Goal: Task Accomplishment & Management: Complete application form

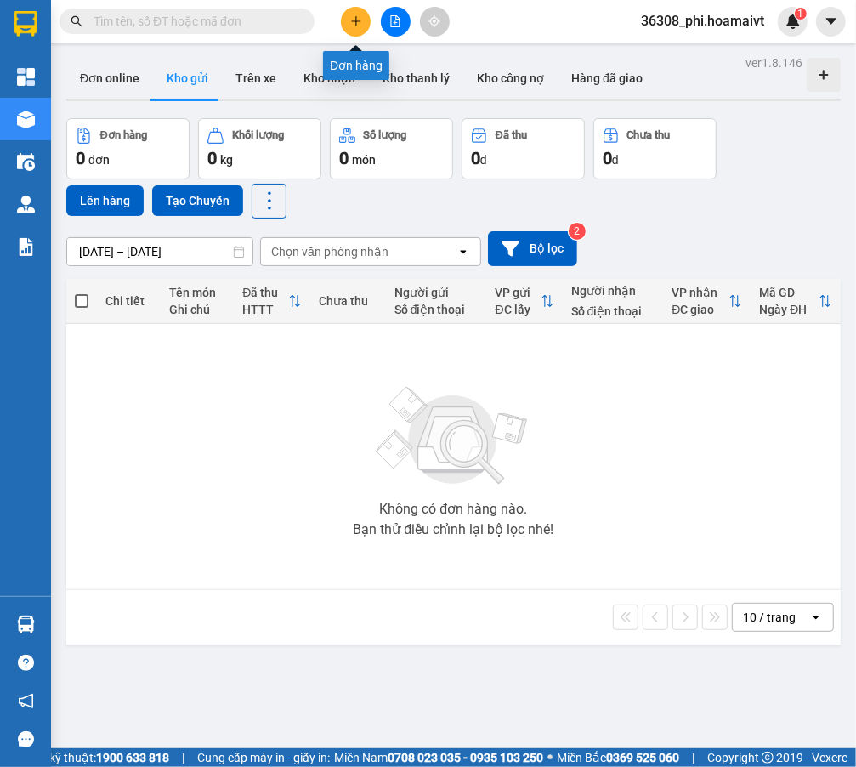
click at [357, 28] on button at bounding box center [356, 22] width 30 height 30
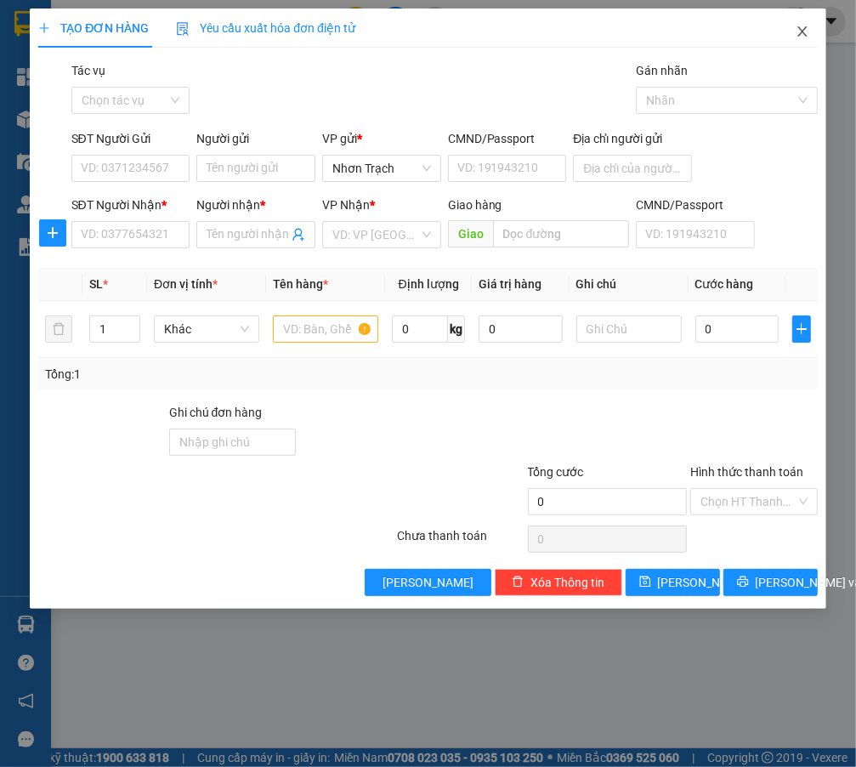
click at [818, 34] on span "Close" at bounding box center [803, 33] width 48 height 48
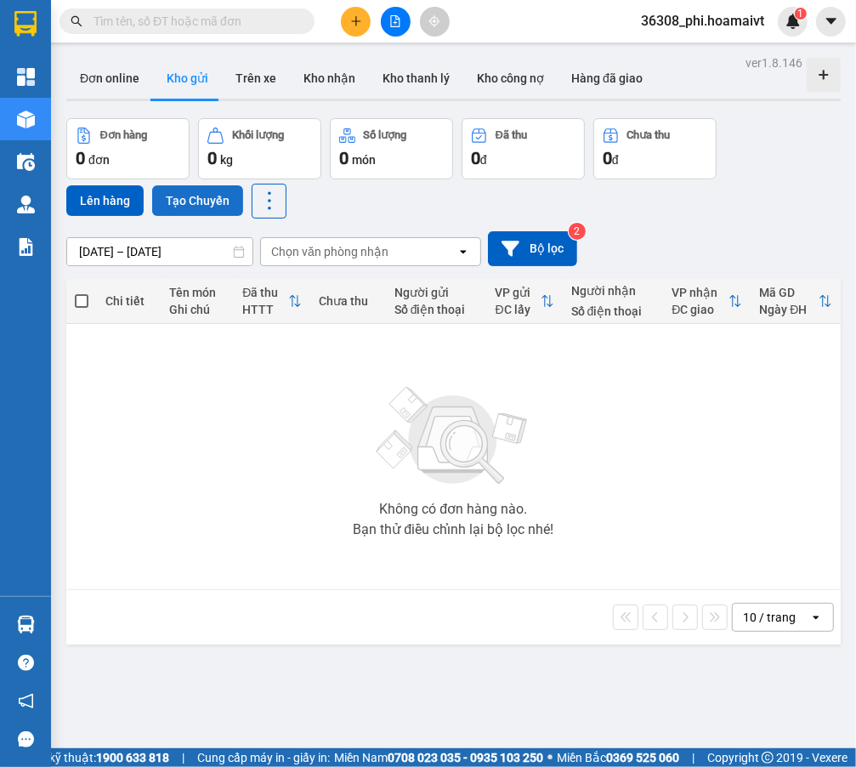
click at [213, 205] on button "Tạo Chuyến" at bounding box center [197, 200] width 91 height 31
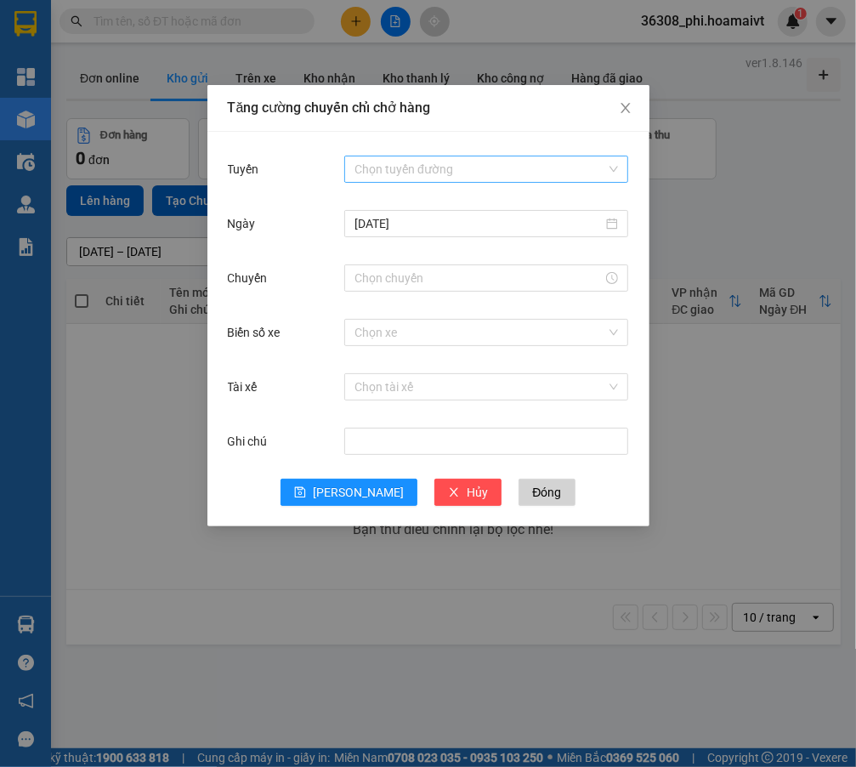
click at [490, 156] on div "Chọn tuyến đường" at bounding box center [486, 169] width 284 height 27
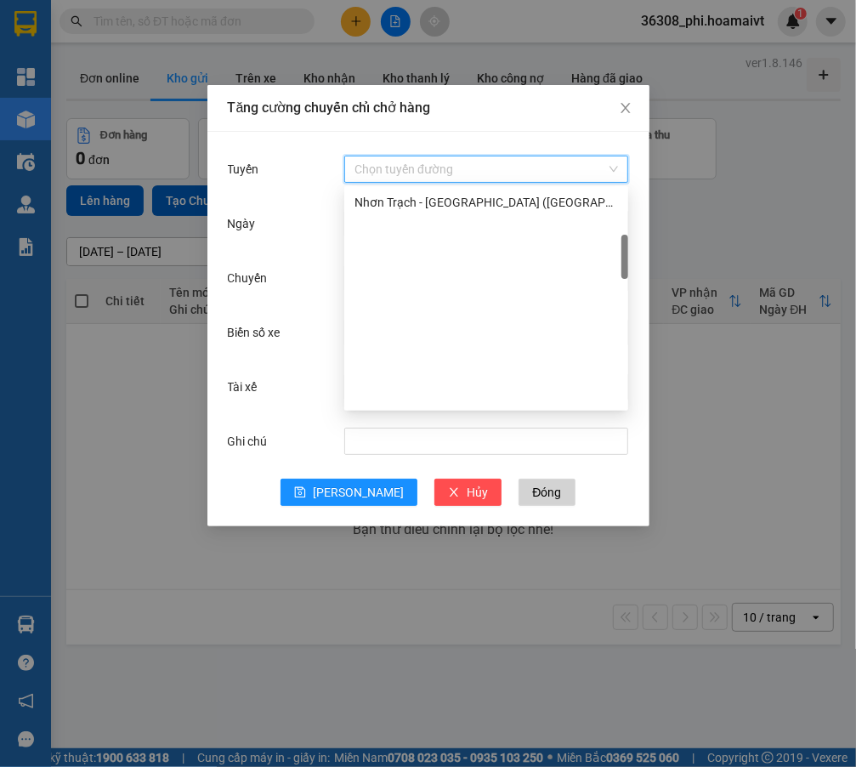
scroll to position [463, 0]
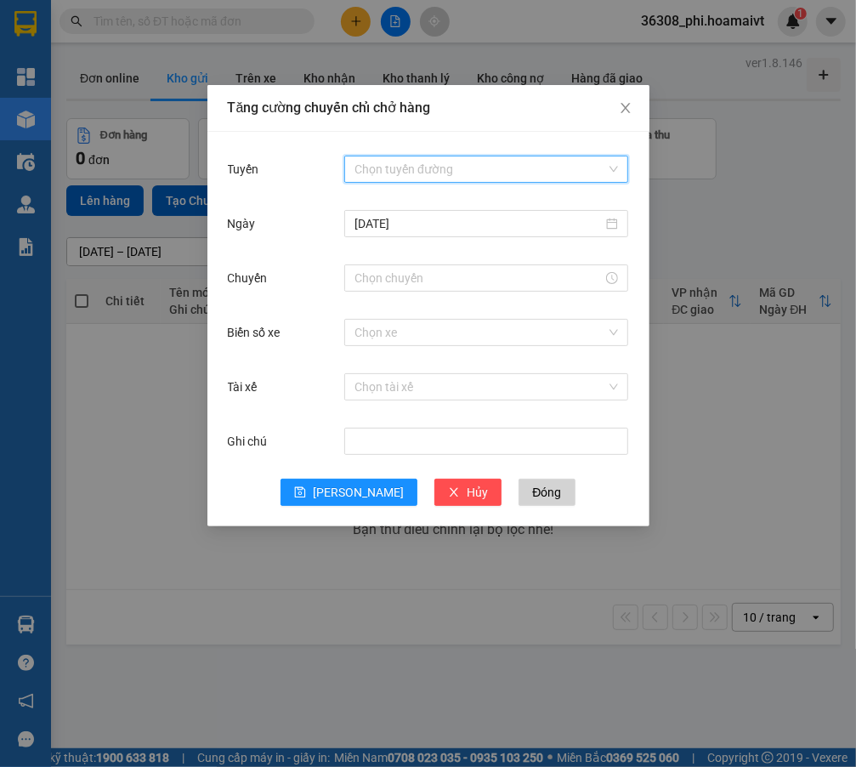
click at [450, 175] on input "Tuyến" at bounding box center [481, 169] width 252 height 26
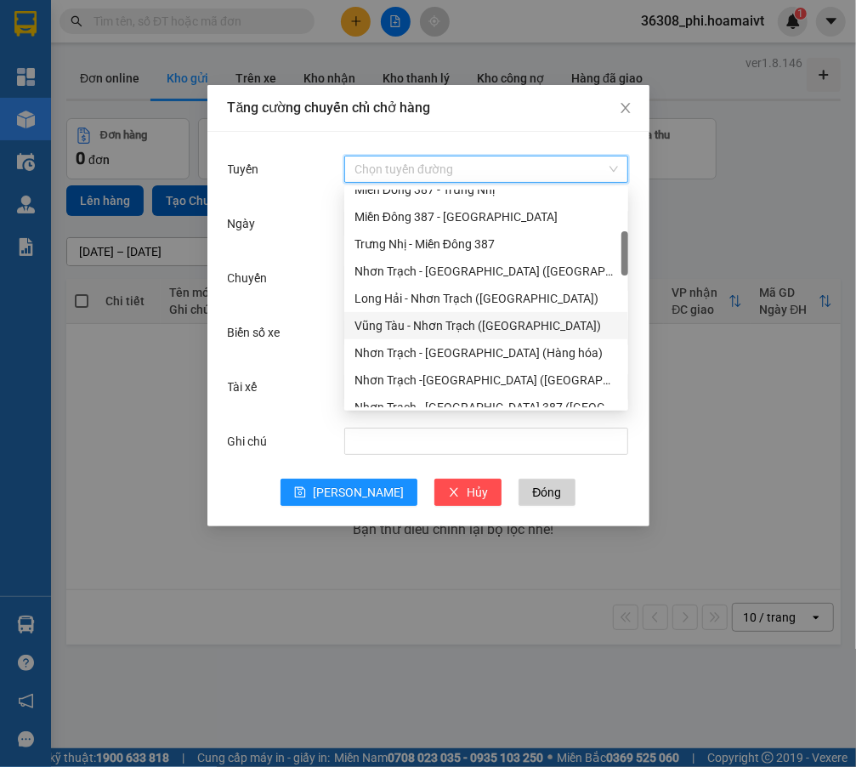
scroll to position [386, 0]
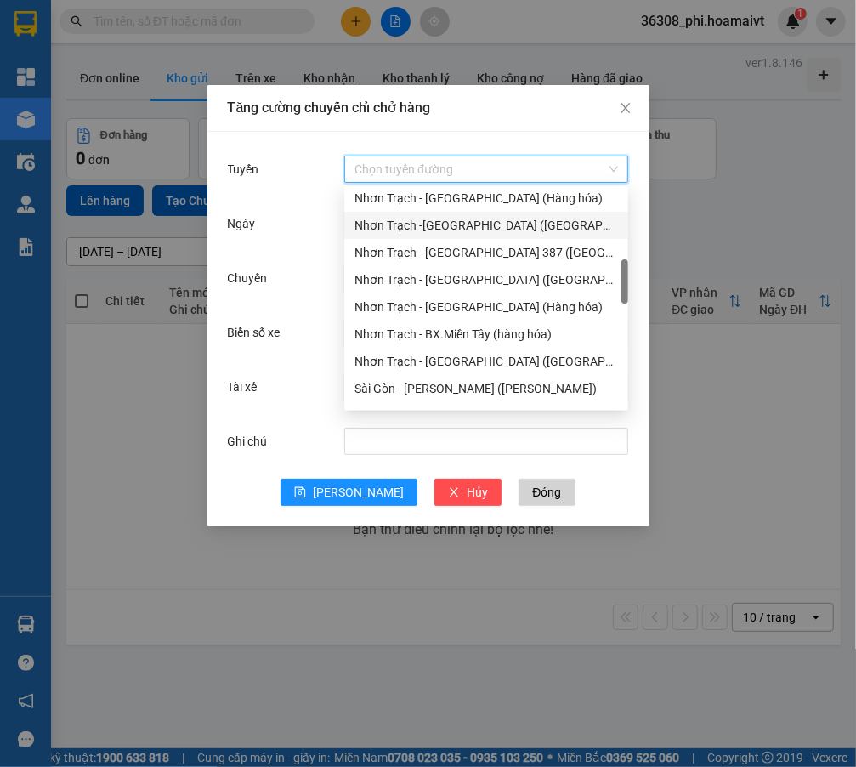
click at [455, 223] on div "Nhơn Trạch -[GEOGRAPHIC_DATA] ([GEOGRAPHIC_DATA])" at bounding box center [487, 225] width 264 height 19
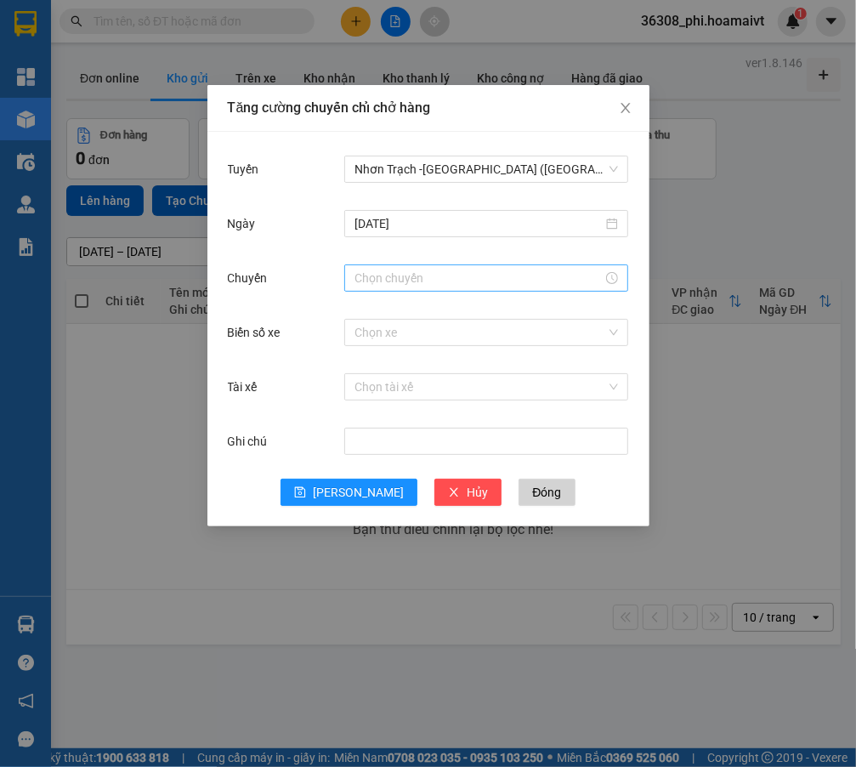
drag, startPoint x: 397, startPoint y: 247, endPoint x: 394, endPoint y: 264, distance: 18.0
click at [397, 253] on div "[DATE]" at bounding box center [428, 234] width 401 height 54
click at [394, 269] on input "Chuyến" at bounding box center [479, 278] width 248 height 19
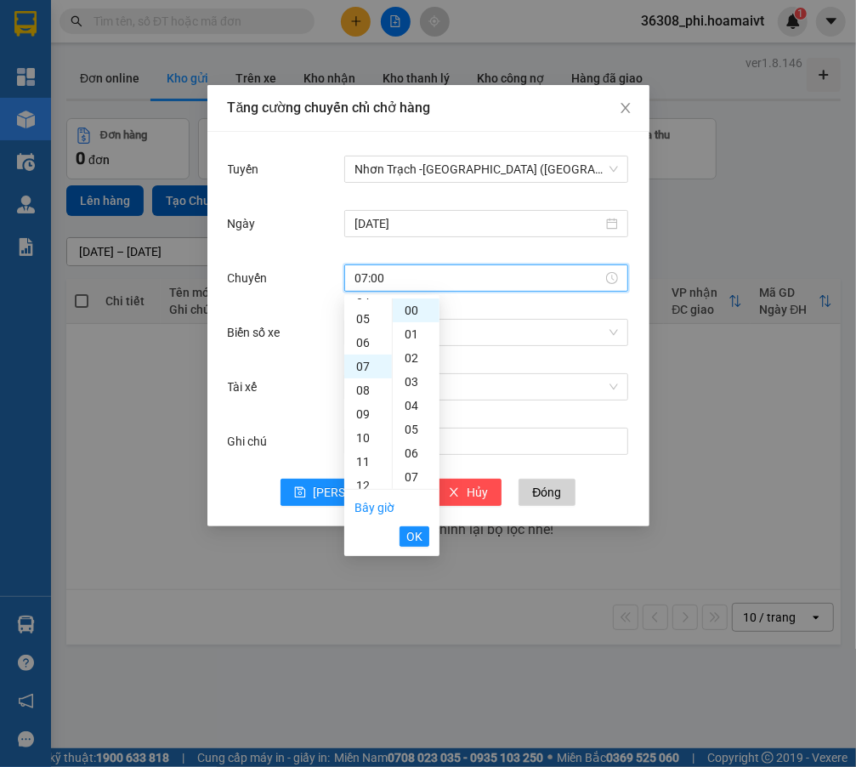
scroll to position [167, 0]
click at [407, 544] on span "OK" at bounding box center [414, 536] width 16 height 19
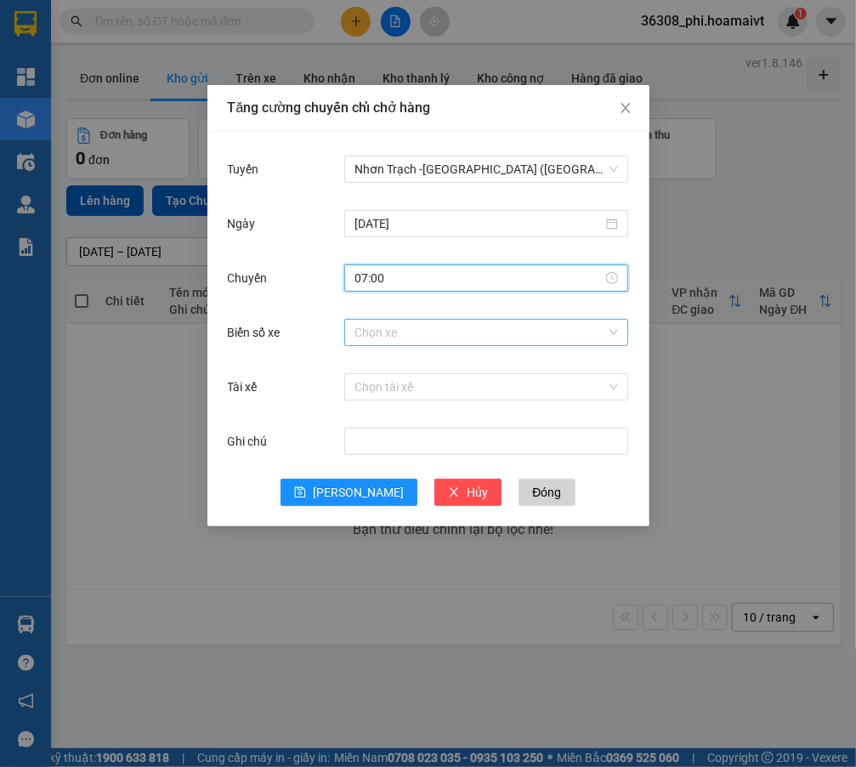
type input "07:00"
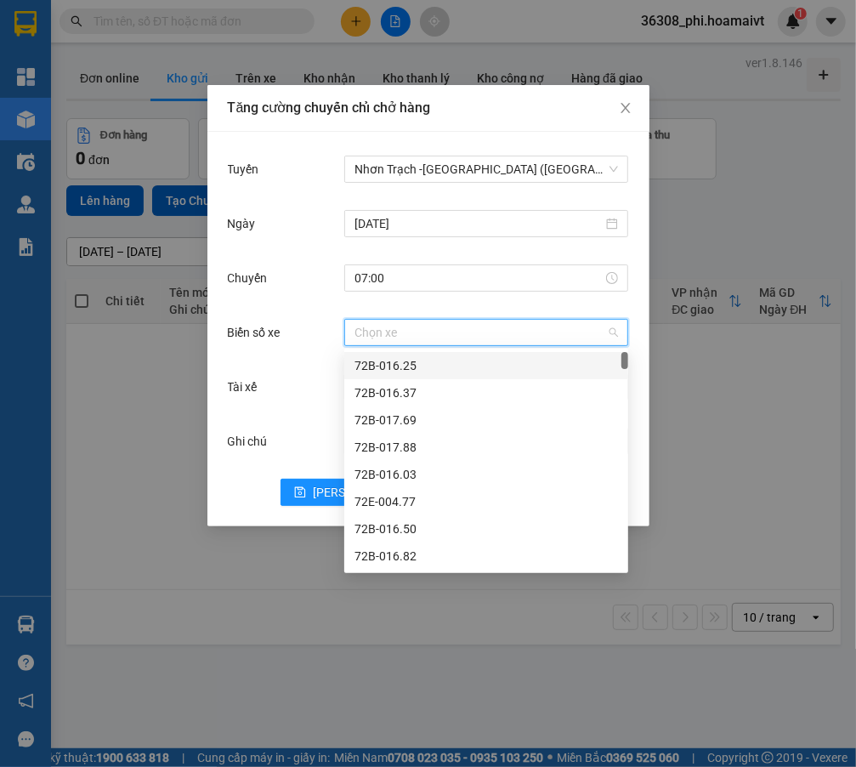
click at [442, 325] on input "Biển số xe" at bounding box center [481, 333] width 252 height 26
type input "0109"
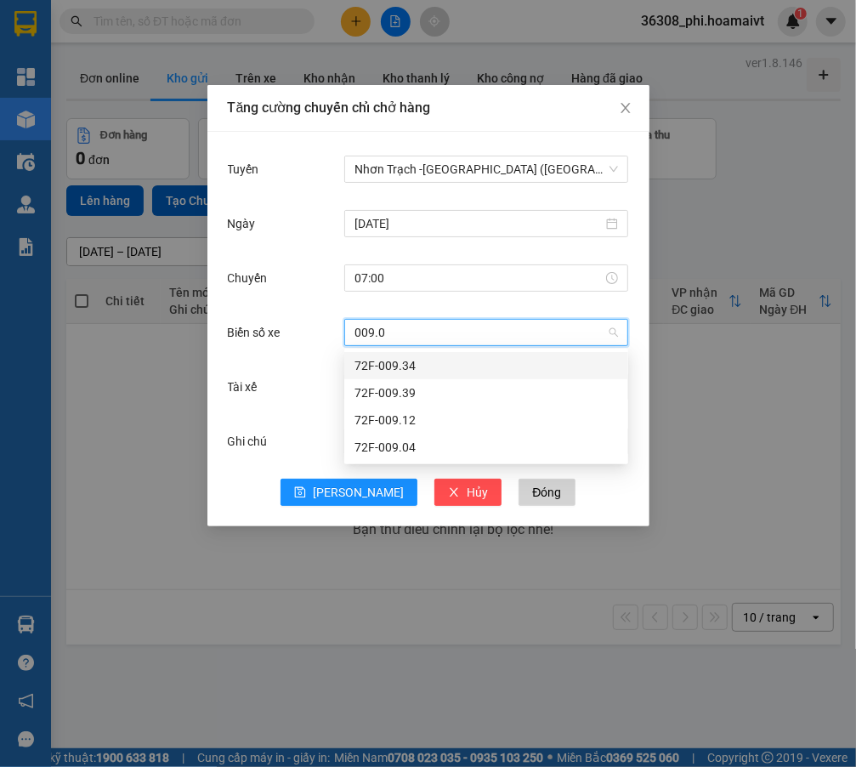
type input "009.04"
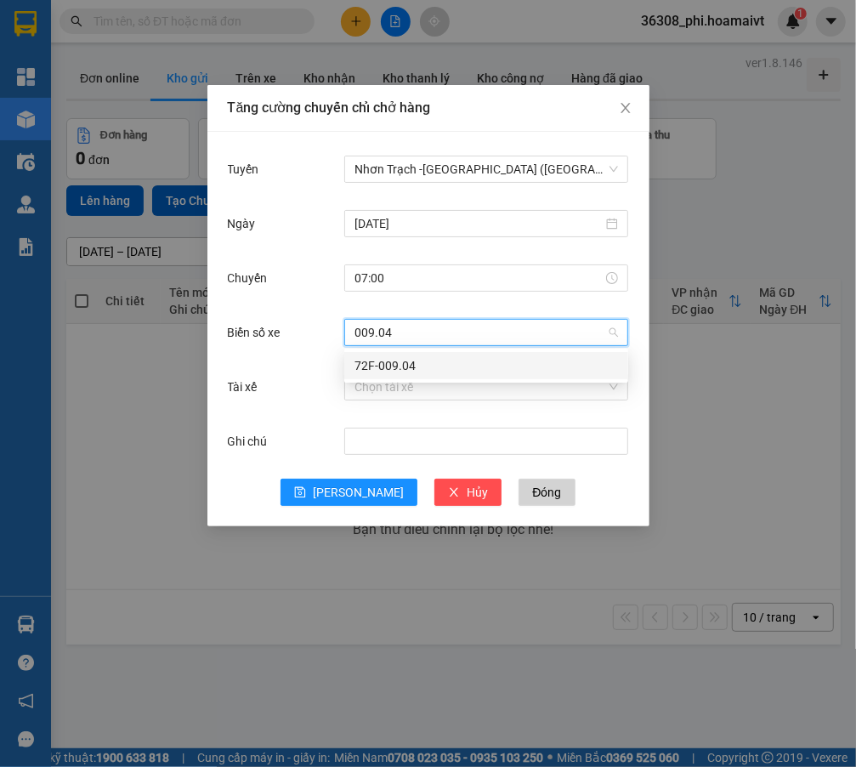
click at [407, 369] on div "72F-009.04" at bounding box center [487, 365] width 264 height 19
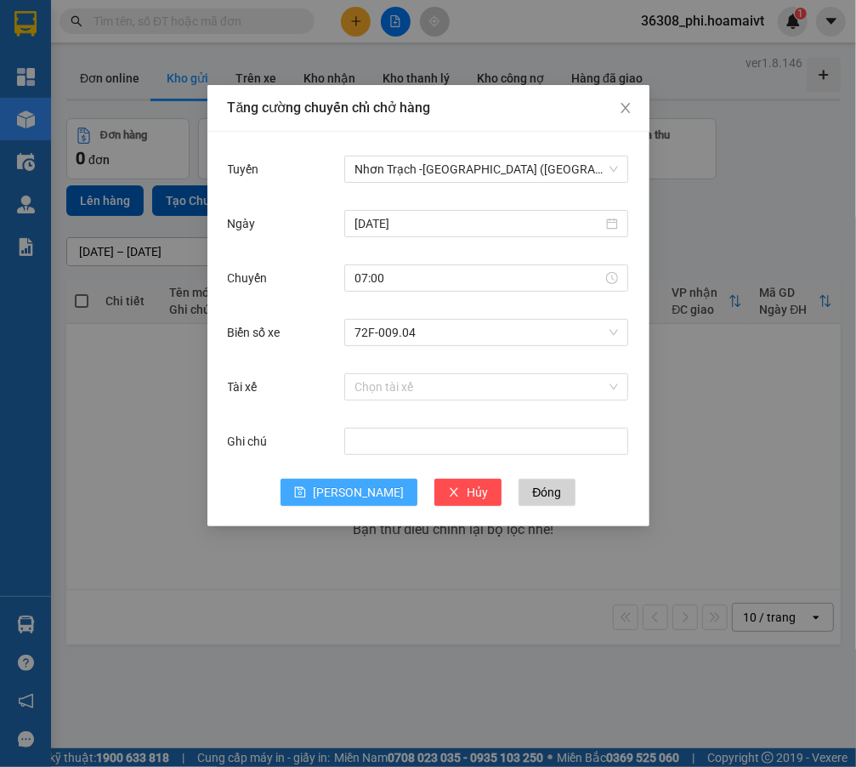
click at [306, 488] on icon "save" at bounding box center [300, 492] width 12 height 12
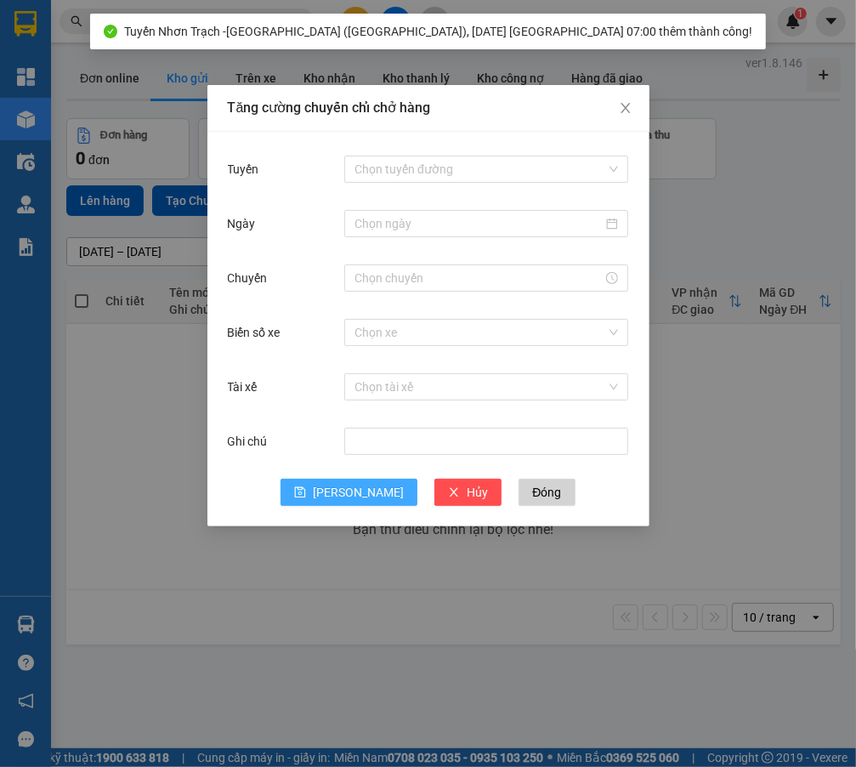
click at [400, 182] on div "Chọn tuyến đường" at bounding box center [486, 169] width 284 height 34
click at [411, 165] on input "Tuyến" at bounding box center [481, 169] width 252 height 26
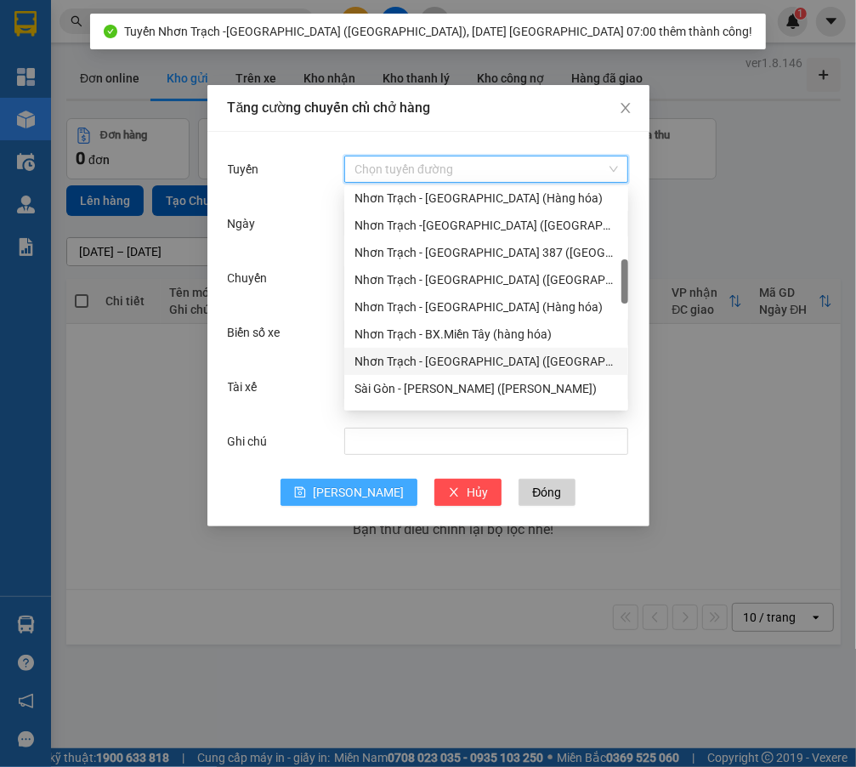
click at [439, 358] on div "Nhơn Trạch - [GEOGRAPHIC_DATA] ([GEOGRAPHIC_DATA])" at bounding box center [487, 361] width 264 height 19
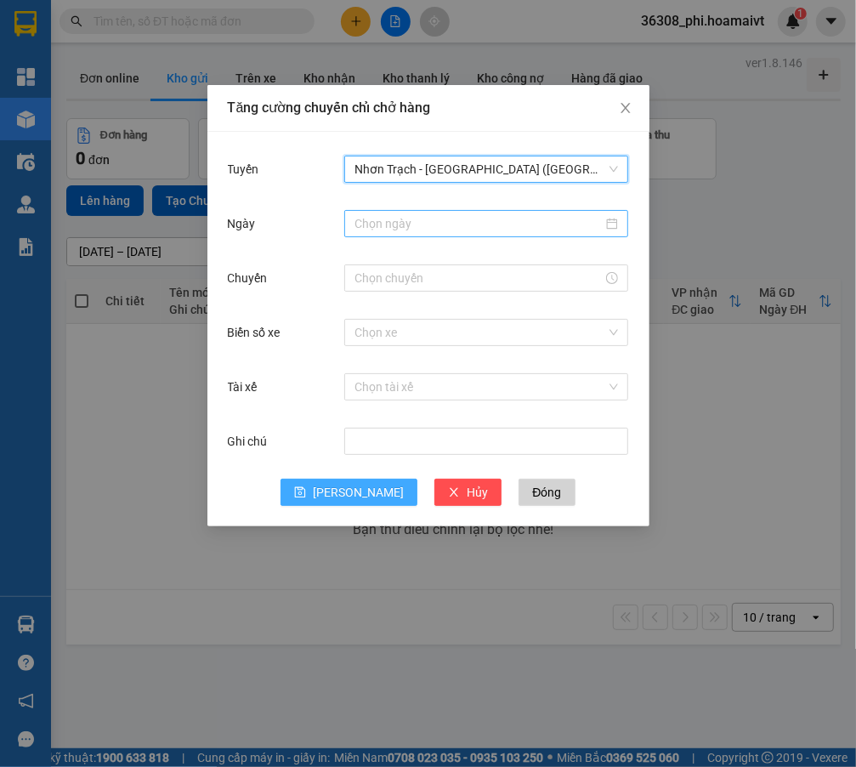
click at [452, 234] on div at bounding box center [486, 223] width 284 height 27
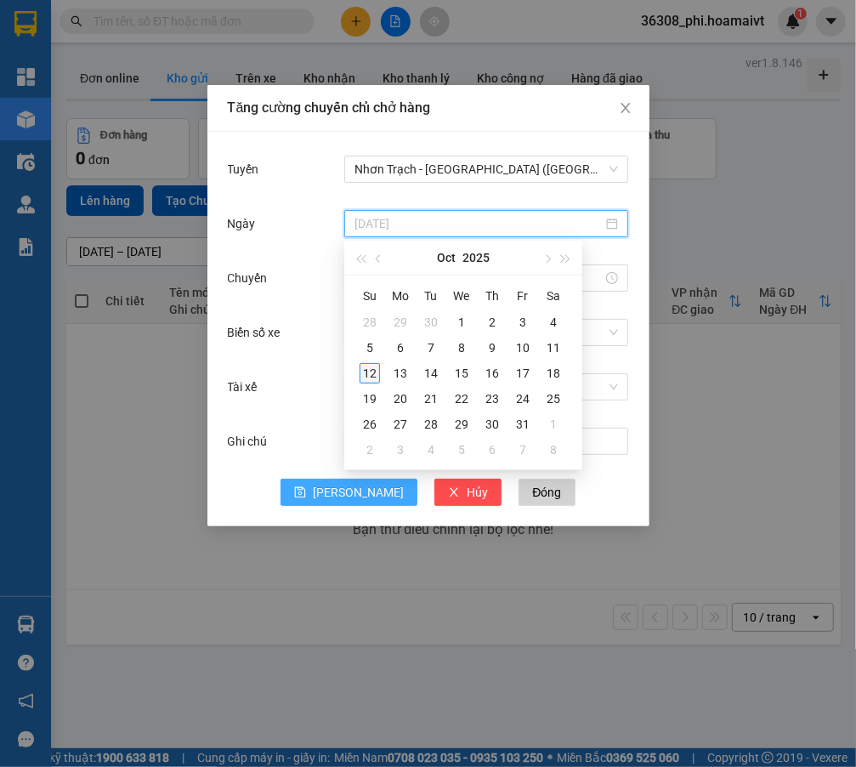
type input "[DATE]"
click at [369, 375] on div "12" at bounding box center [370, 373] width 20 height 20
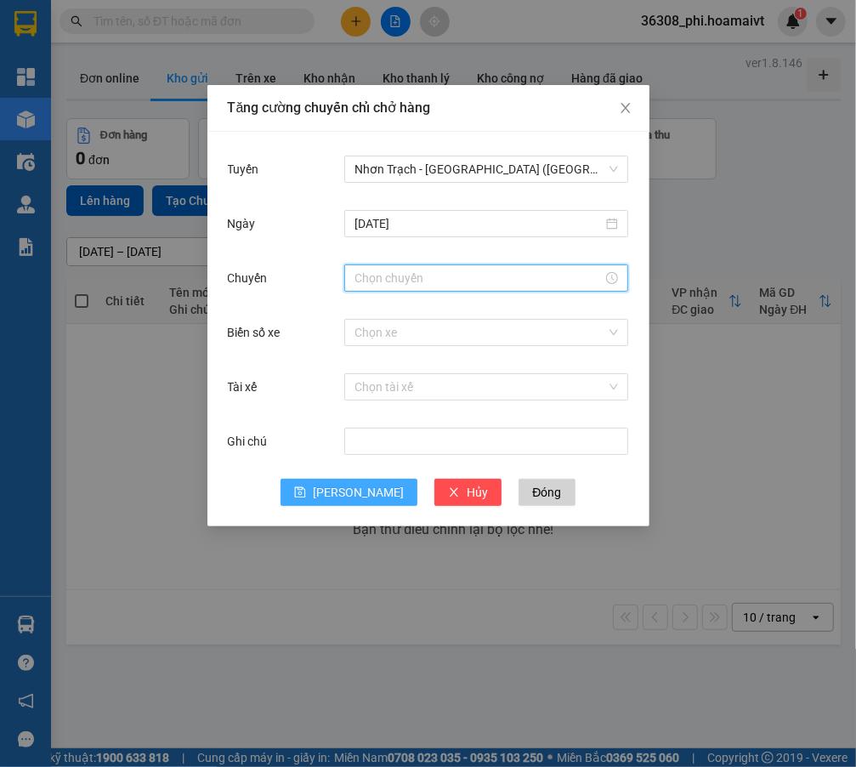
click at [365, 278] on input "Chuyến" at bounding box center [479, 278] width 248 height 19
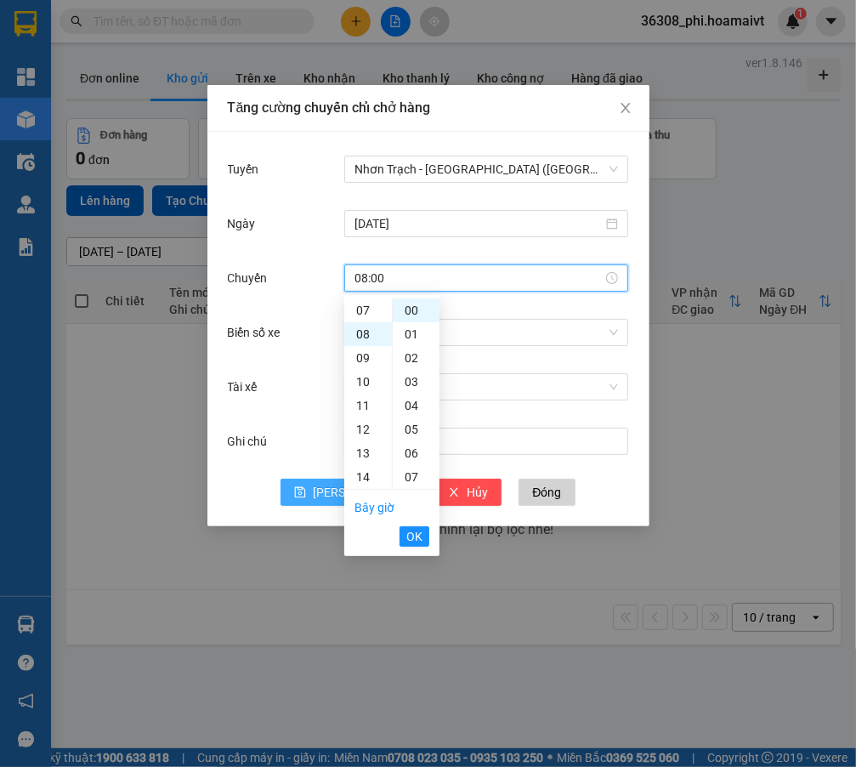
scroll to position [190, 0]
click at [402, 547] on li "OK" at bounding box center [415, 536] width 30 height 29
click at [411, 534] on span "OK" at bounding box center [414, 536] width 16 height 19
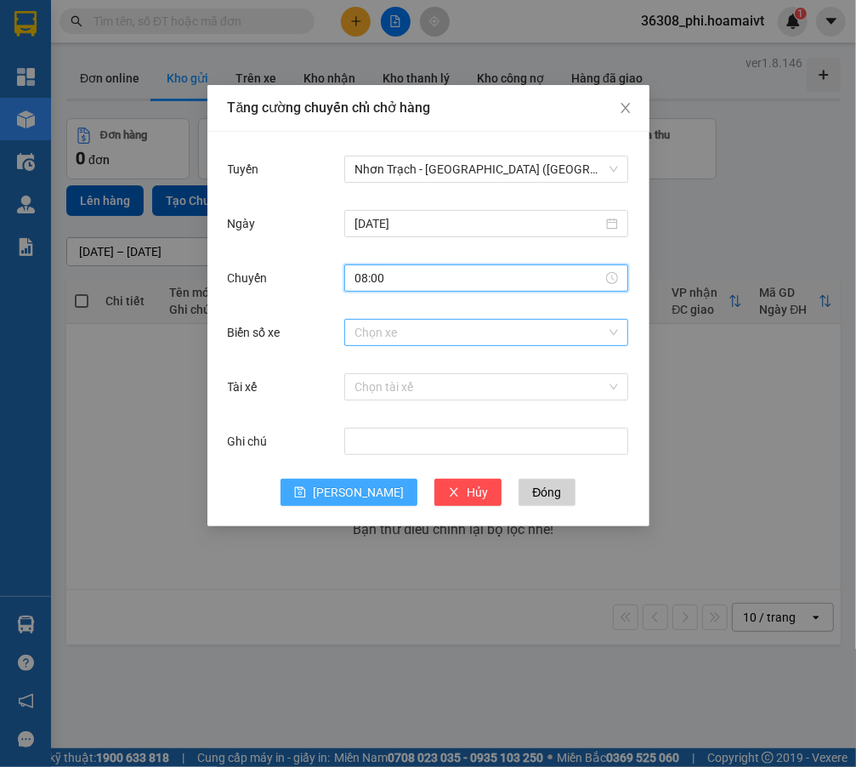
type input "08:00"
click at [423, 333] on input "Biển số xe" at bounding box center [481, 333] width 252 height 26
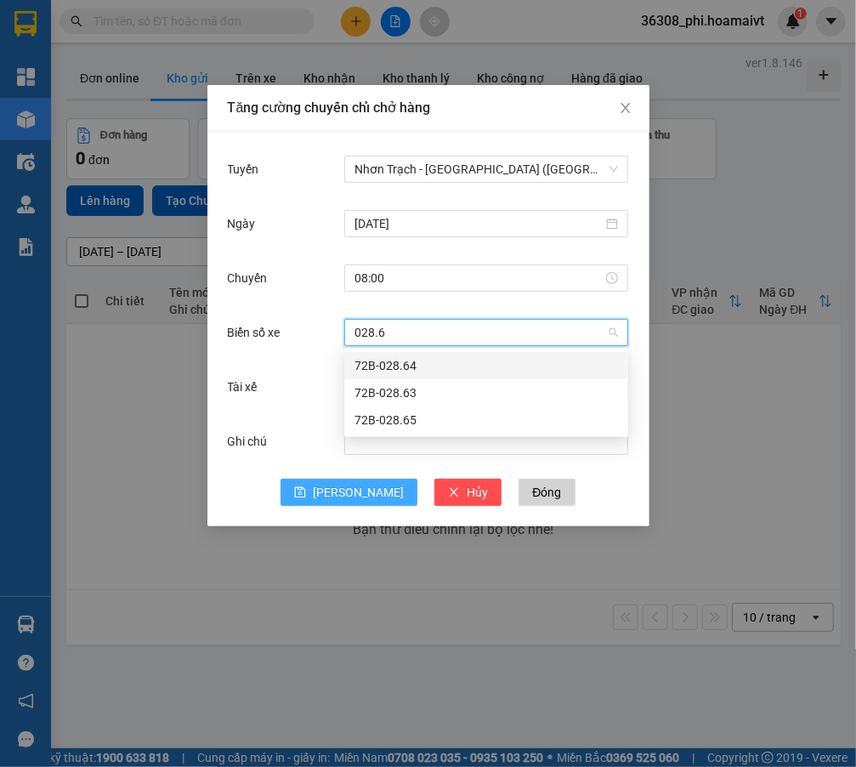
type input "028.63"
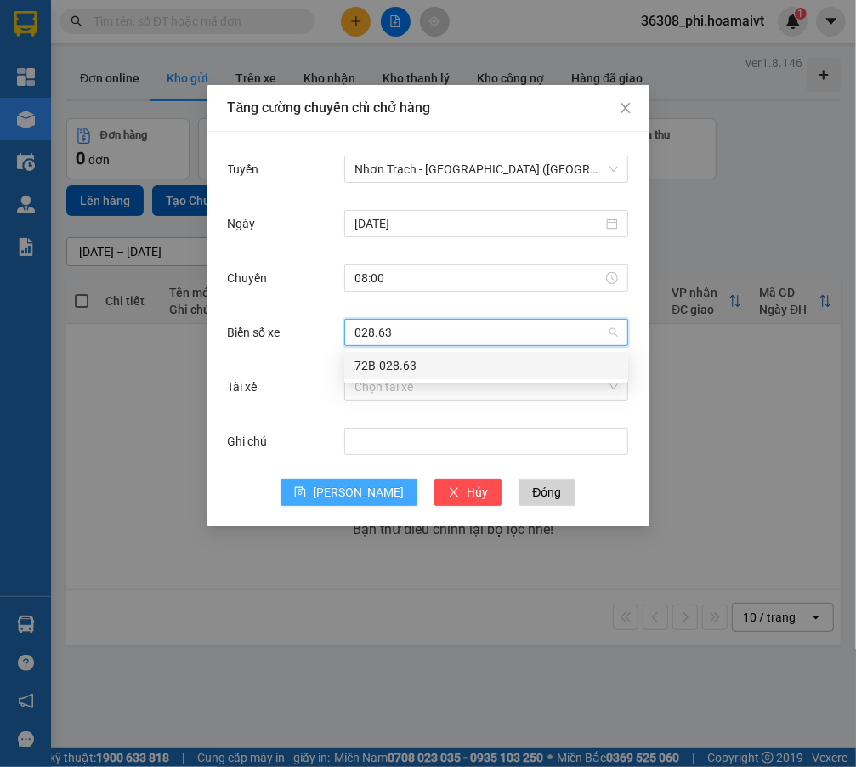
click at [399, 363] on div "72B-028.63" at bounding box center [487, 365] width 264 height 19
click at [345, 485] on button "[PERSON_NAME]" at bounding box center [349, 492] width 137 height 27
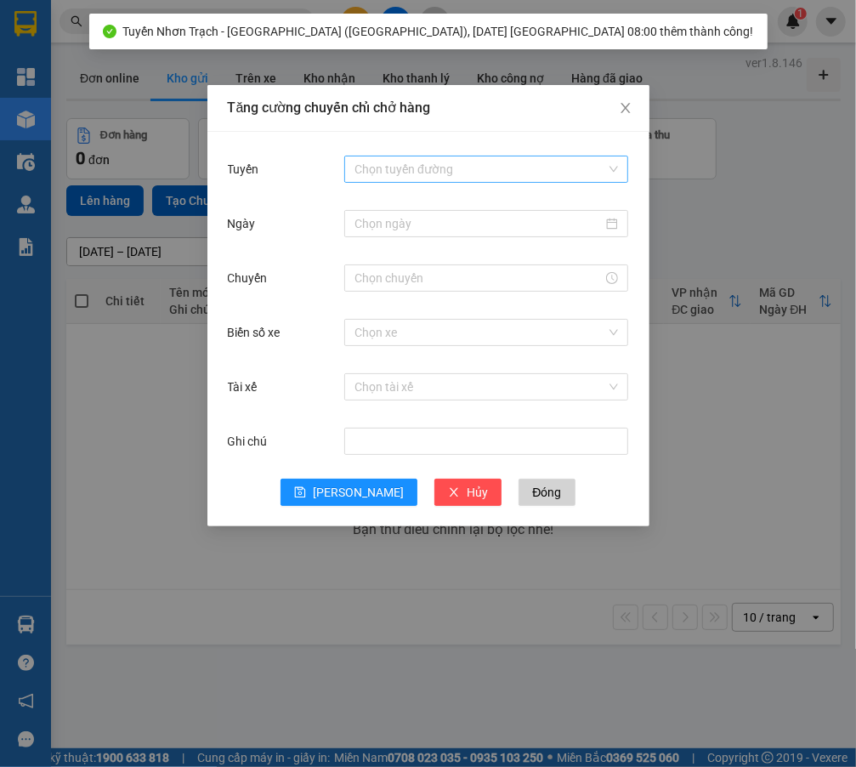
click at [387, 168] on input "Tuyến" at bounding box center [481, 169] width 252 height 26
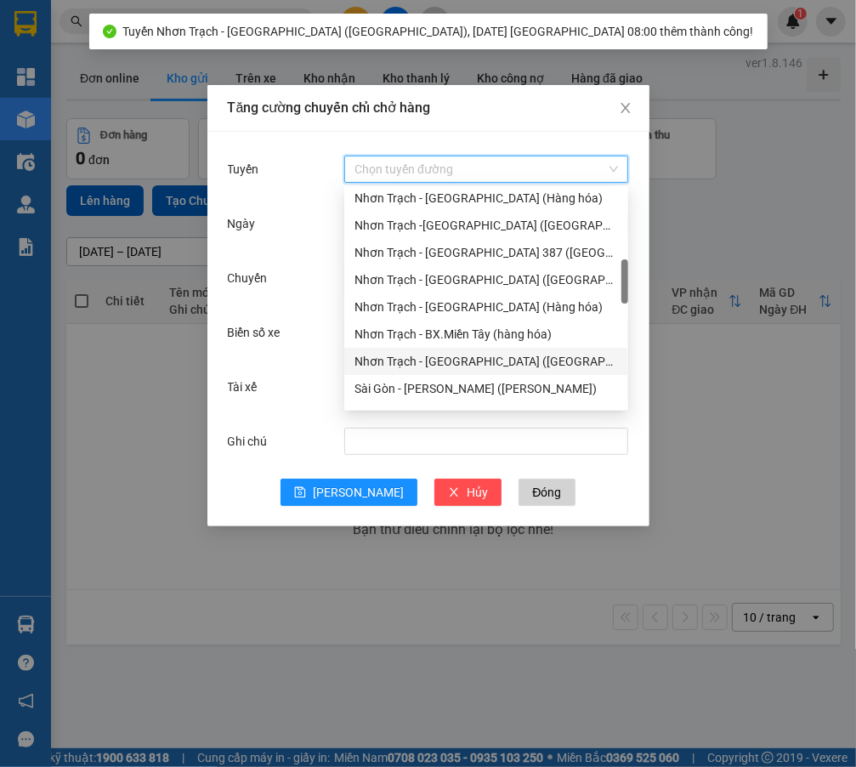
click at [435, 357] on div "Nhơn Trạch - [GEOGRAPHIC_DATA] ([GEOGRAPHIC_DATA])" at bounding box center [487, 361] width 264 height 19
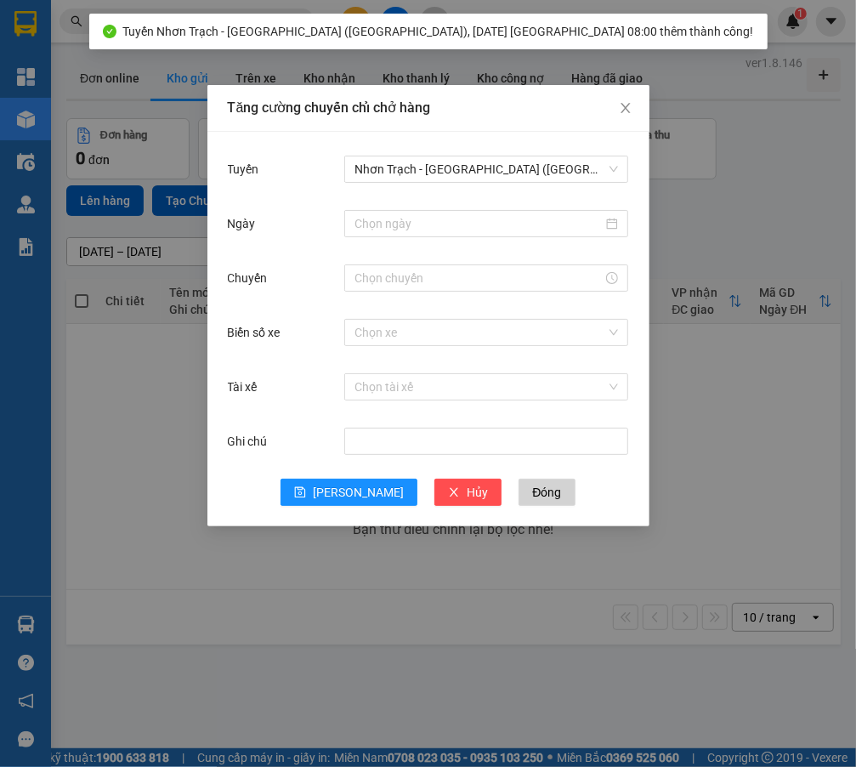
click at [389, 240] on div at bounding box center [486, 224] width 284 height 34
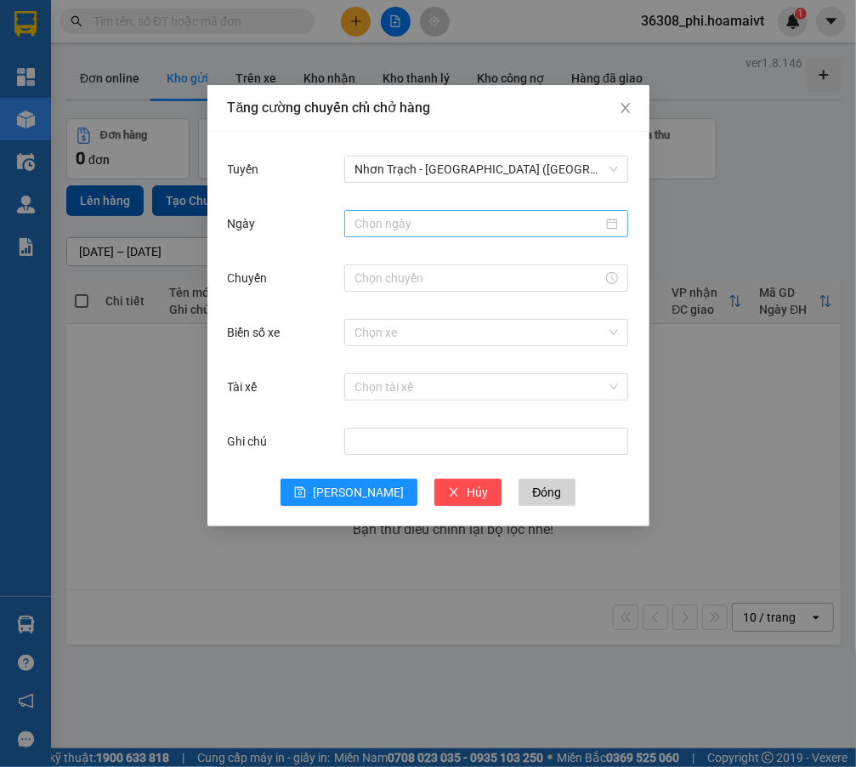
click at [393, 226] on input "Ngày" at bounding box center [479, 223] width 248 height 19
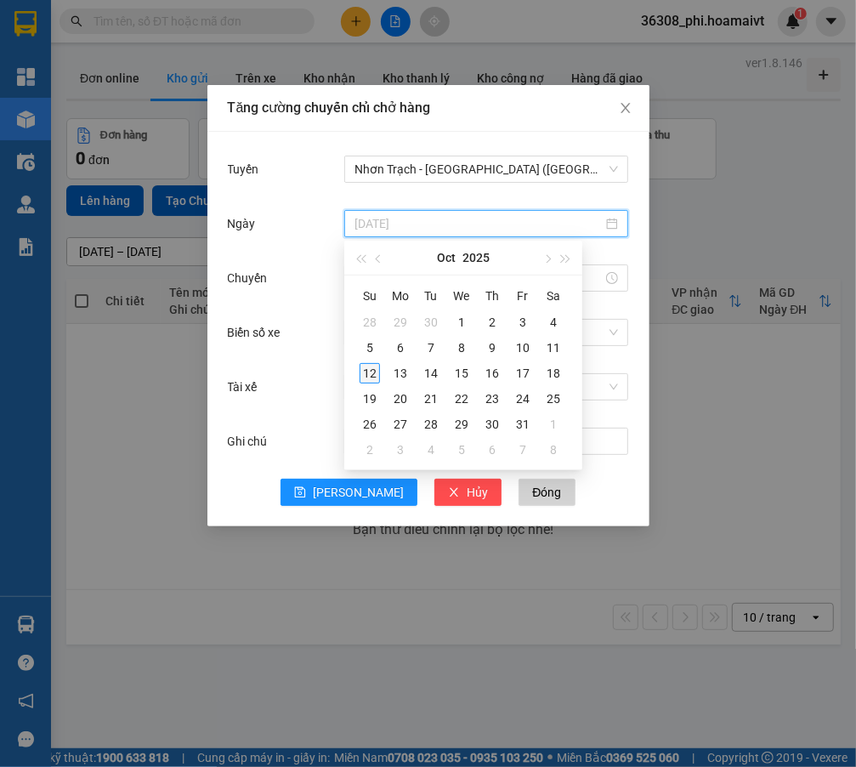
type input "[DATE]"
click at [357, 370] on td "12" at bounding box center [370, 373] width 31 height 26
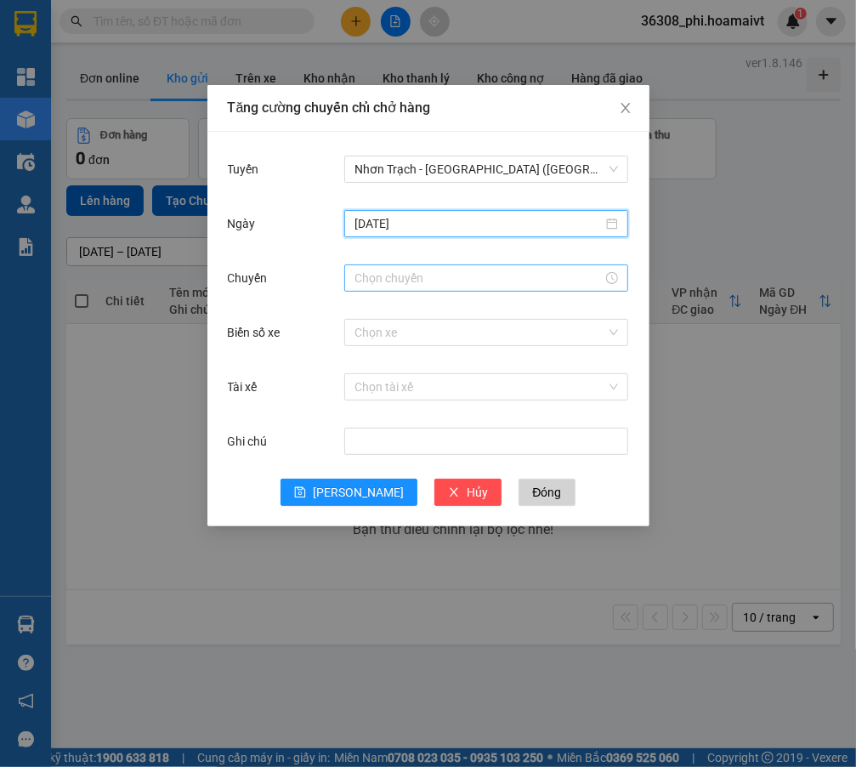
click at [378, 287] on div at bounding box center [486, 277] width 284 height 27
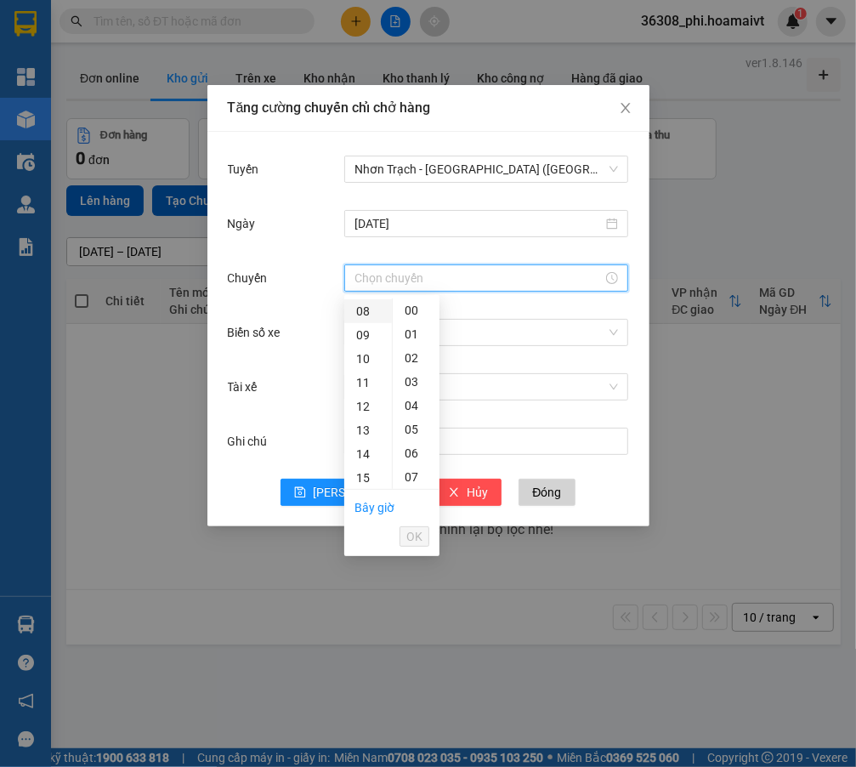
click at [366, 309] on div "08" at bounding box center [368, 311] width 48 height 24
type input "08:00"
click at [398, 307] on div "00" at bounding box center [416, 310] width 47 height 24
click at [409, 537] on span "OK" at bounding box center [414, 536] width 16 height 19
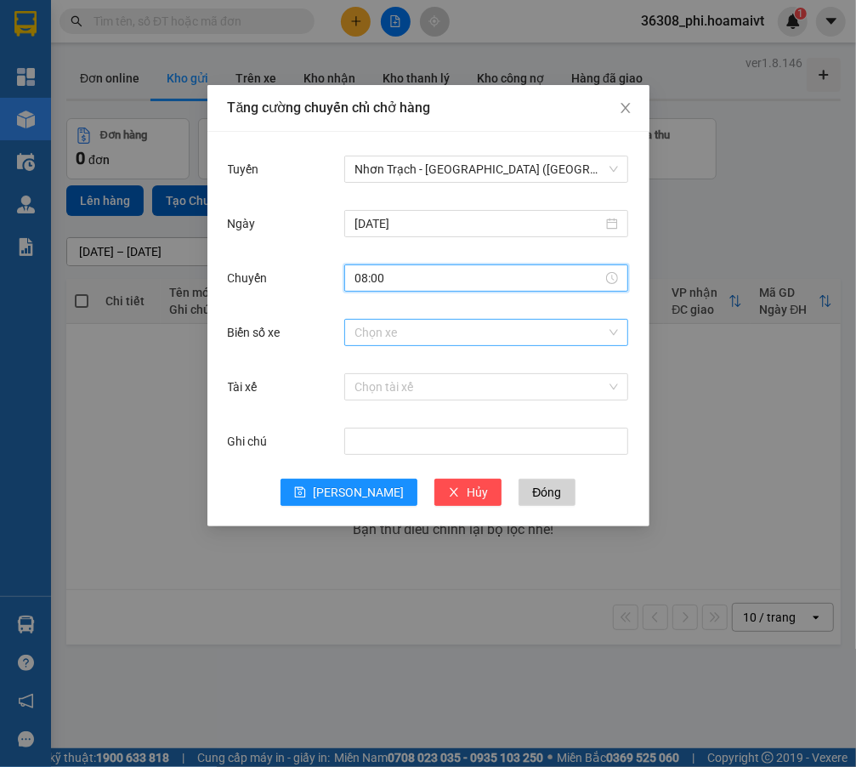
click at [404, 323] on input "Biển số xe" at bounding box center [481, 333] width 252 height 26
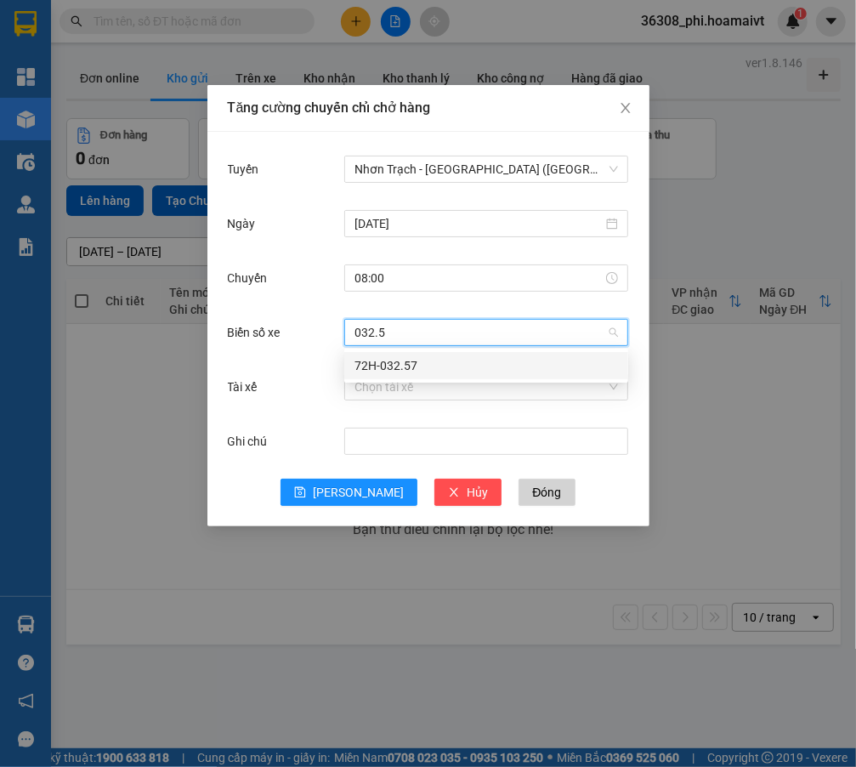
type input "032.57"
click at [416, 370] on div "72H-032.57" at bounding box center [487, 365] width 264 height 19
click at [323, 523] on div "Tuyến Nhơn Trạch - [GEOGRAPHIC_DATA] ([GEOGRAPHIC_DATA]) [DATE] [GEOGRAPHIC_DAT…" at bounding box center [428, 329] width 442 height 394
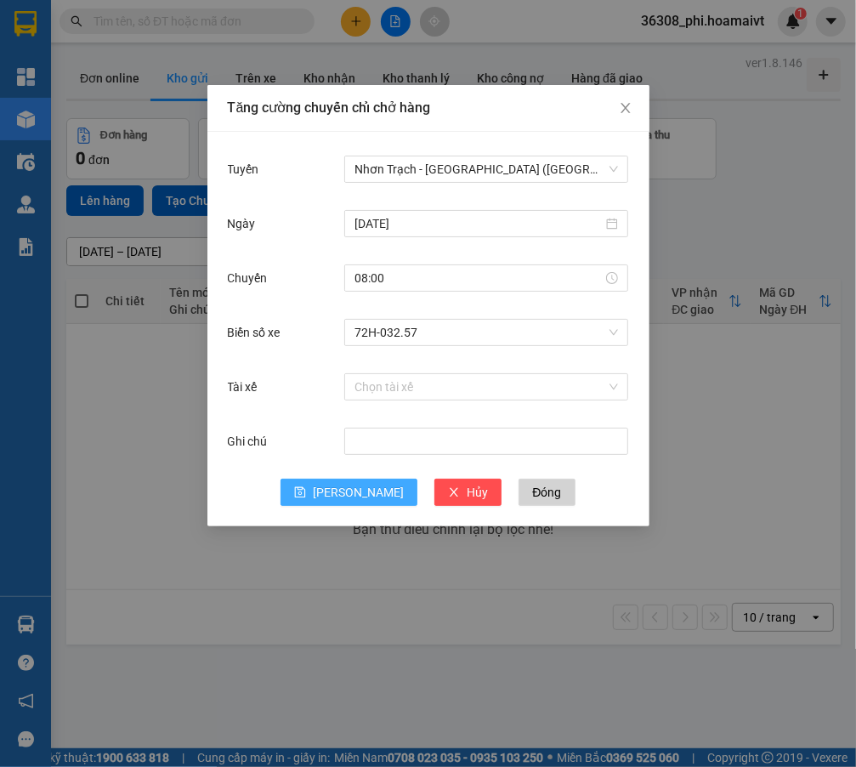
click at [347, 494] on button "[PERSON_NAME]" at bounding box center [349, 492] width 137 height 27
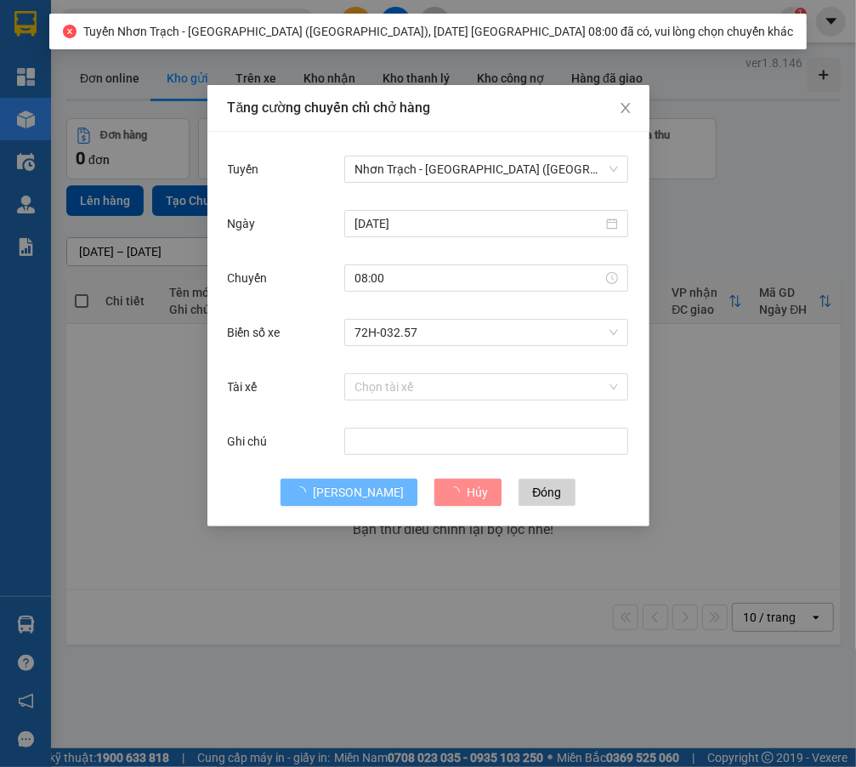
click at [397, 261] on div "08:00" at bounding box center [486, 278] width 284 height 34
click at [399, 284] on input "08:00" at bounding box center [479, 278] width 248 height 19
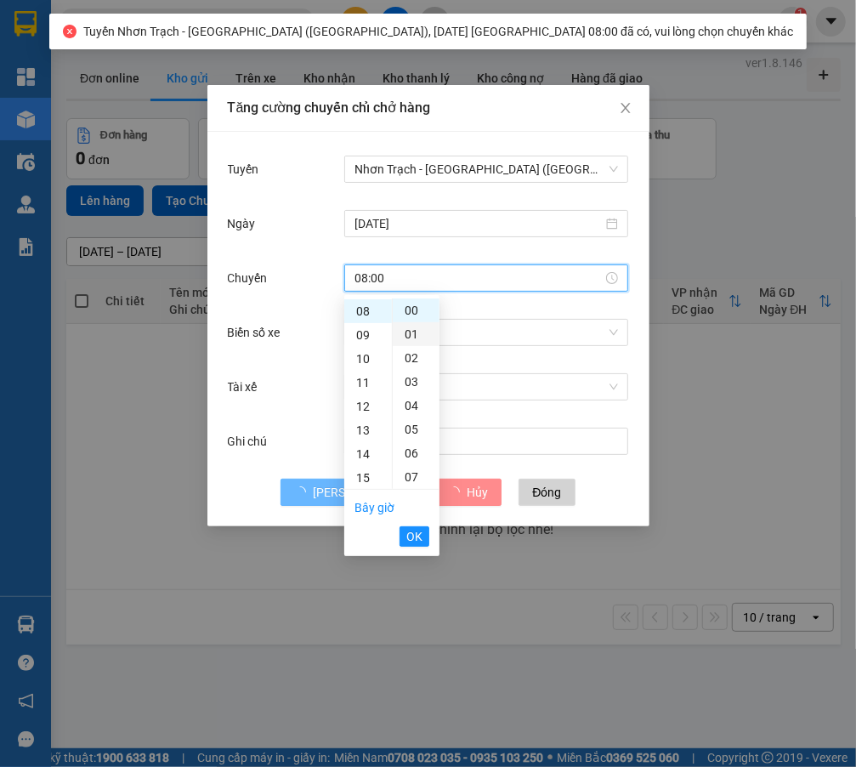
click at [407, 330] on div "01" at bounding box center [416, 334] width 47 height 24
type input "08:01"
click at [407, 526] on button "OK" at bounding box center [415, 536] width 30 height 20
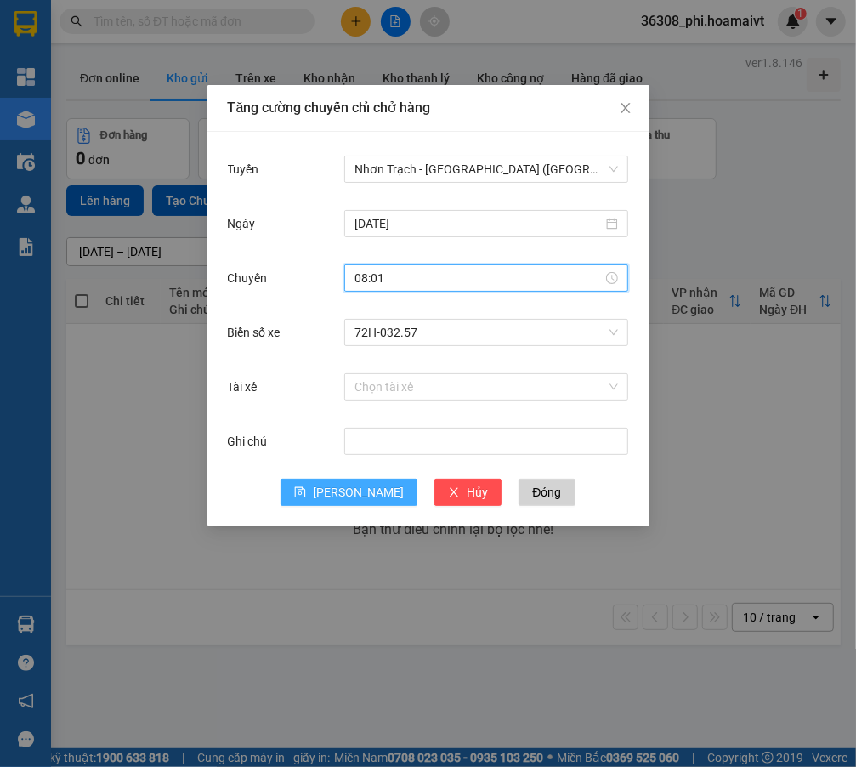
click at [306, 490] on icon "save" at bounding box center [300, 492] width 12 height 12
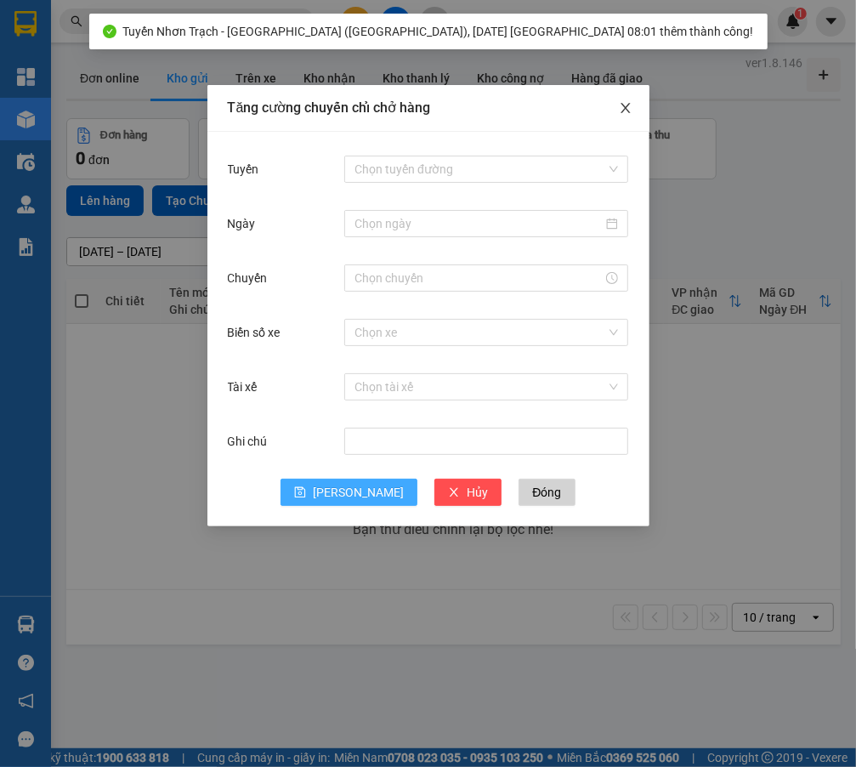
click at [627, 110] on icon "close" at bounding box center [626, 108] width 14 height 14
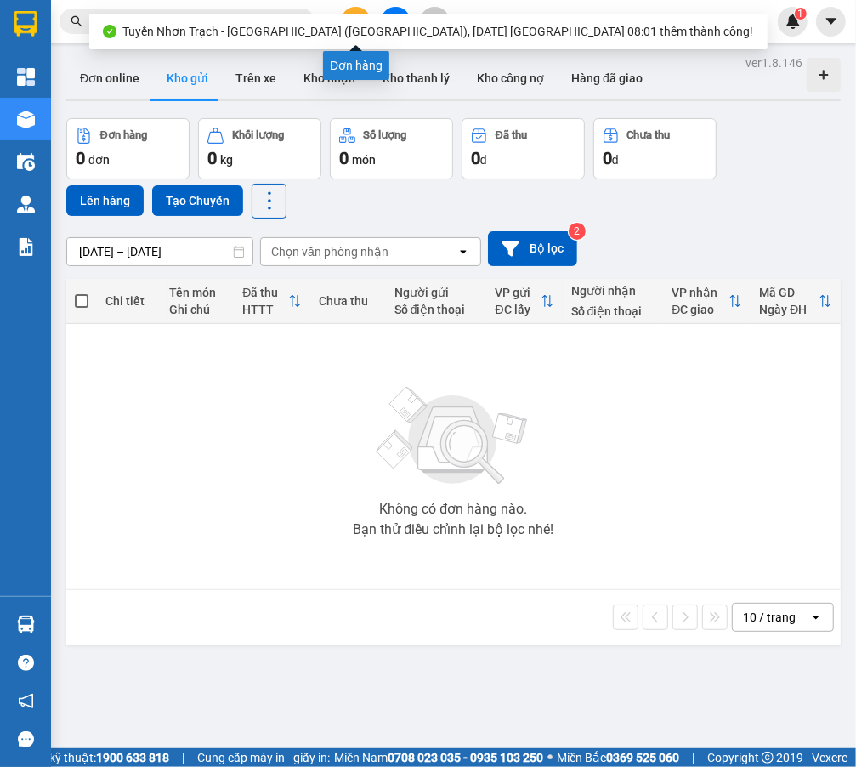
click at [354, 11] on button at bounding box center [356, 22] width 30 height 30
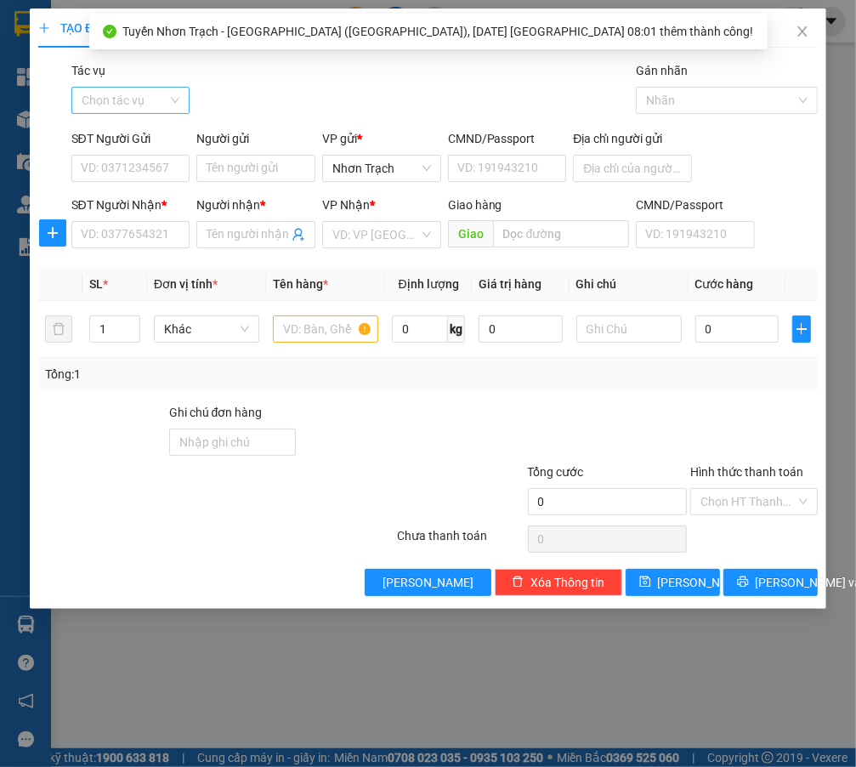
drag, startPoint x: 128, startPoint y: 99, endPoint x: 129, endPoint y: 108, distance: 9.5
click at [129, 99] on input "Tác vụ" at bounding box center [125, 101] width 87 height 26
click at [128, 139] on div "Nhập hàng lên xe" at bounding box center [138, 134] width 112 height 19
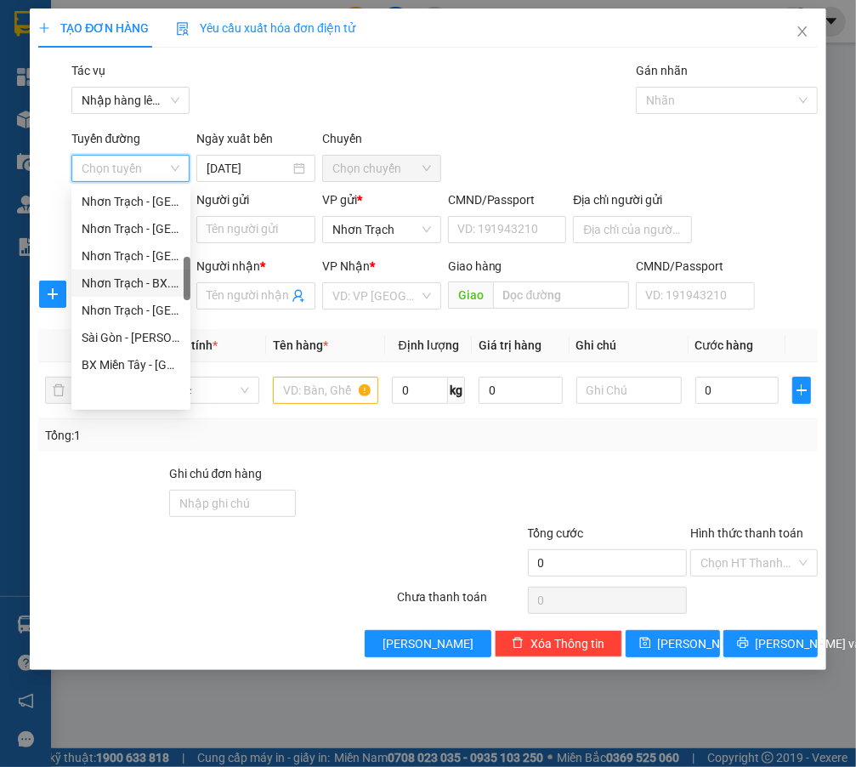
scroll to position [386, 0]
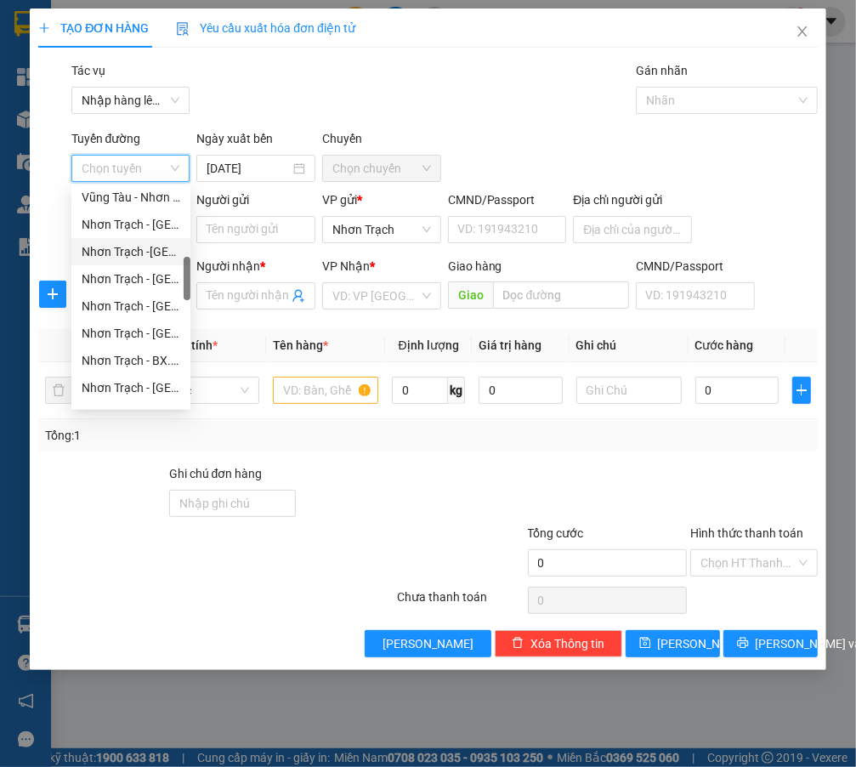
click at [147, 247] on div "Nhơn Trạch -[GEOGRAPHIC_DATA] ([GEOGRAPHIC_DATA])" at bounding box center [131, 251] width 99 height 19
type input "[DATE]"
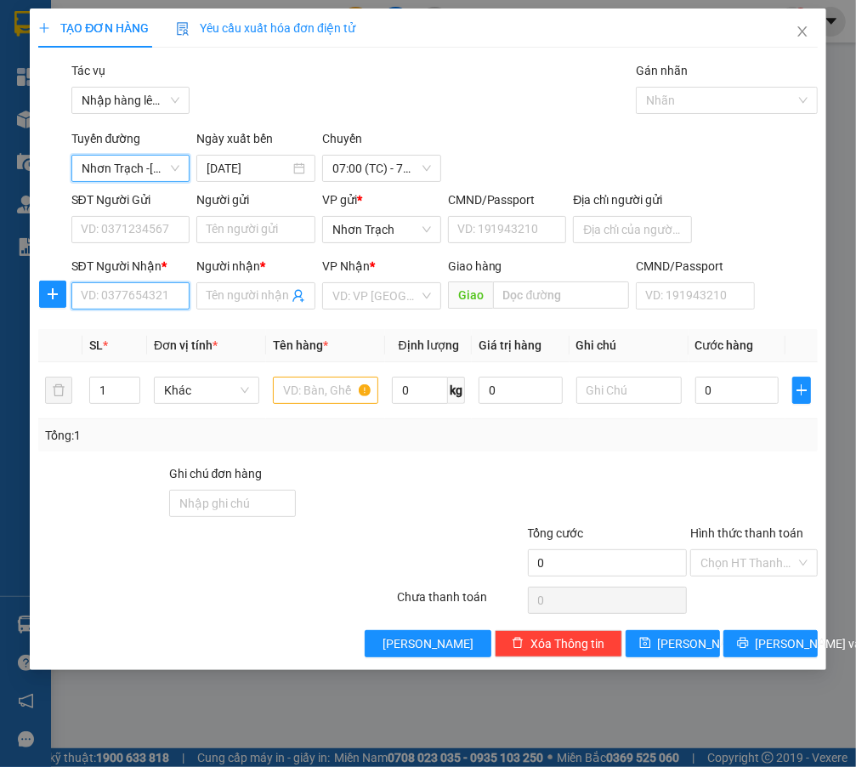
click at [156, 306] on input "SĐT Người Nhận *" at bounding box center [130, 295] width 119 height 27
type input "0908920425"
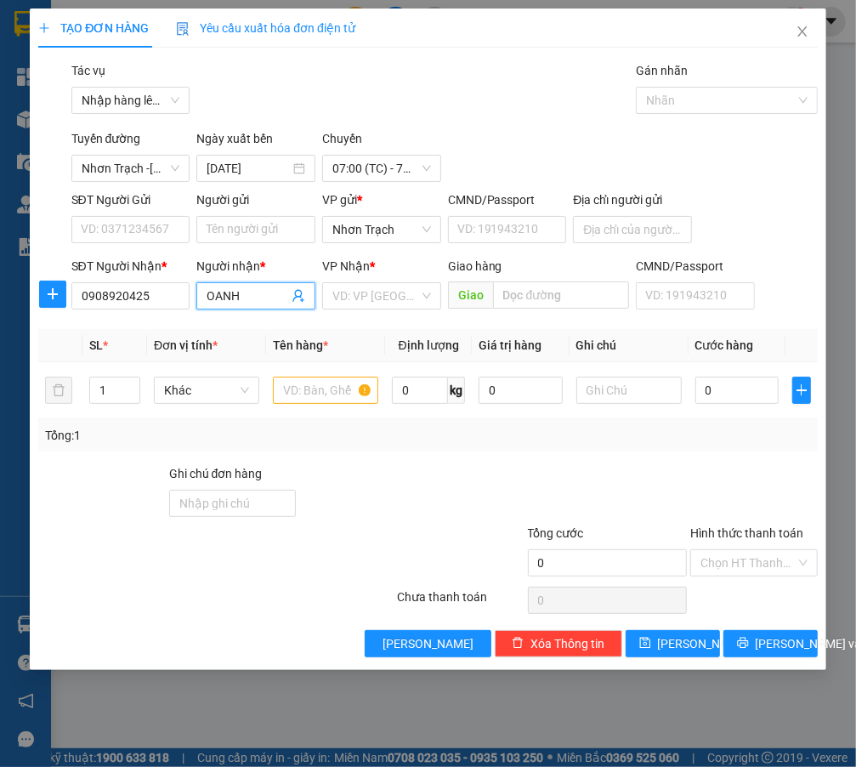
type input "OANH"
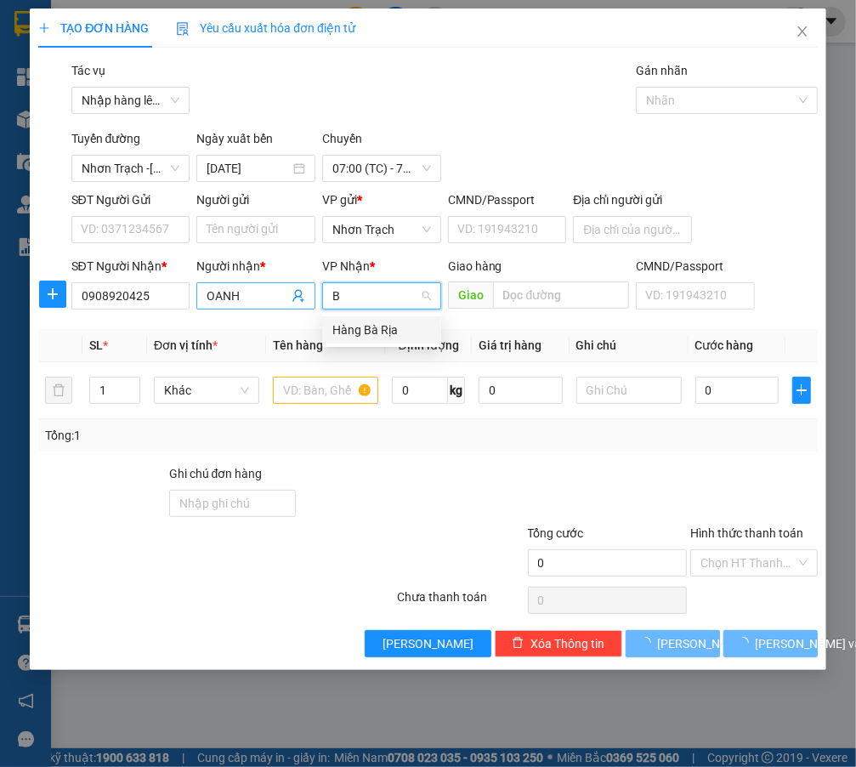
type input "BÀ"
click at [365, 332] on div "Hàng Bà Rịa" at bounding box center [381, 330] width 99 height 19
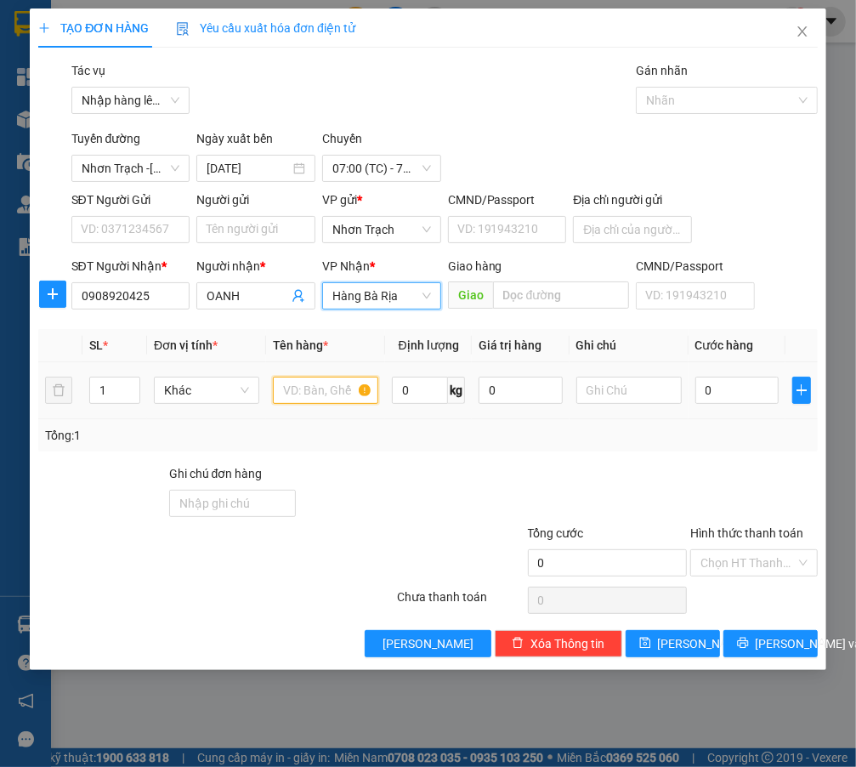
click at [331, 399] on input "text" at bounding box center [325, 390] width 105 height 27
type input "2T"
drag, startPoint x: 106, startPoint y: 390, endPoint x: 26, endPoint y: 391, distance: 80.8
click at [20, 393] on div "TẠO ĐƠN HÀNG Yêu cầu xuất hóa đơn điện tử Transit Pickup Surcharge Ids Transit …" at bounding box center [428, 383] width 856 height 767
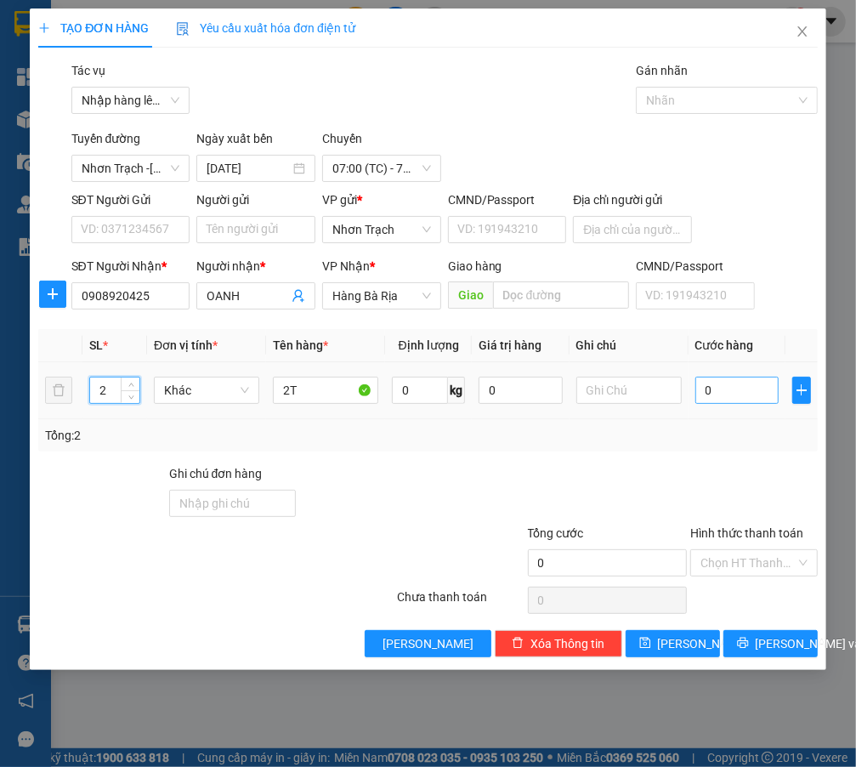
type input "2"
click at [741, 395] on input "0" at bounding box center [737, 390] width 84 height 27
type input "100"
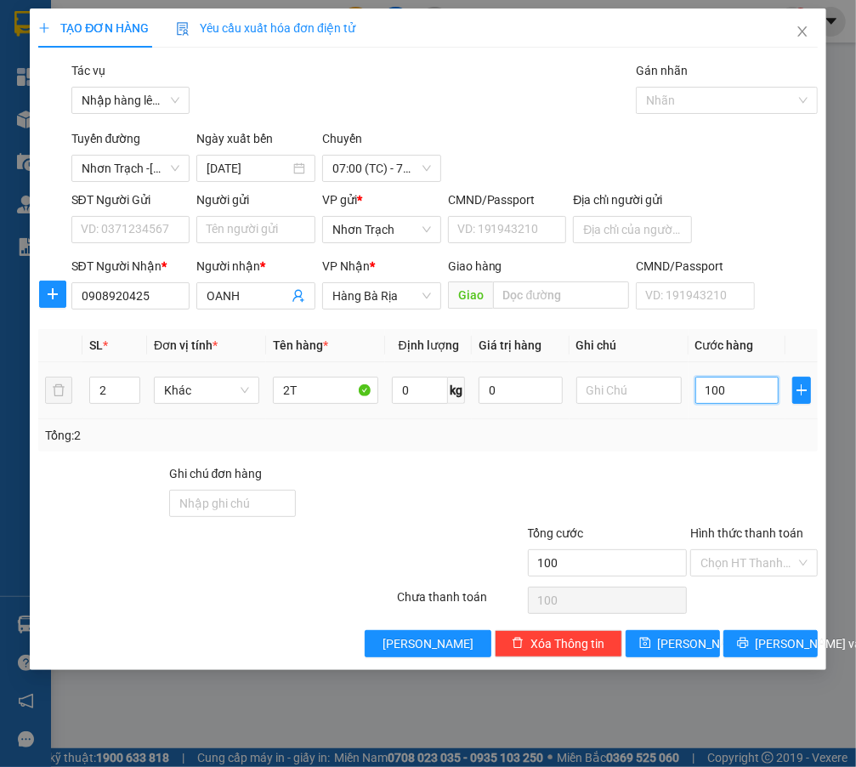
type input "1.000"
type input "10.000"
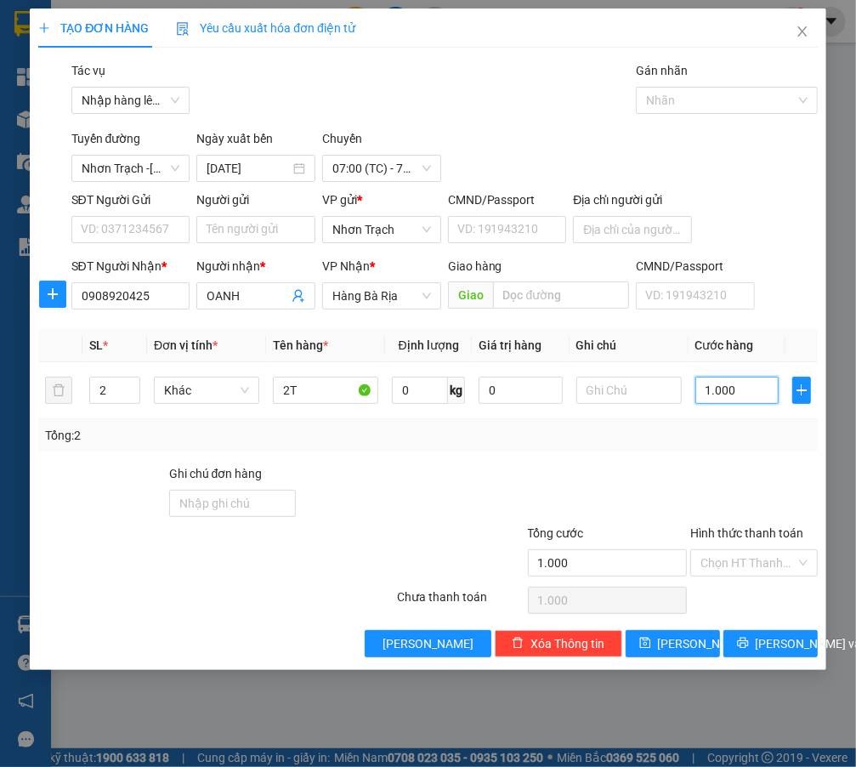
type input "10.000"
type input "100.000"
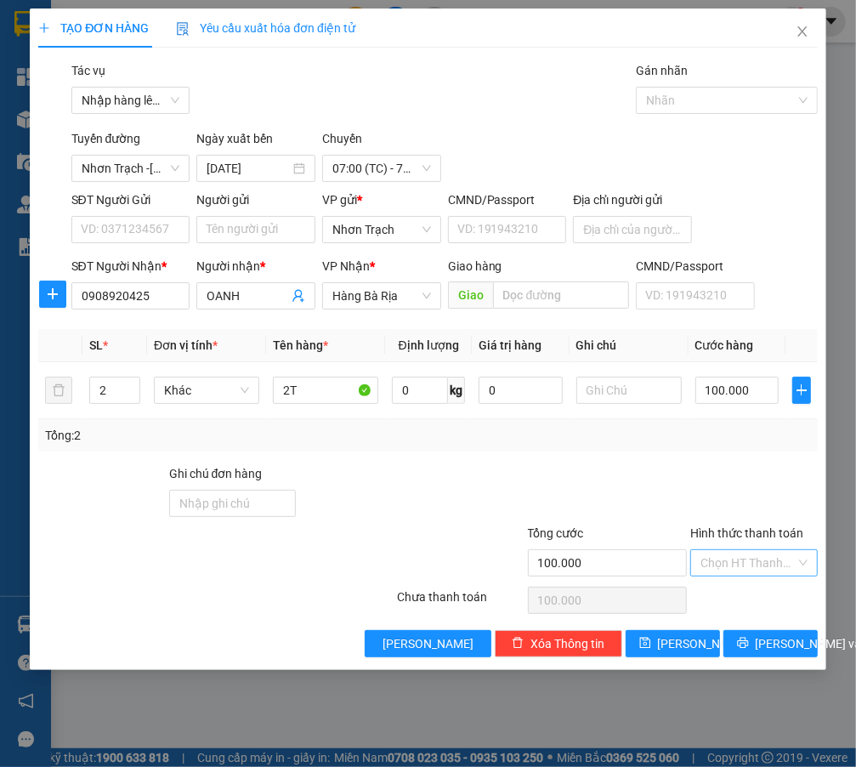
click at [720, 572] on input "Hình thức thanh toán" at bounding box center [748, 563] width 94 height 26
click at [723, 597] on div "Tại văn phòng" at bounding box center [754, 596] width 106 height 19
type input "0"
click at [677, 640] on span "[PERSON_NAME]" at bounding box center [703, 643] width 91 height 19
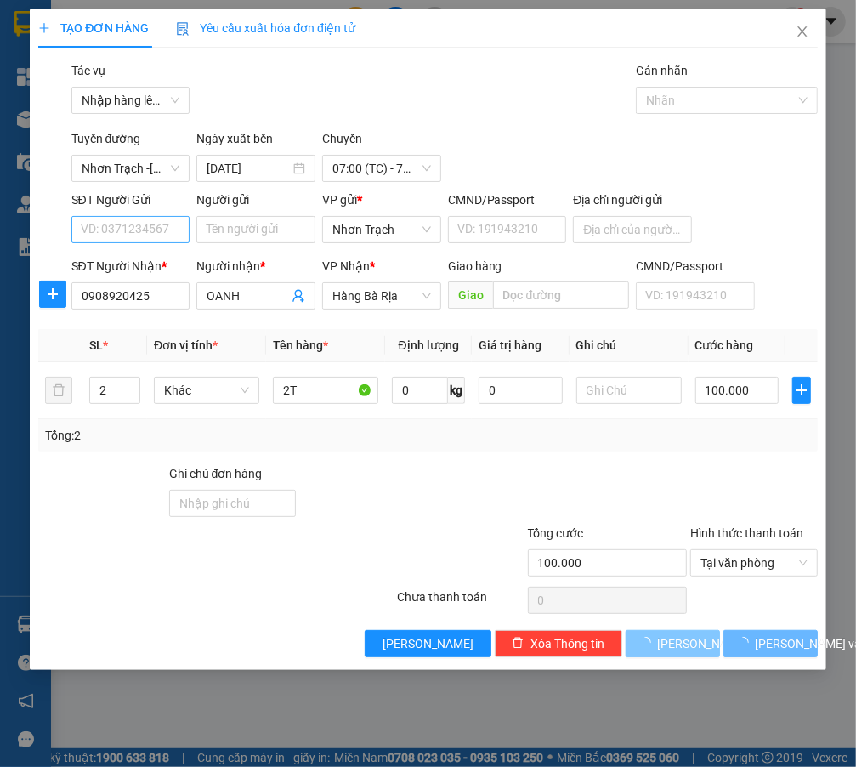
type input "1"
type input "0"
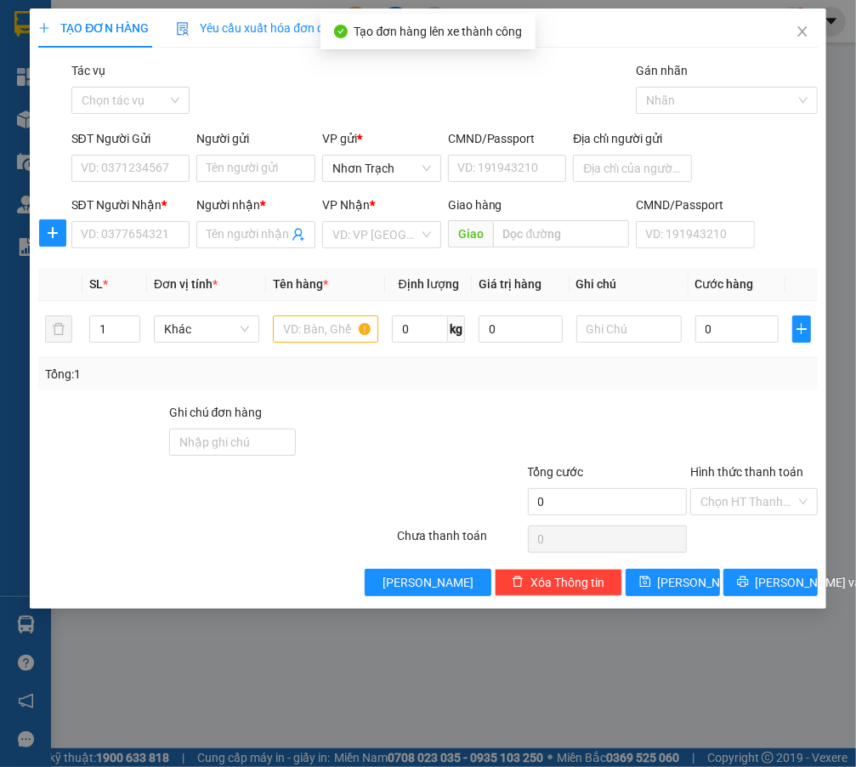
click at [118, 124] on div "Transit Pickup Surcharge Ids Transit Deliver Surcharge Ids Transit Deliver Surc…" at bounding box center [428, 328] width 780 height 535
click at [121, 118] on div "Tác vụ Chọn tác vụ" at bounding box center [130, 91] width 119 height 60
click at [129, 116] on div "Tác vụ Chọn tác vụ" at bounding box center [130, 91] width 119 height 60
click at [143, 94] on input "Tác vụ" at bounding box center [125, 101] width 87 height 26
click at [138, 145] on div "Nhập hàng lên xe" at bounding box center [137, 134] width 133 height 27
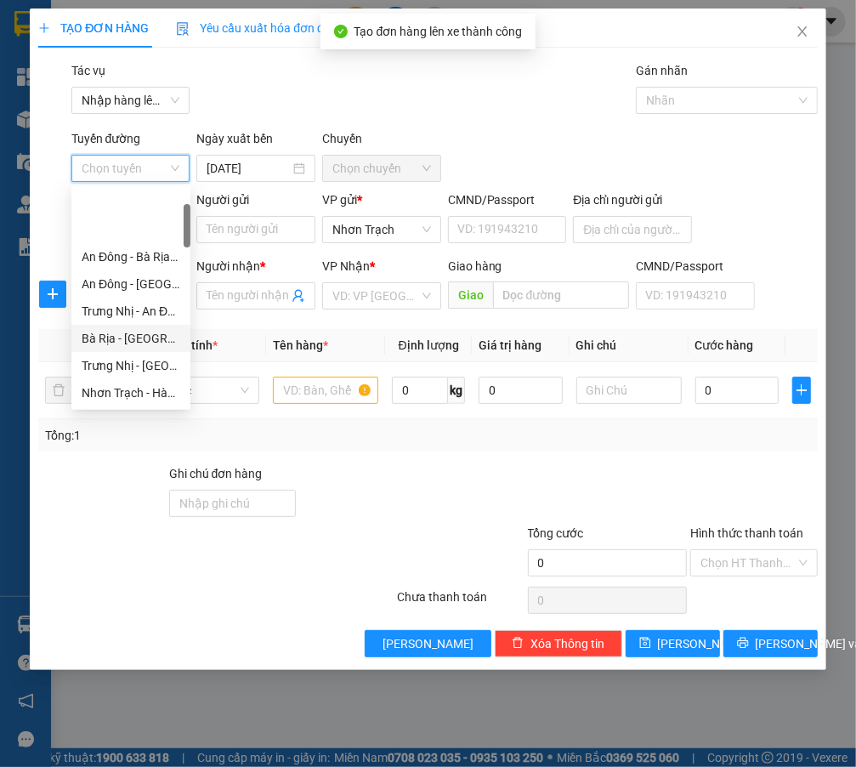
scroll to position [463, 0]
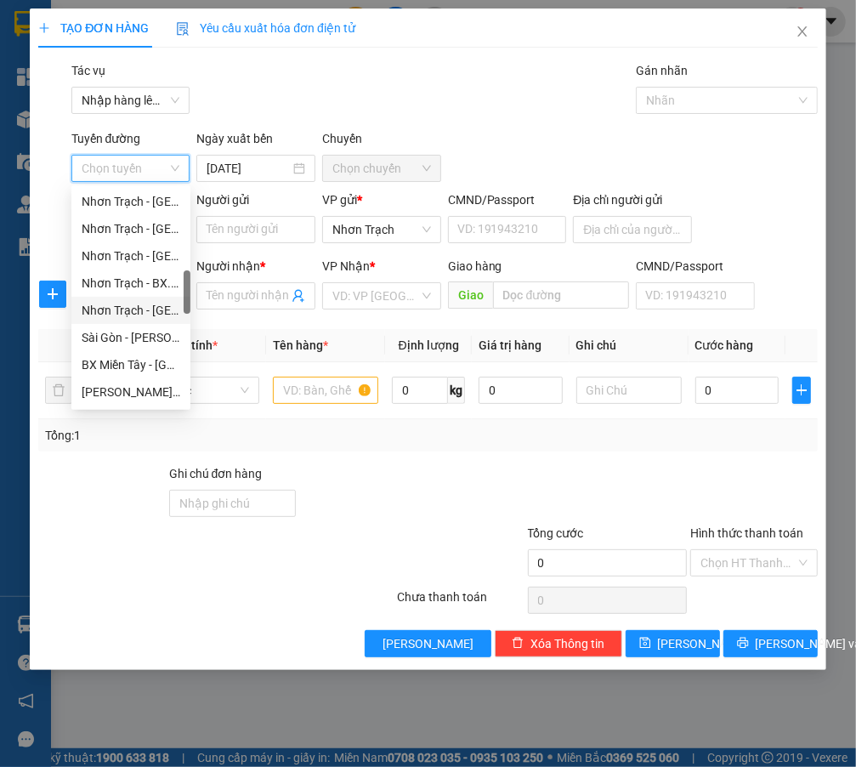
click at [164, 308] on div "Nhơn Trạch - [GEOGRAPHIC_DATA] ([GEOGRAPHIC_DATA])" at bounding box center [131, 310] width 99 height 19
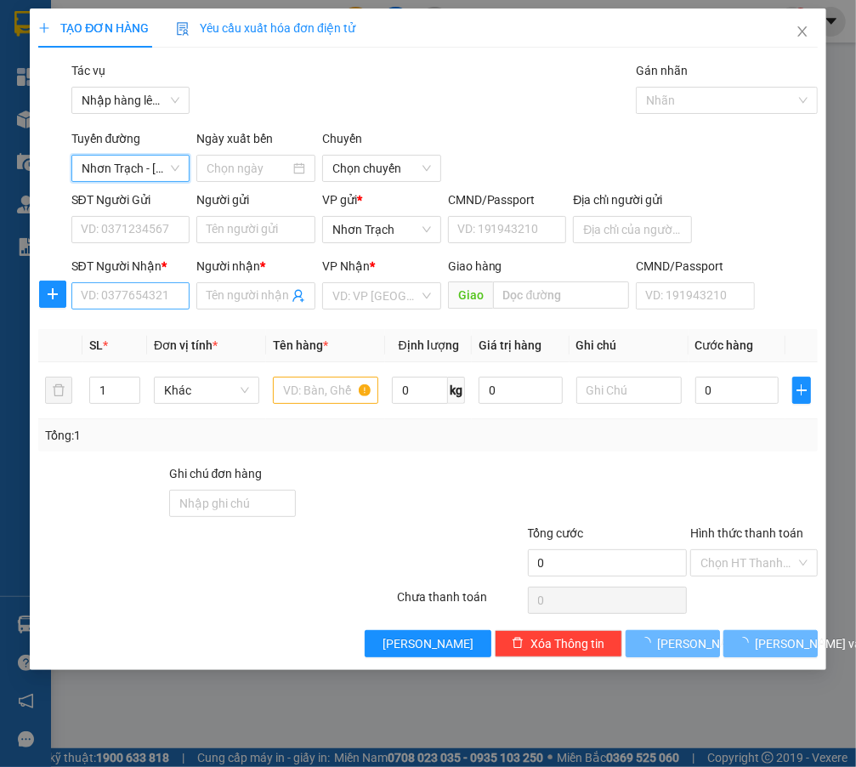
type input "[DATE]"
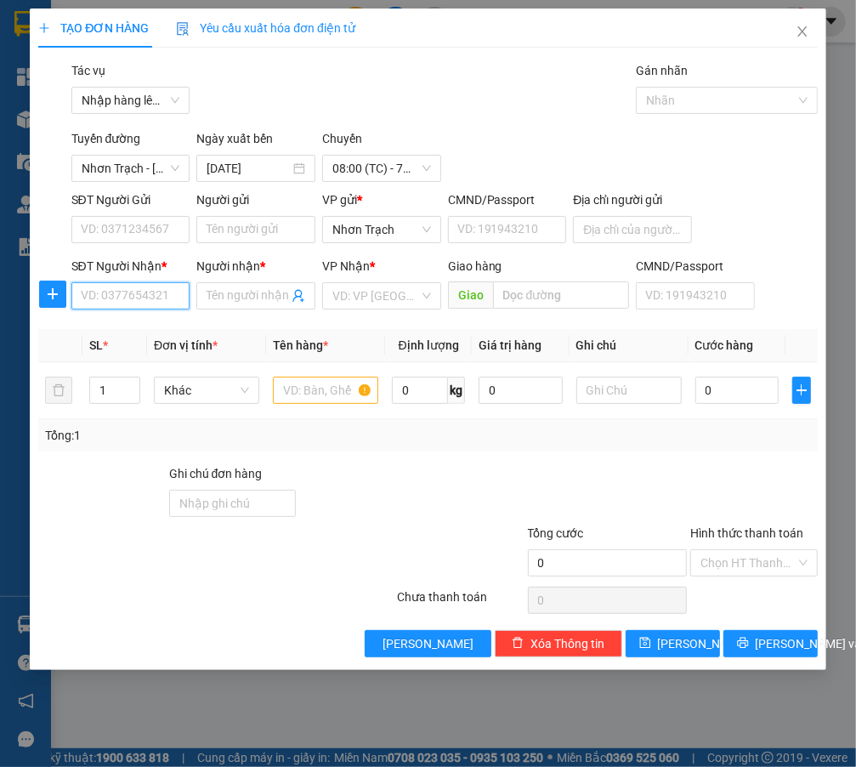
click at [139, 299] on input "SĐT Người Nhận *" at bounding box center [130, 295] width 119 height 27
type input "0909502456"
click at [165, 323] on div "0909502456 - PHƯỢNG" at bounding box center [147, 330] width 131 height 19
type input "PHƯỢNG"
type input "0909502456"
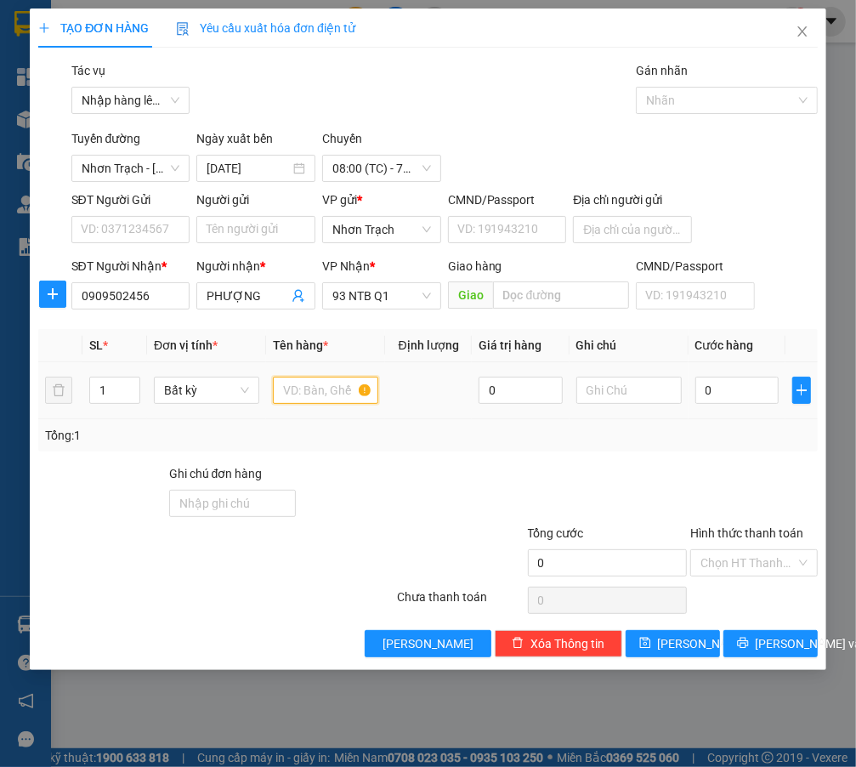
click at [298, 391] on input "text" at bounding box center [325, 390] width 105 height 27
type input "1 HỘP"
click at [735, 403] on input "0" at bounding box center [737, 390] width 84 height 27
type input "4"
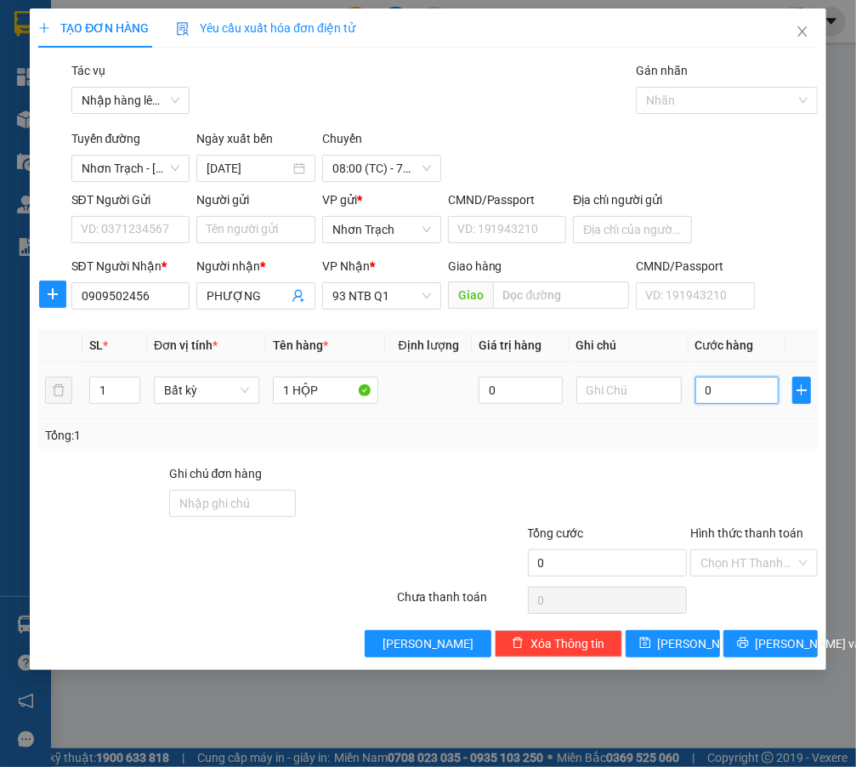
type input "4"
type input "40"
type input "400"
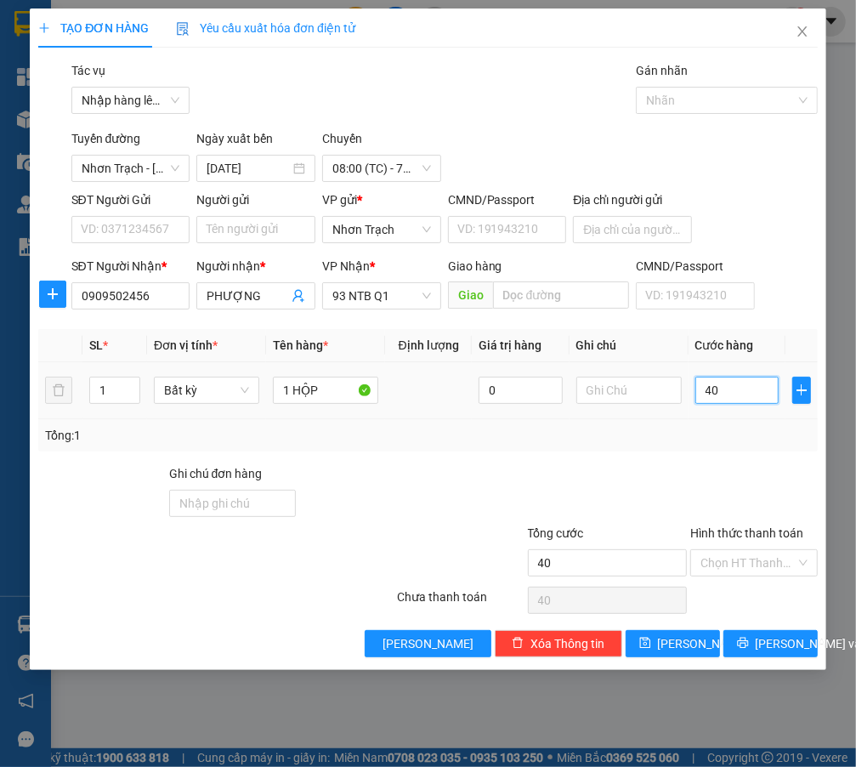
type input "400"
type input "4.000"
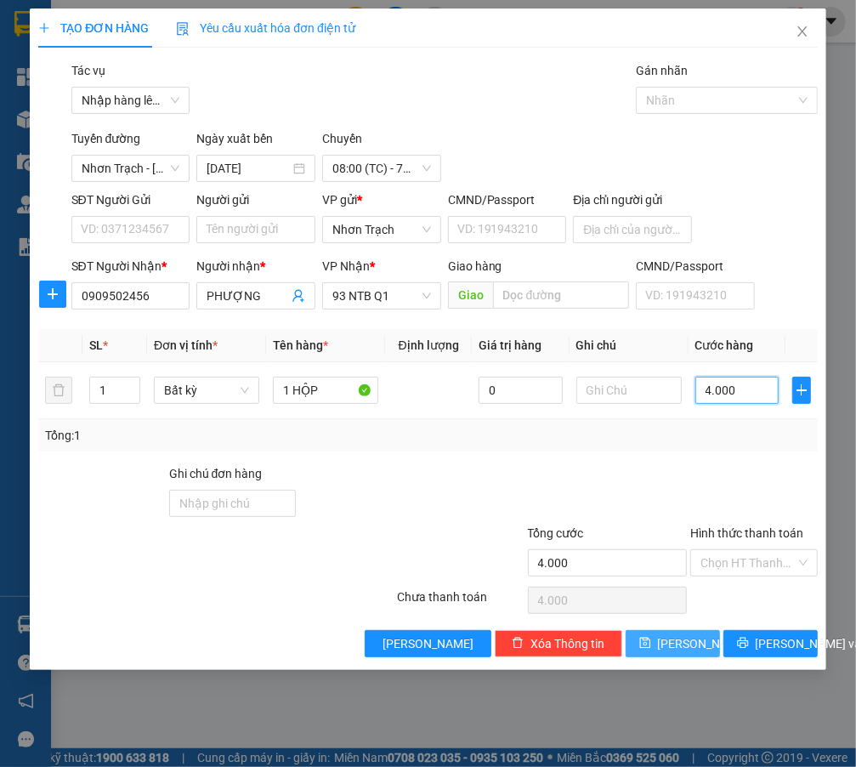
type input "40.000"
click at [694, 641] on button "[PERSON_NAME]" at bounding box center [673, 643] width 94 height 27
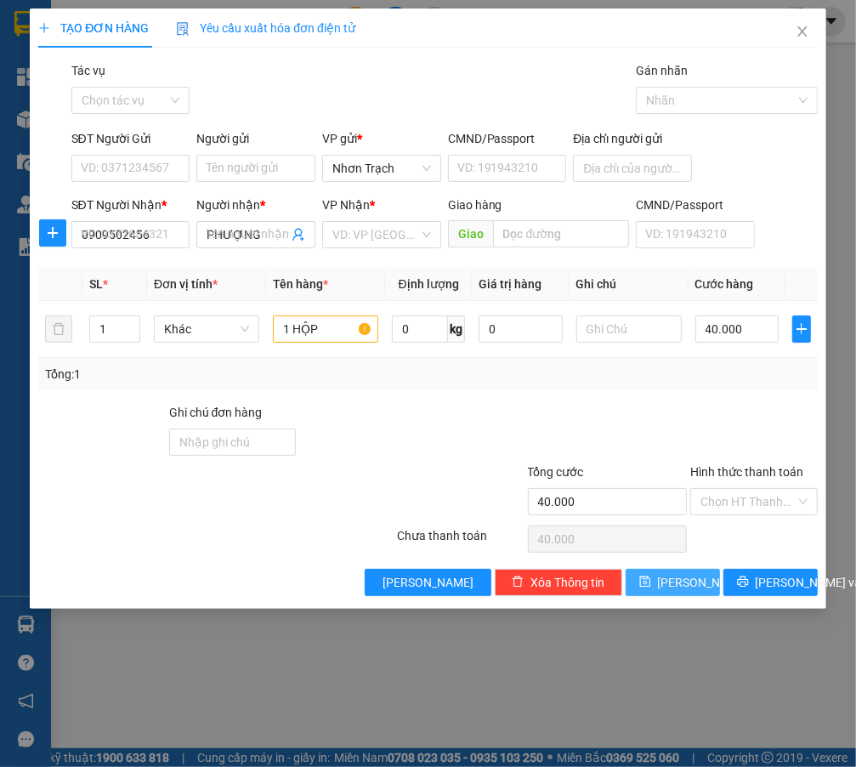
type input "0"
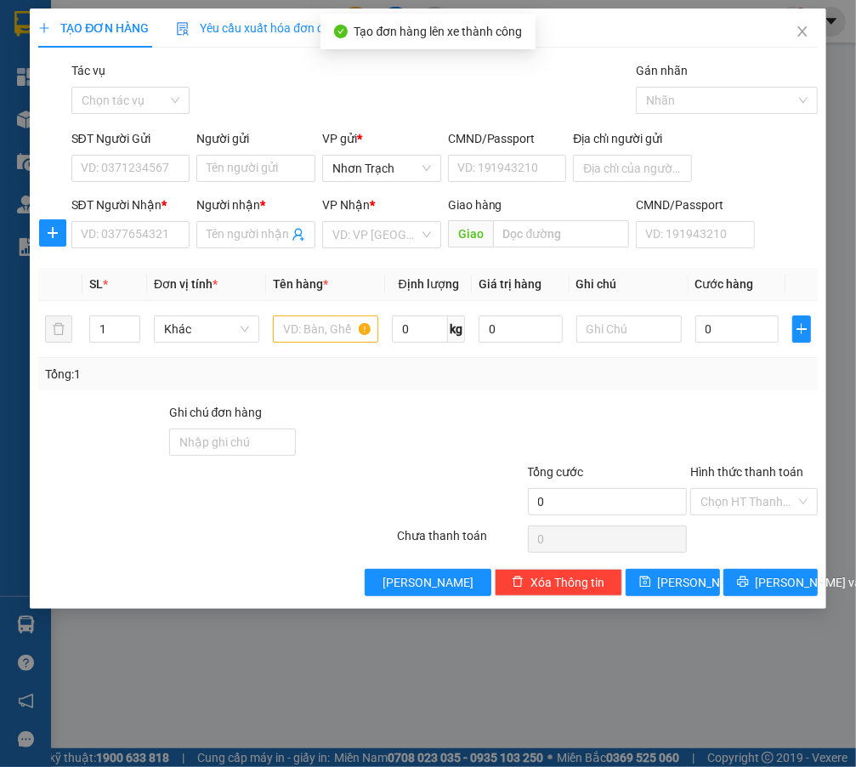
click at [109, 85] on div "Tác vụ" at bounding box center [130, 74] width 119 height 26
click at [111, 98] on input "Tác vụ" at bounding box center [125, 101] width 87 height 26
click at [114, 132] on div "Nhập hàng lên xe" at bounding box center [138, 134] width 112 height 19
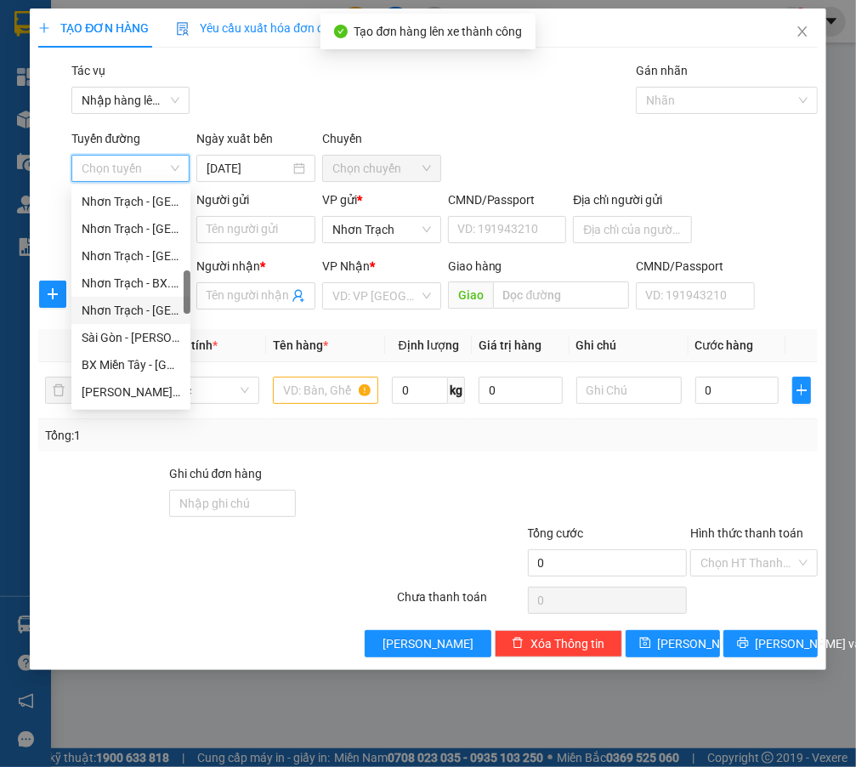
click at [145, 306] on div "Nhơn Trạch - [GEOGRAPHIC_DATA] ([GEOGRAPHIC_DATA])" at bounding box center [131, 310] width 99 height 19
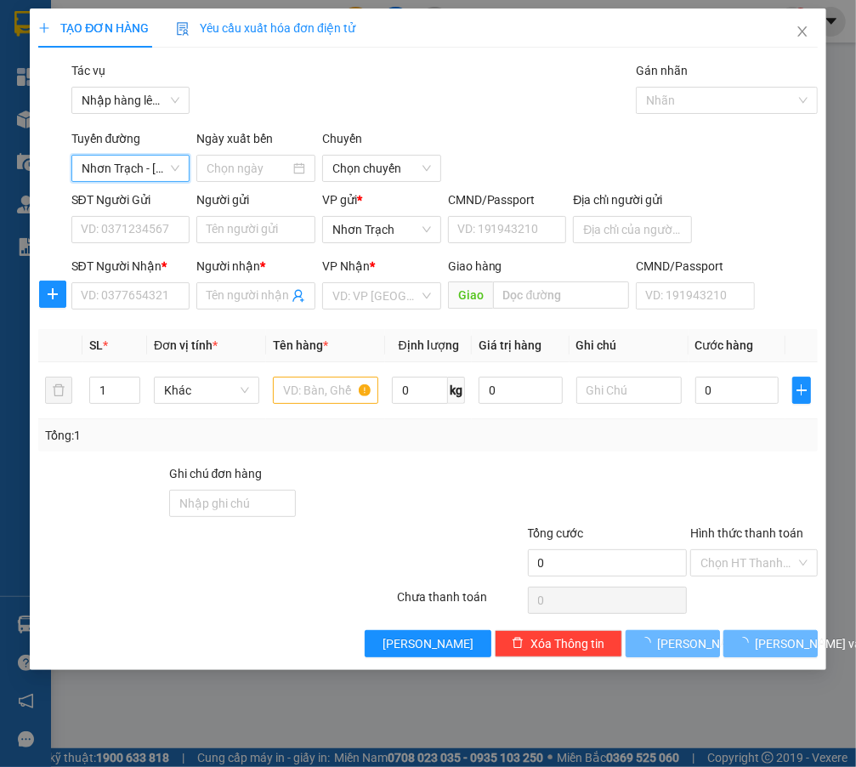
type input "[DATE]"
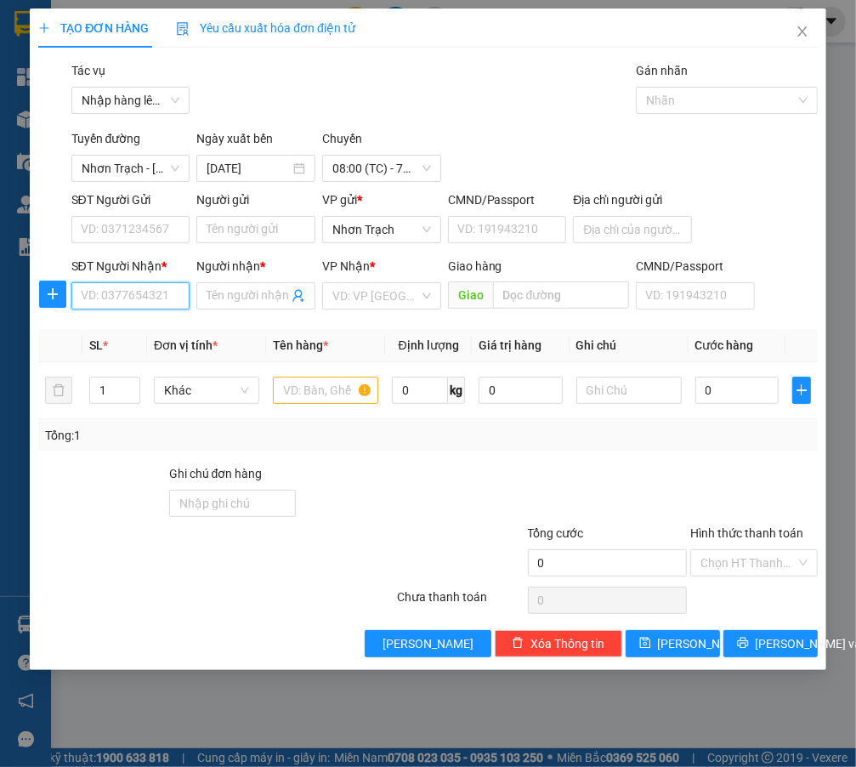
click at [128, 306] on input "SĐT Người Nhận *" at bounding box center [130, 295] width 119 height 27
click at [127, 296] on input "SĐT Người Nhận *" at bounding box center [130, 295] width 119 height 27
type input "0963067067"
type input "HÒA"
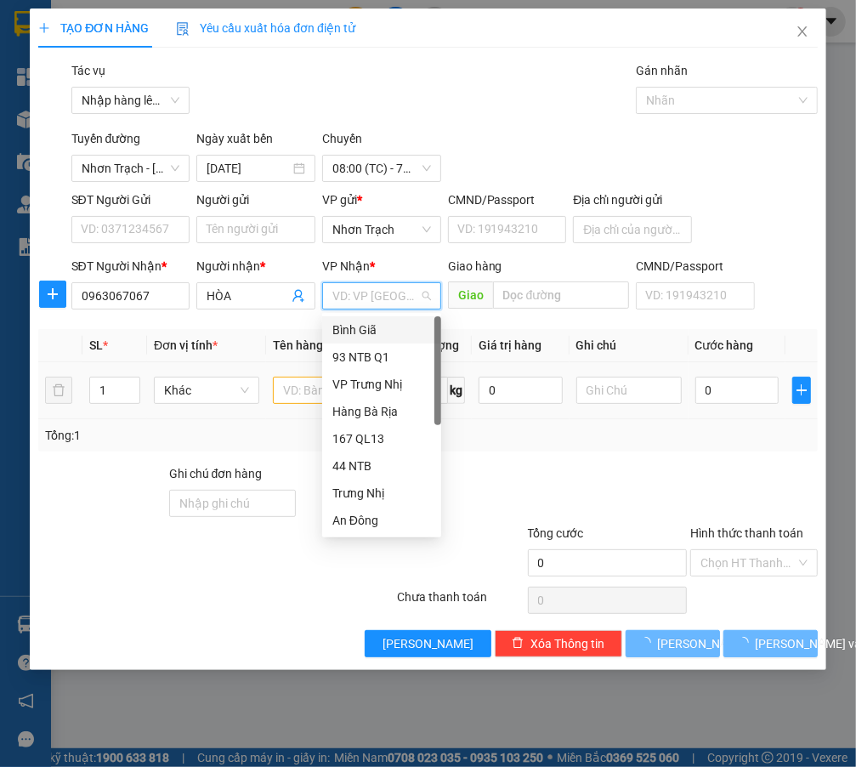
type input "9"
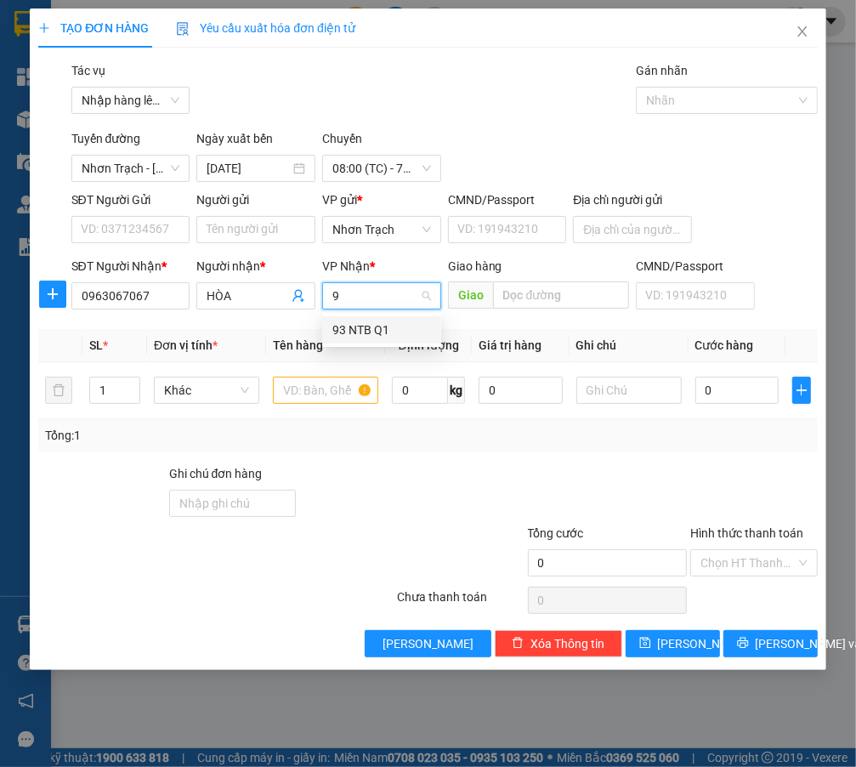
click at [343, 326] on div "93 NTB Q1" at bounding box center [381, 330] width 99 height 19
click at [328, 391] on input "text" at bounding box center [325, 390] width 105 height 27
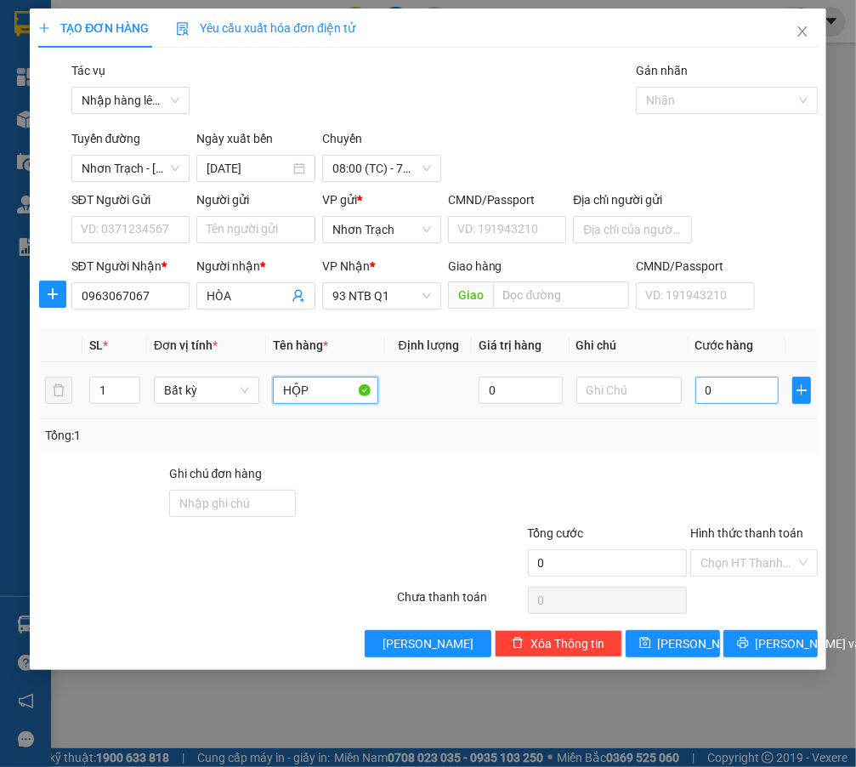
type input "HỘP"
click at [735, 395] on input "0" at bounding box center [737, 390] width 84 height 27
type input "4"
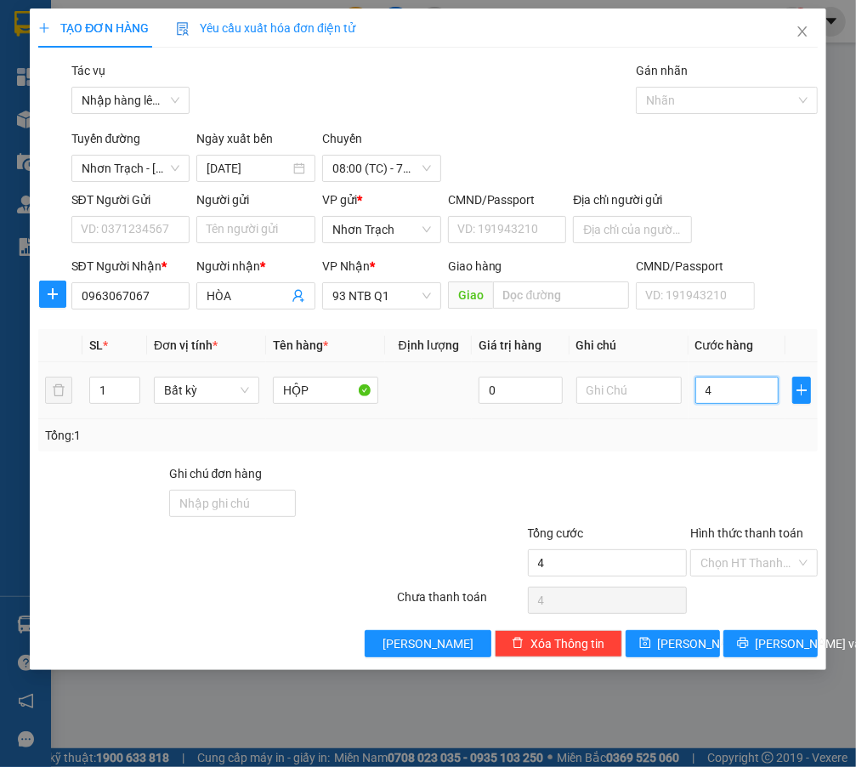
type input "40"
type input "400"
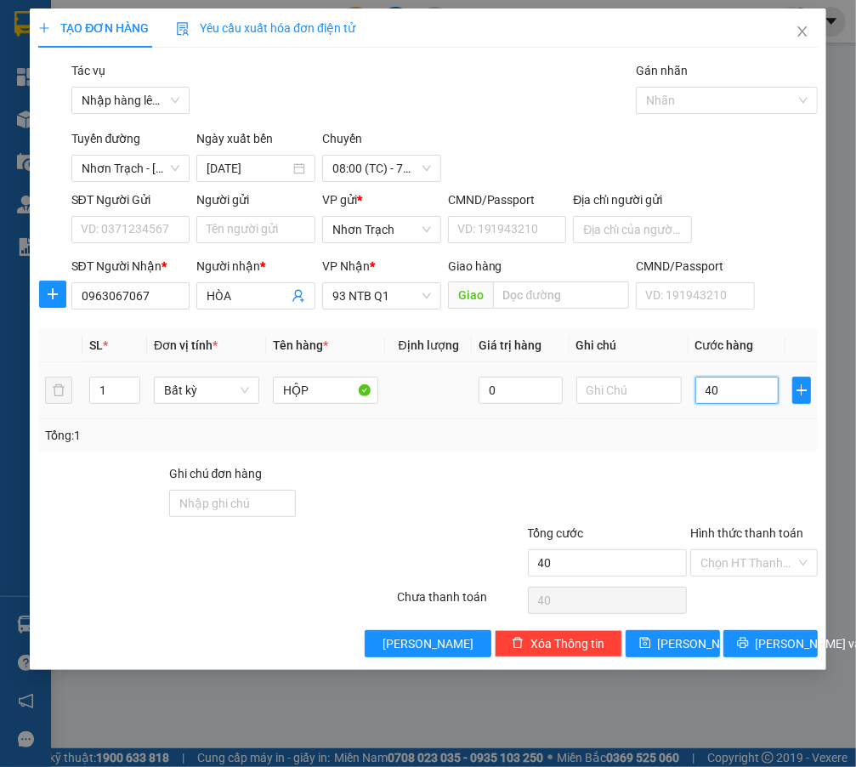
type input "400"
type input "4.000"
type input "40.000"
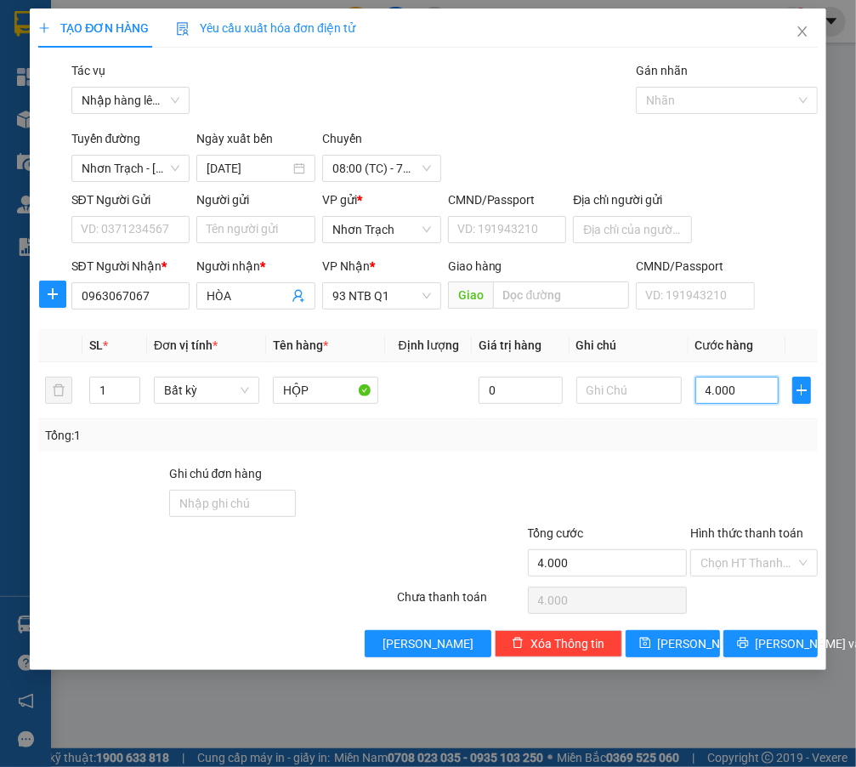
type input "40.000"
click at [676, 621] on div "Transit Pickup Surcharge Ids Transit Deliver Surcharge Ids Transit Deliver Surc…" at bounding box center [428, 359] width 780 height 596
click at [676, 630] on button "[PERSON_NAME]" at bounding box center [673, 643] width 94 height 27
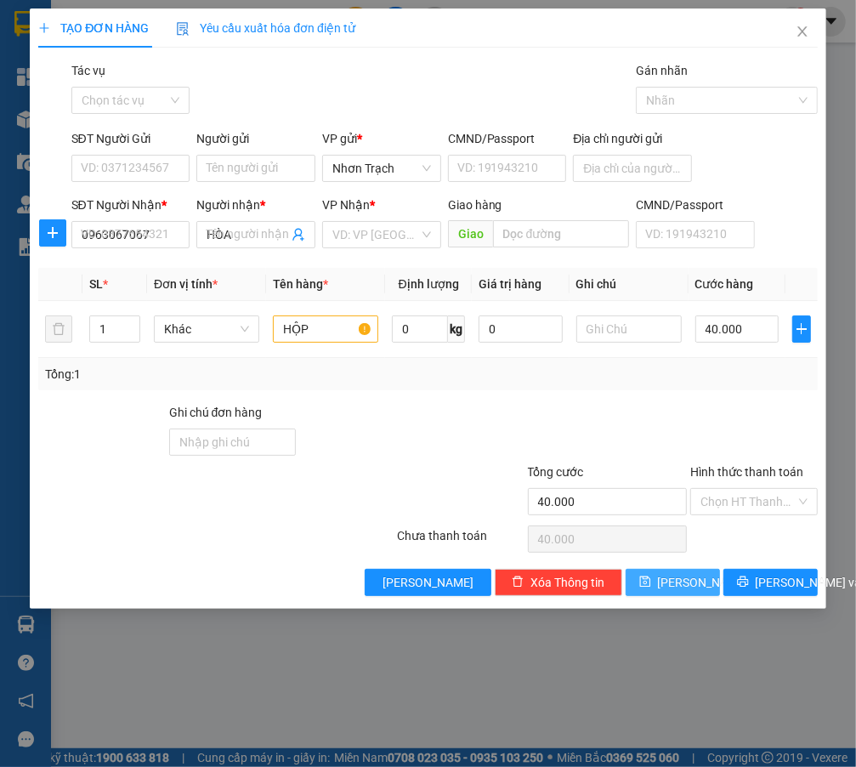
type input "0"
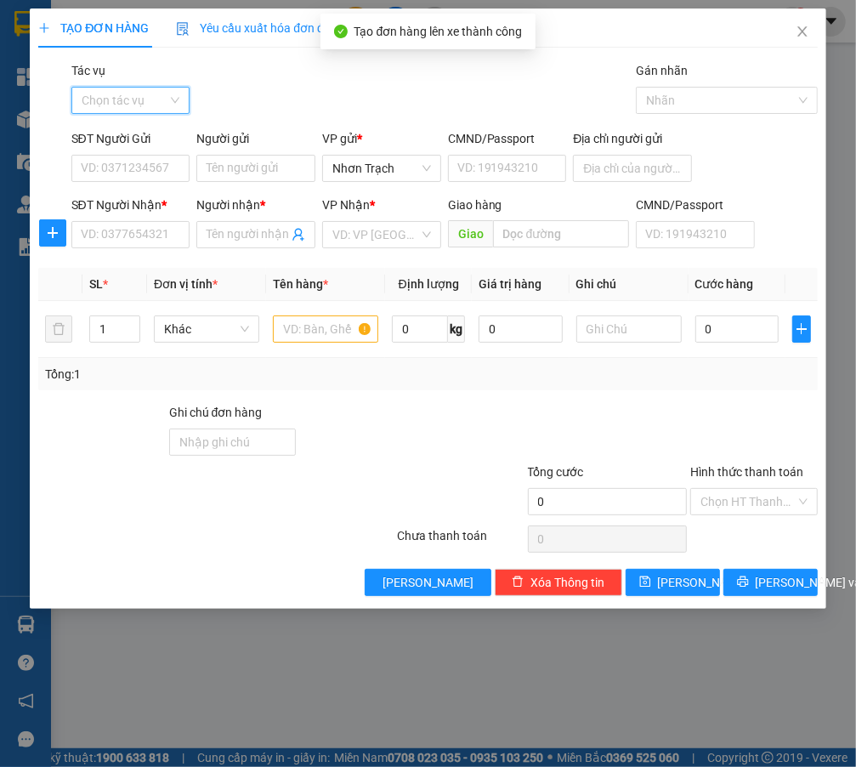
click at [128, 98] on input "Tác vụ" at bounding box center [125, 101] width 87 height 26
click at [123, 144] on div "Nhập hàng lên xe" at bounding box center [137, 134] width 133 height 27
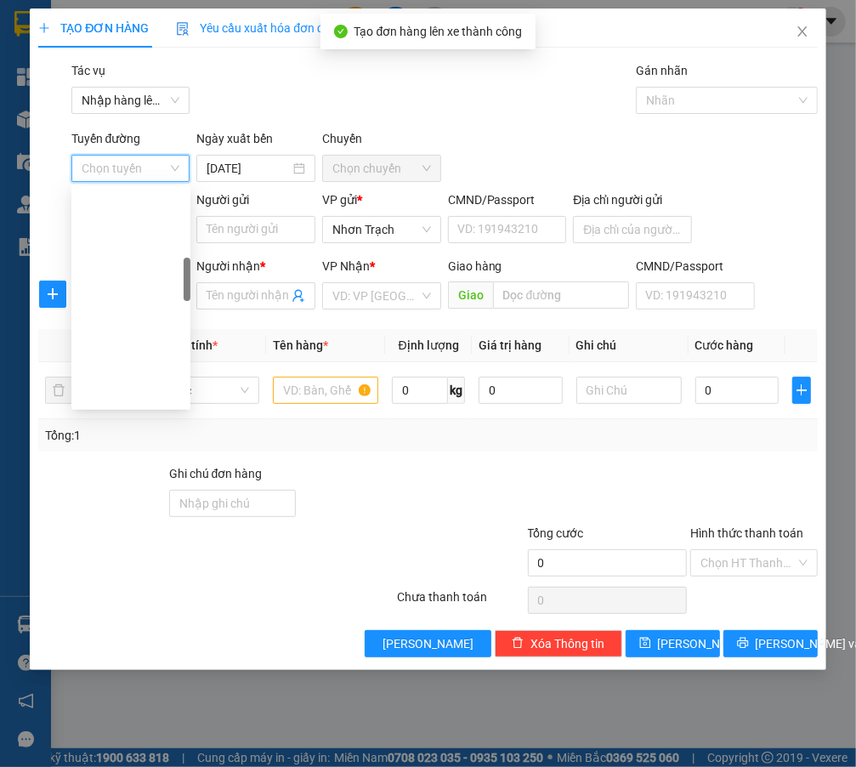
scroll to position [386, 0]
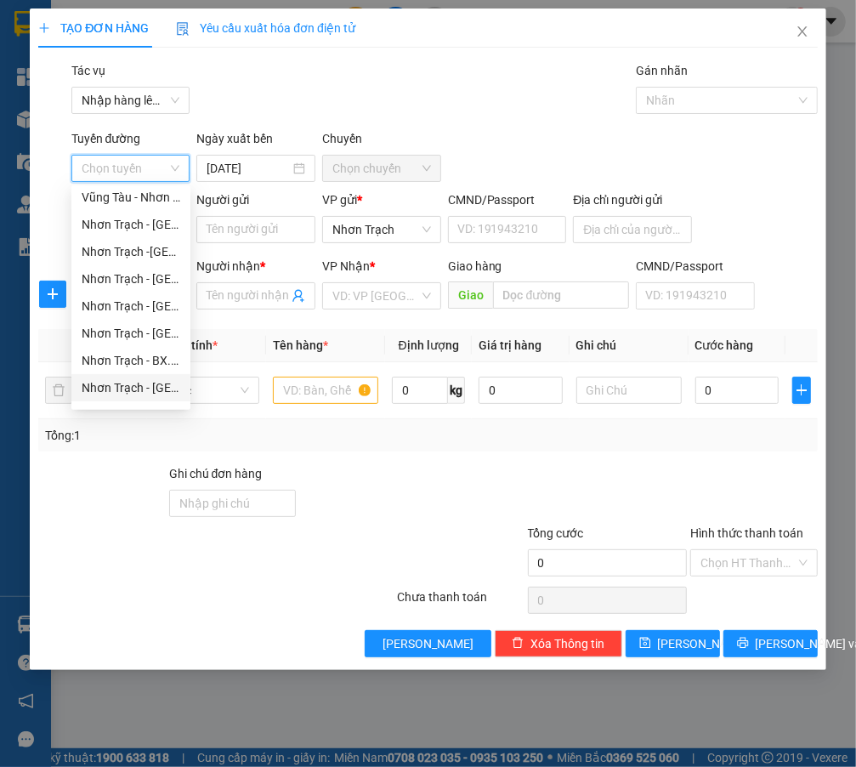
click at [139, 390] on div "Nhơn Trạch - [GEOGRAPHIC_DATA] ([GEOGRAPHIC_DATA])" at bounding box center [131, 387] width 99 height 19
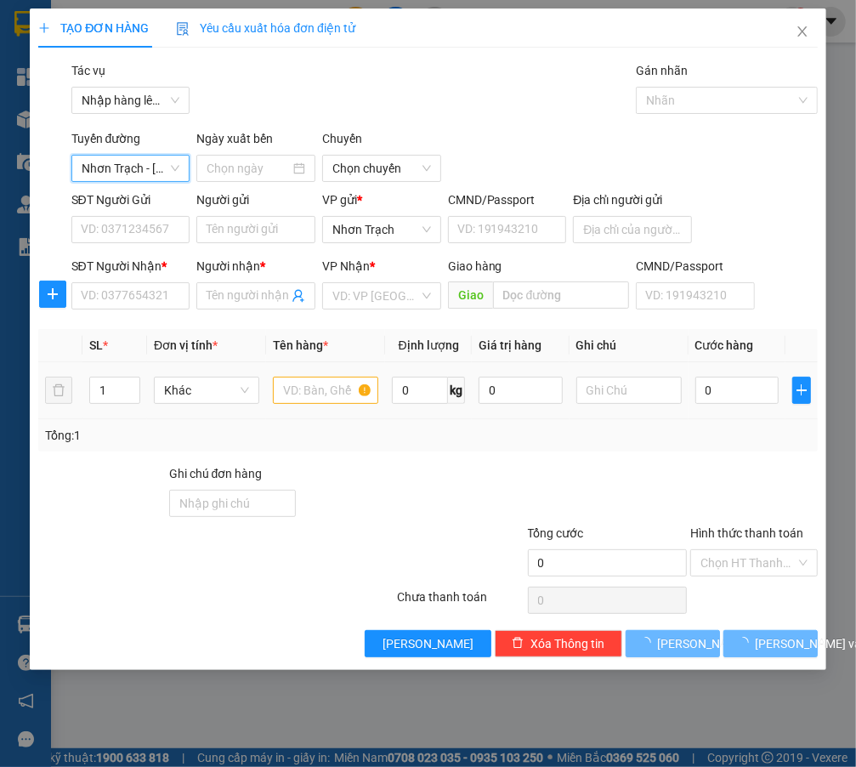
type input "[DATE]"
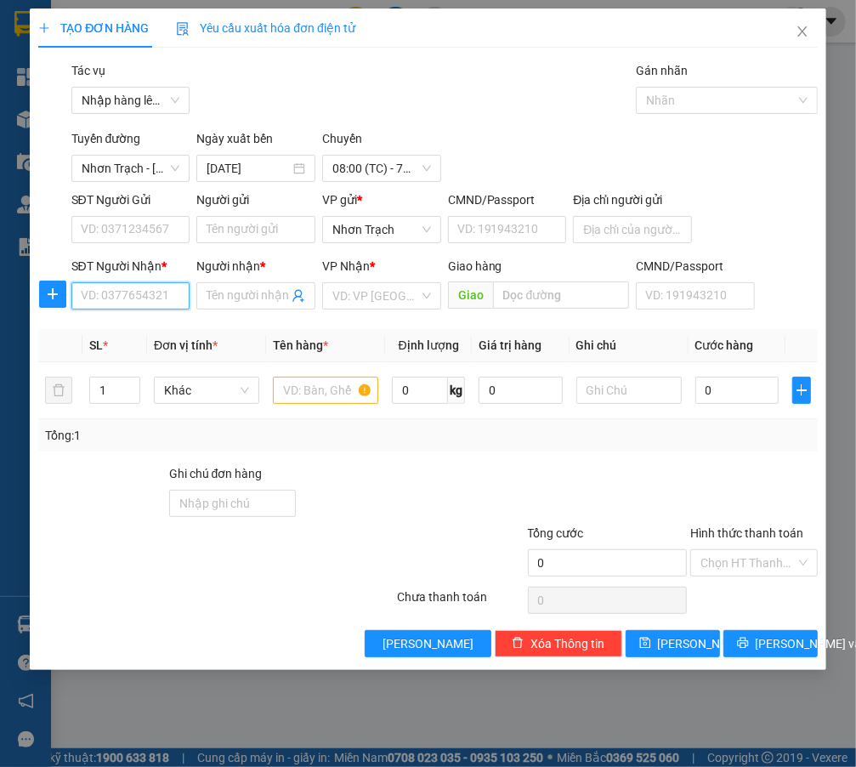
click at [163, 289] on input "SĐT Người Nhận *" at bounding box center [130, 295] width 119 height 27
type input "0938685283"
click at [162, 332] on div "0938685283 - KO TÊN" at bounding box center [140, 330] width 117 height 19
type input "KO TÊN"
type input "0938685283"
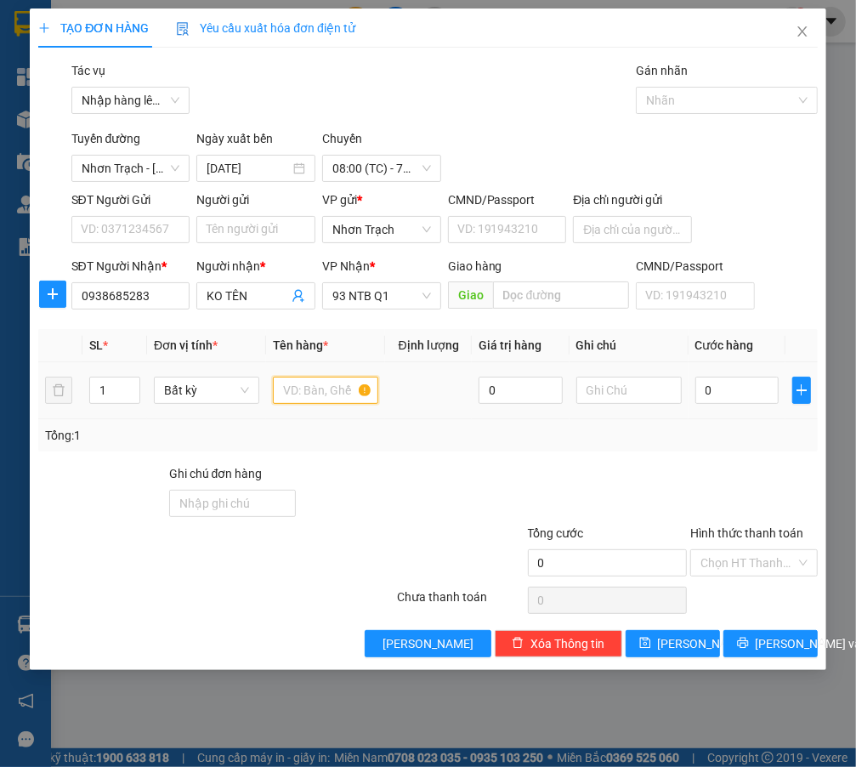
click at [315, 395] on input "text" at bounding box center [325, 390] width 105 height 27
type input "1 HỘP"
drag, startPoint x: 247, startPoint y: 304, endPoint x: -19, endPoint y: 268, distance: 267.6
click at [0, 268] on html "Kết quả tìm kiếm ( 0 ) Bộ lọc Ngày tạo đơn gần nhất No Data 36308_phi.hoamaivt …" at bounding box center [428, 383] width 856 height 767
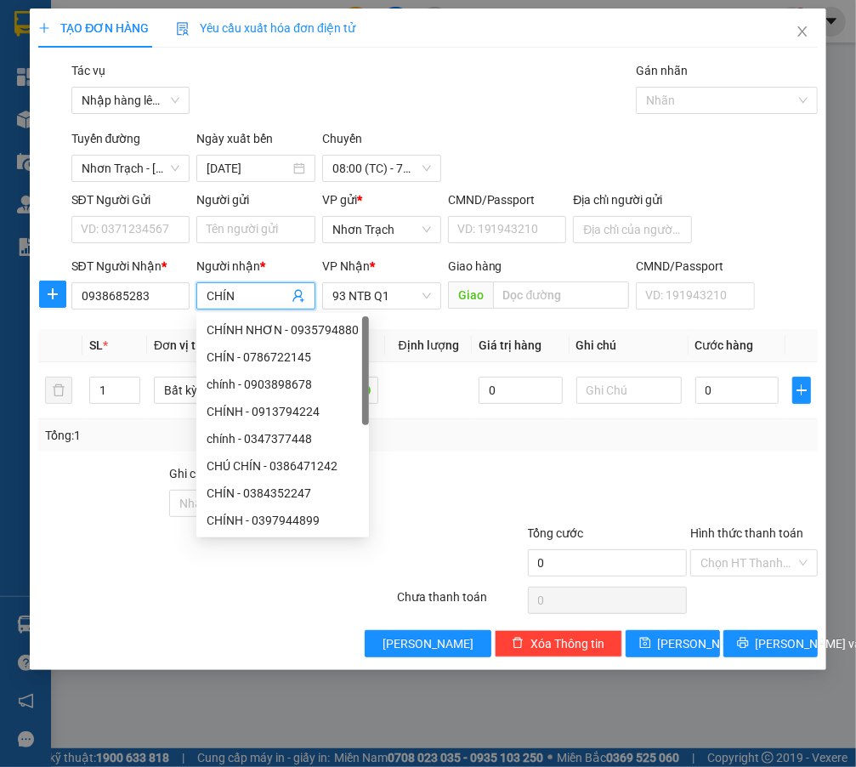
type input "CHÍN"
drag, startPoint x: 701, startPoint y: 465, endPoint x: 712, endPoint y: 440, distance: 27.8
click at [701, 465] on div at bounding box center [754, 494] width 130 height 60
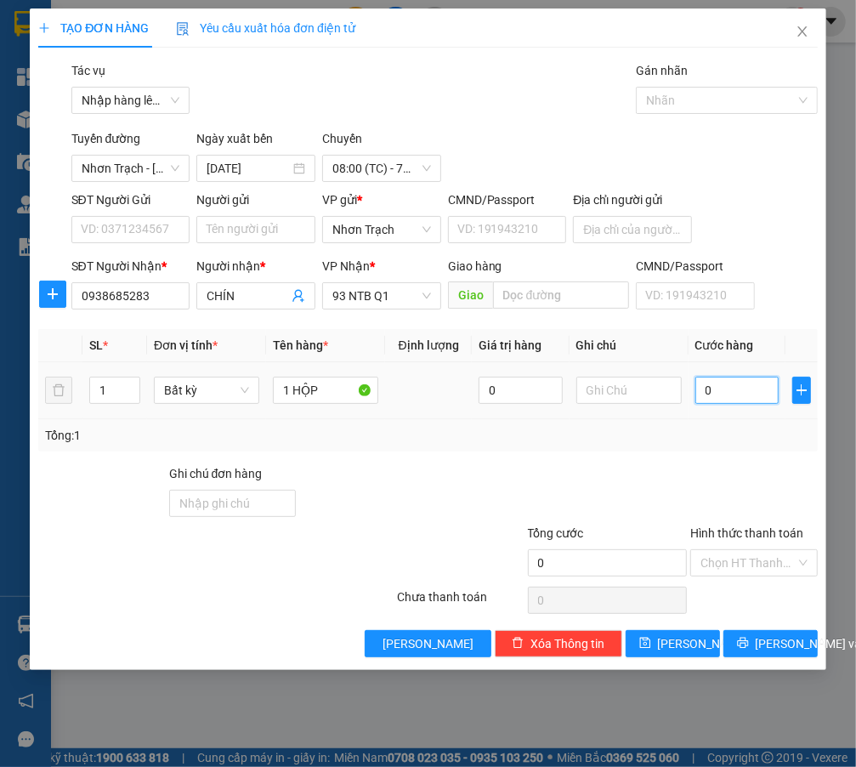
click at [743, 385] on input "0" at bounding box center [737, 390] width 84 height 27
type input "4"
type input "40"
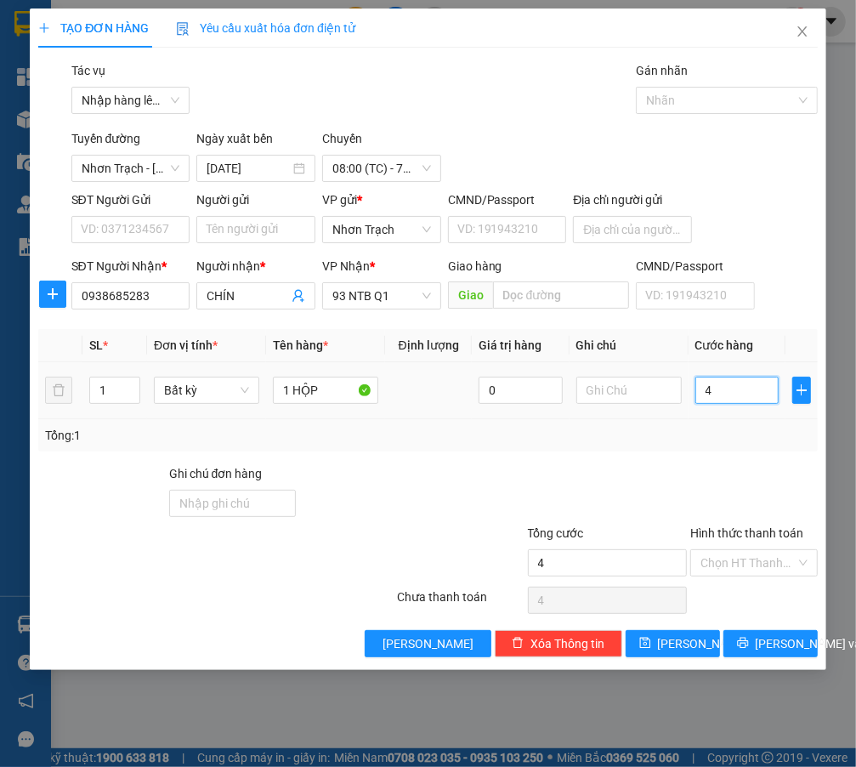
type input "40"
type input "400"
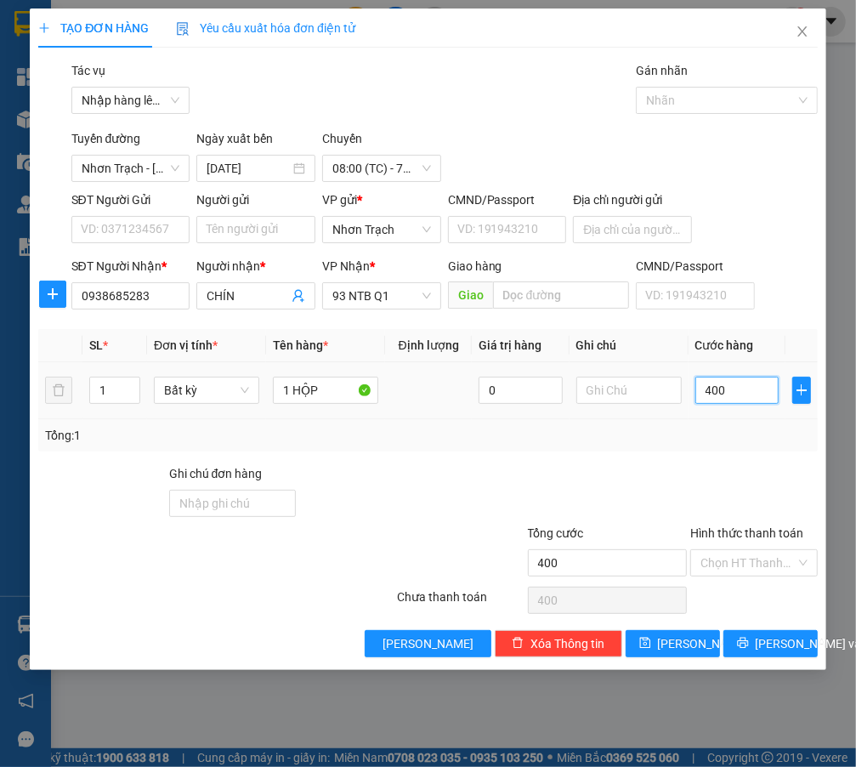
type input "4.000"
type input "40.000"
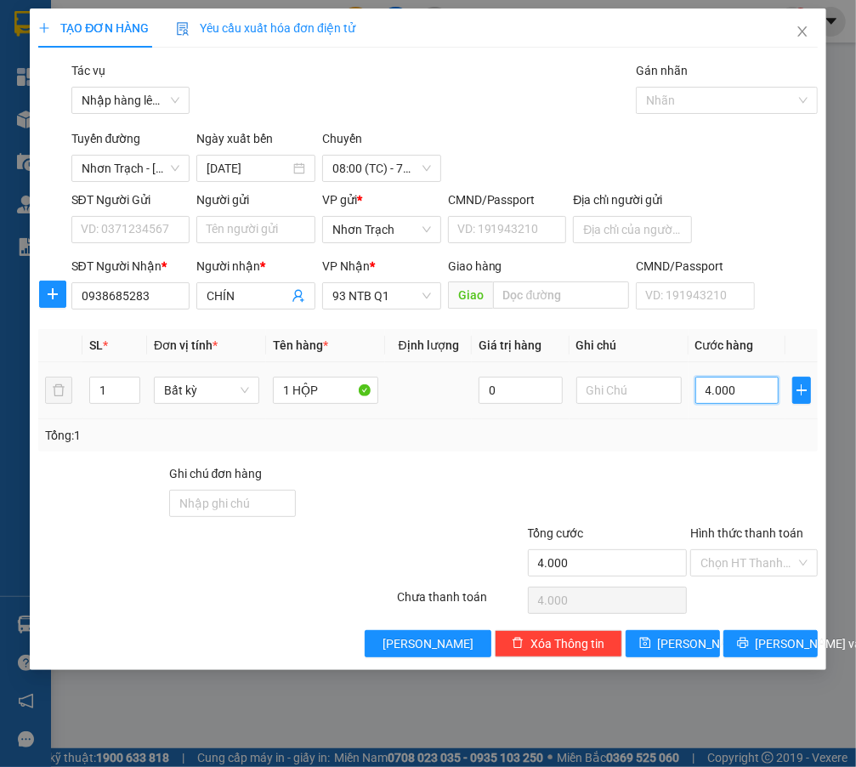
type input "40.000"
click at [679, 639] on span "[PERSON_NAME]" at bounding box center [703, 643] width 91 height 19
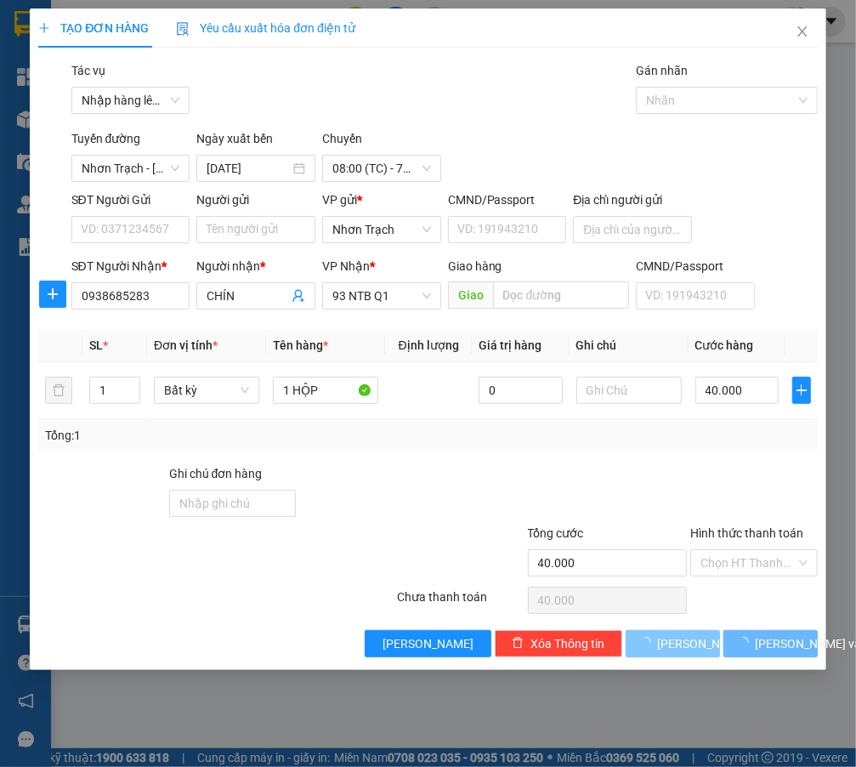
type input "0"
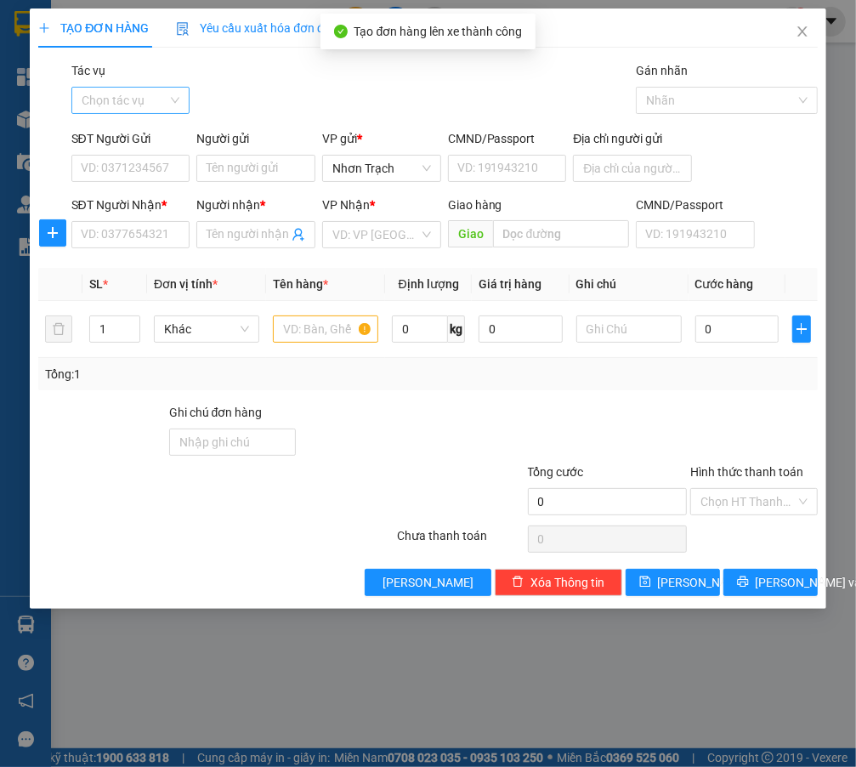
click at [138, 101] on input "Tác vụ" at bounding box center [125, 101] width 87 height 26
click at [140, 133] on div "Nhập hàng lên xe" at bounding box center [138, 134] width 112 height 19
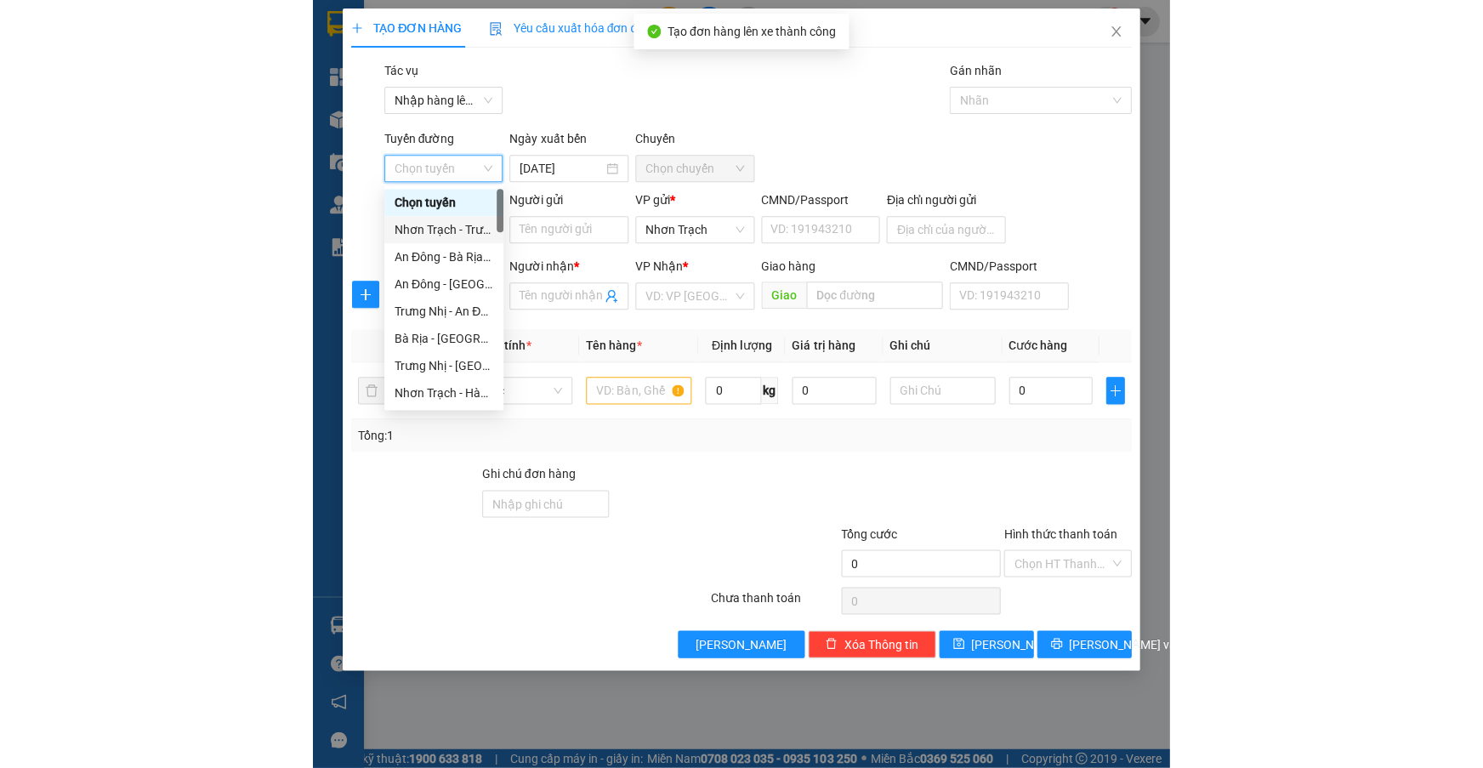
scroll to position [541, 0]
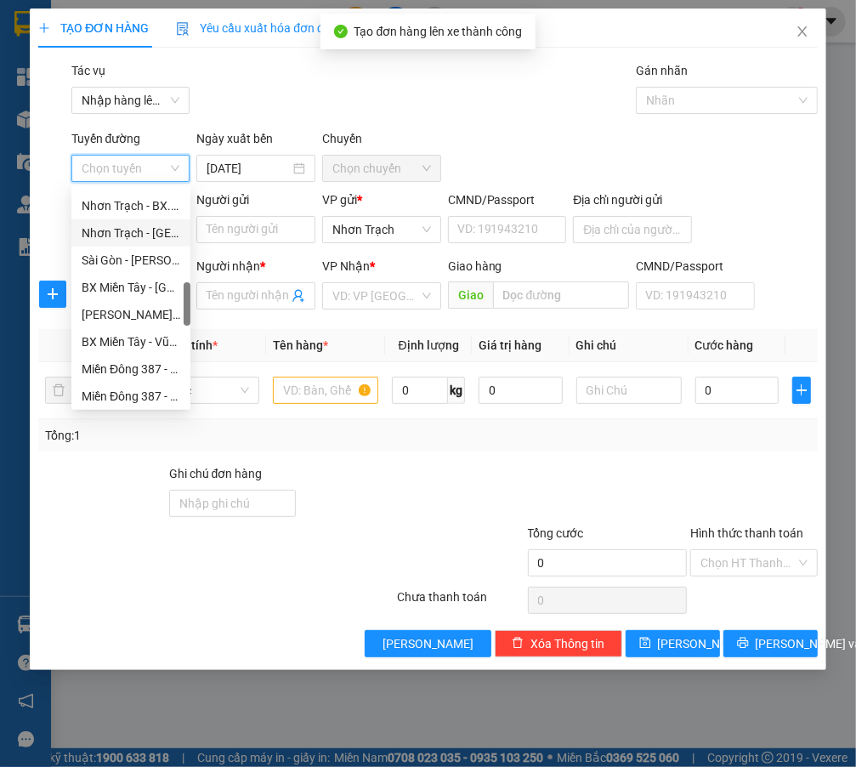
click at [134, 238] on div "Nhơn Trạch - [GEOGRAPHIC_DATA] ([GEOGRAPHIC_DATA])" at bounding box center [131, 233] width 99 height 19
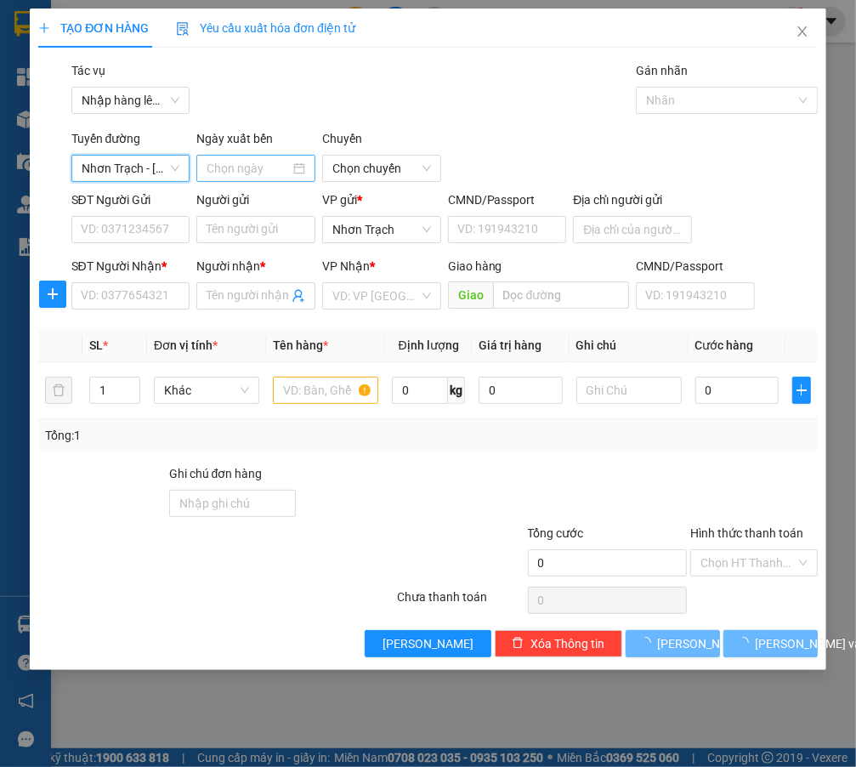
type input "[DATE]"
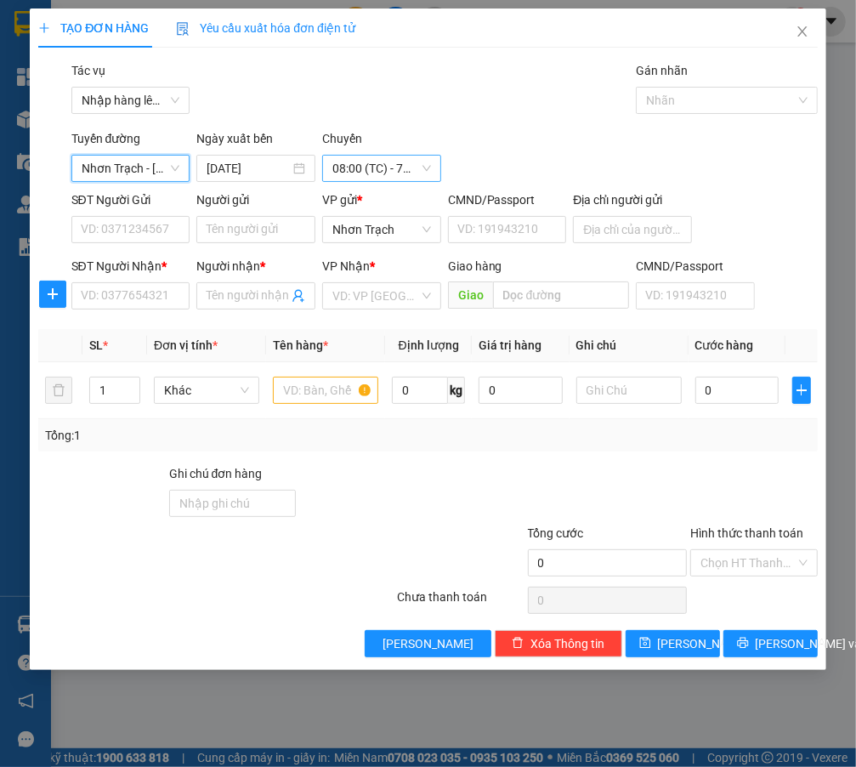
click at [349, 159] on span "08:00 (TC) - 72B-028.63" at bounding box center [381, 169] width 99 height 26
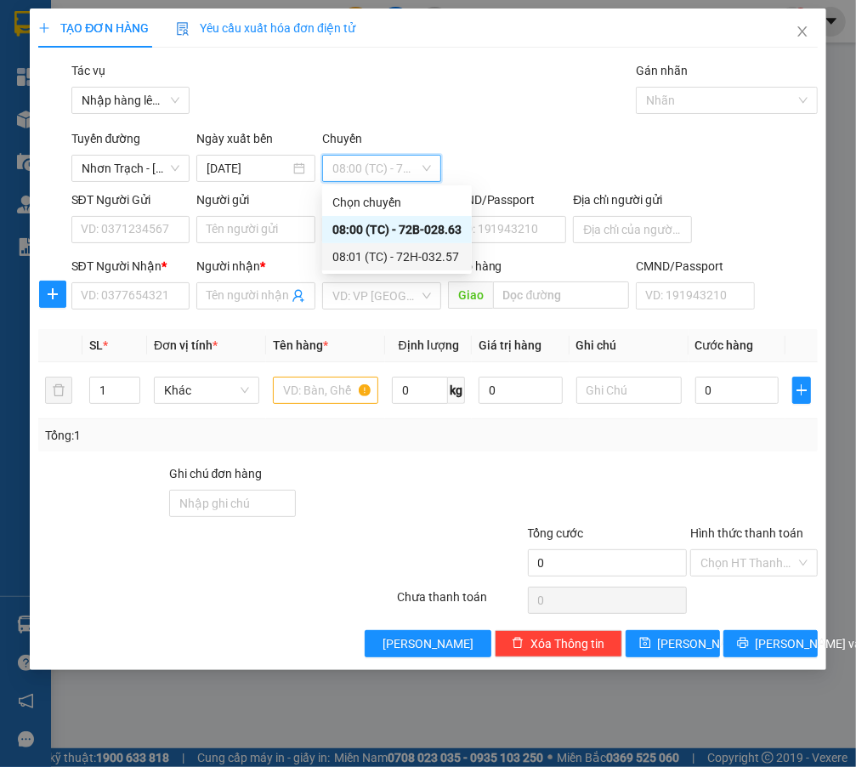
drag, startPoint x: 402, startPoint y: 254, endPoint x: 394, endPoint y: 255, distance: 8.5
click at [404, 253] on div "08:01 (TC) - 72H-032.57" at bounding box center [396, 256] width 129 height 19
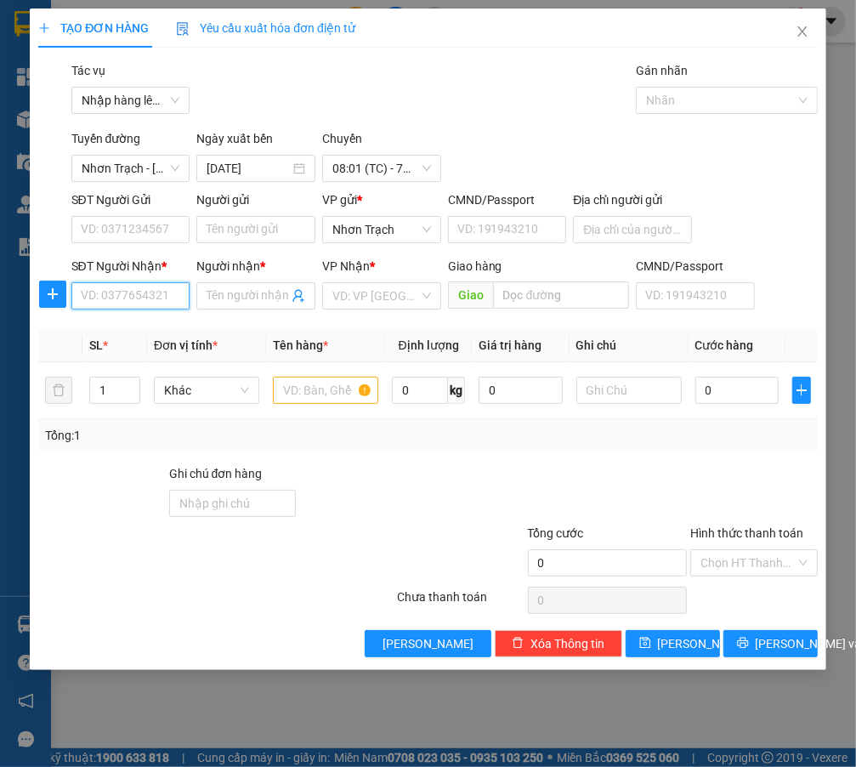
drag, startPoint x: 83, startPoint y: 309, endPoint x: 91, endPoint y: 304, distance: 8.8
click at [84, 309] on input "SĐT Người Nhận *" at bounding box center [130, 295] width 119 height 27
type input "0908811225"
click at [156, 335] on div "0908811225 - Quý" at bounding box center [131, 330] width 99 height 19
type input "Quý"
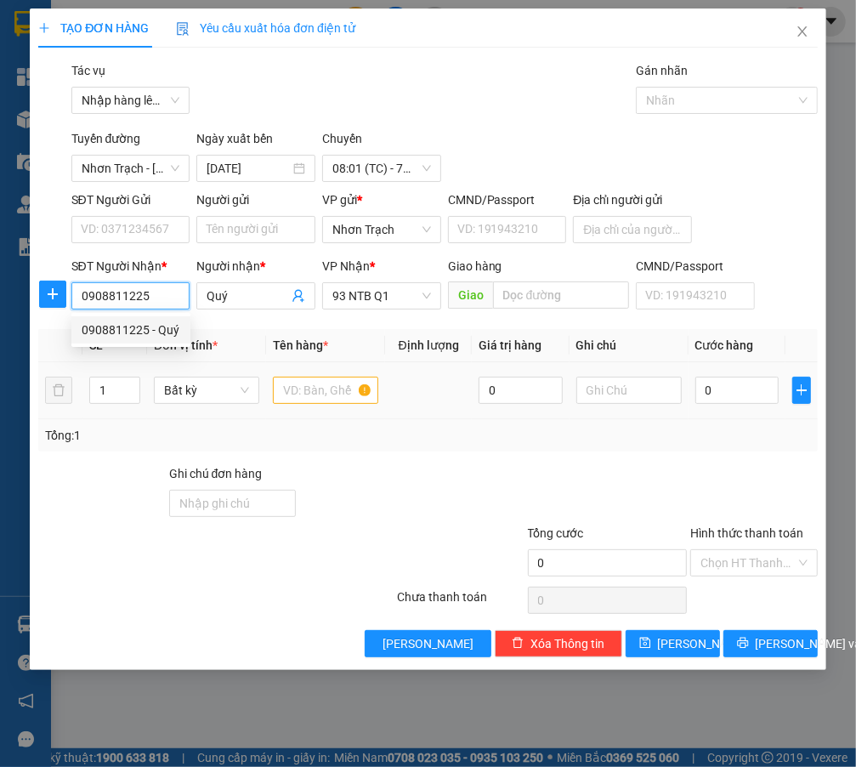
type input "0908811225"
click at [315, 375] on div at bounding box center [325, 390] width 105 height 34
drag, startPoint x: 317, startPoint y: 376, endPoint x: 323, endPoint y: 393, distance: 18.0
click at [323, 393] on input "text" at bounding box center [325, 390] width 105 height 27
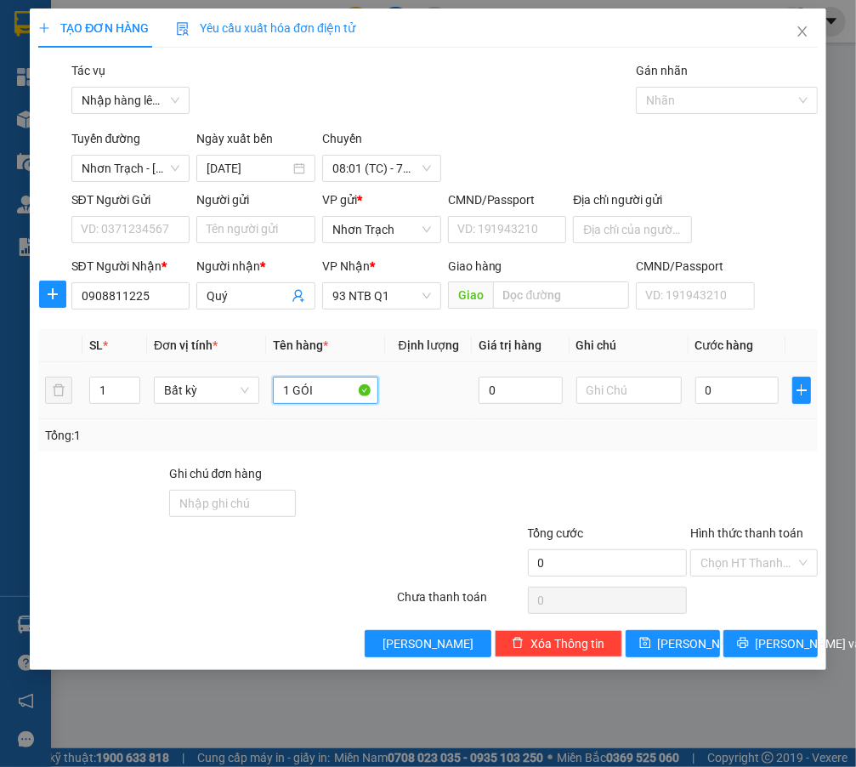
type input "1 GÓI"
click at [756, 407] on td "0" at bounding box center [738, 390] width 98 height 57
click at [749, 404] on div "0" at bounding box center [737, 390] width 84 height 34
click at [743, 390] on input "0" at bounding box center [737, 390] width 84 height 27
type input "4"
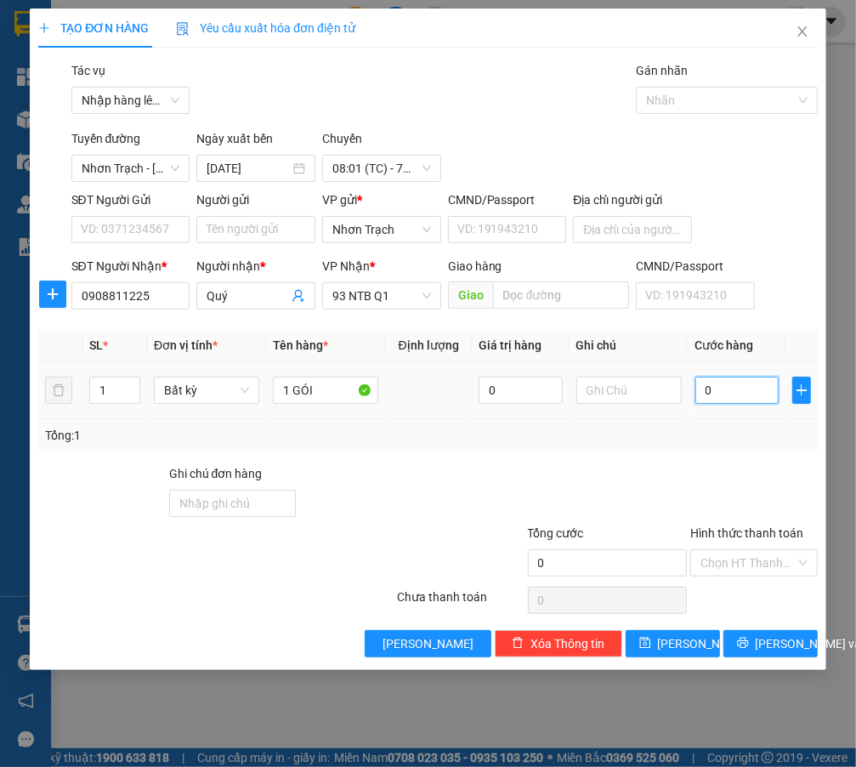
type input "4"
type input "40"
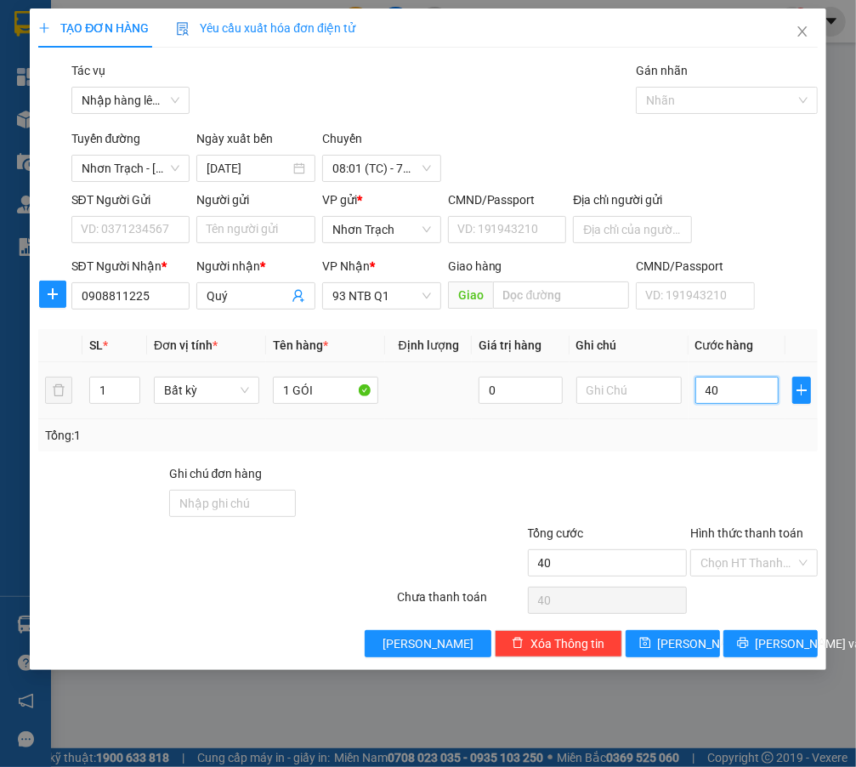
type input "400"
type input "4.000"
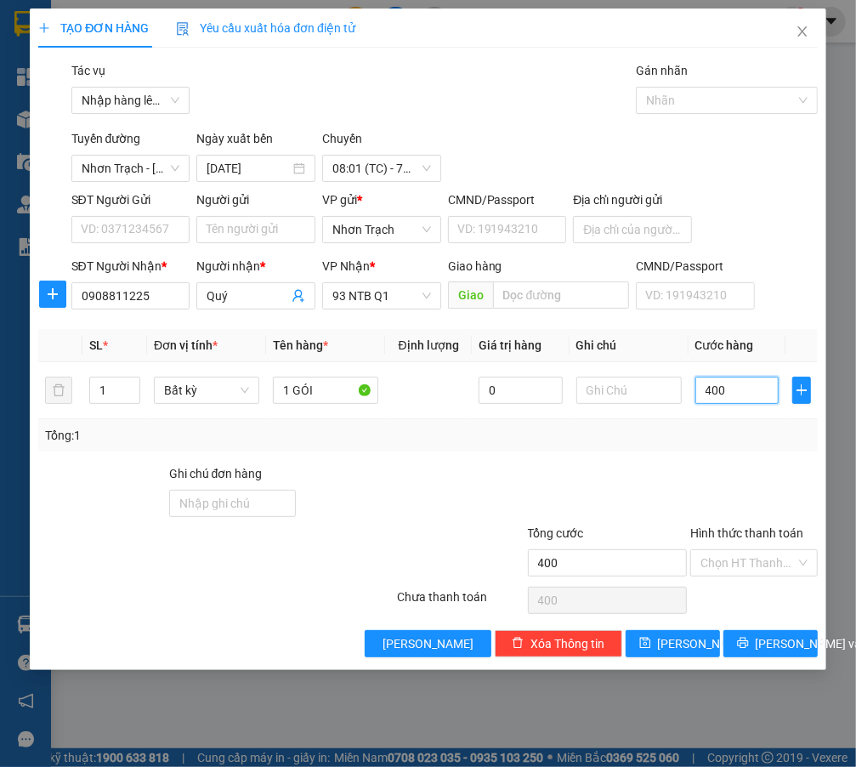
type input "4.000"
type input "40.000"
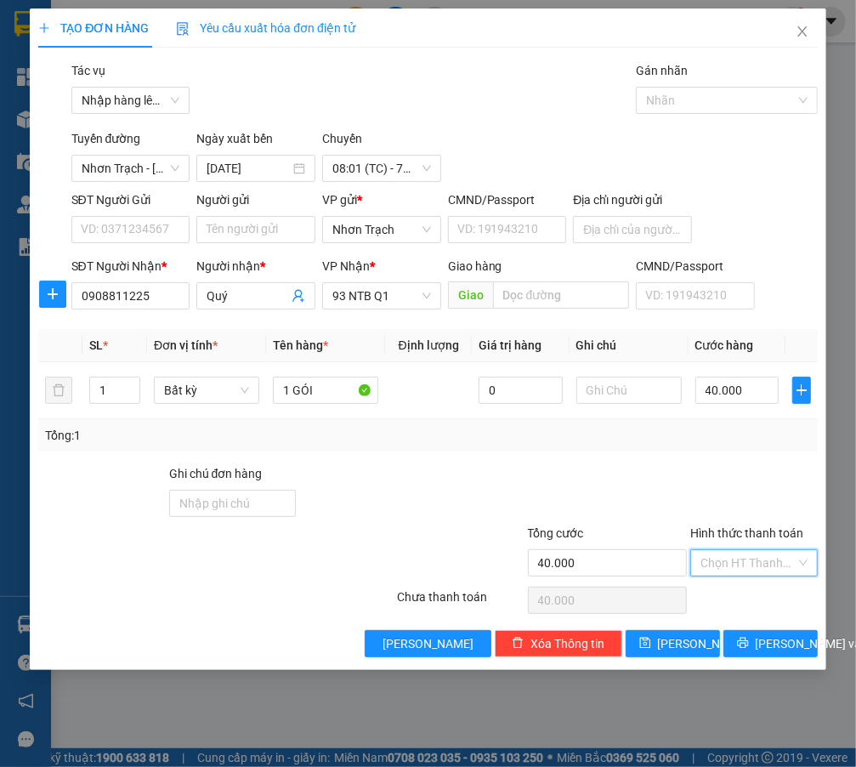
click at [743, 569] on input "Hình thức thanh toán" at bounding box center [748, 563] width 94 height 26
click at [732, 593] on div "Tại văn phòng" at bounding box center [754, 596] width 106 height 19
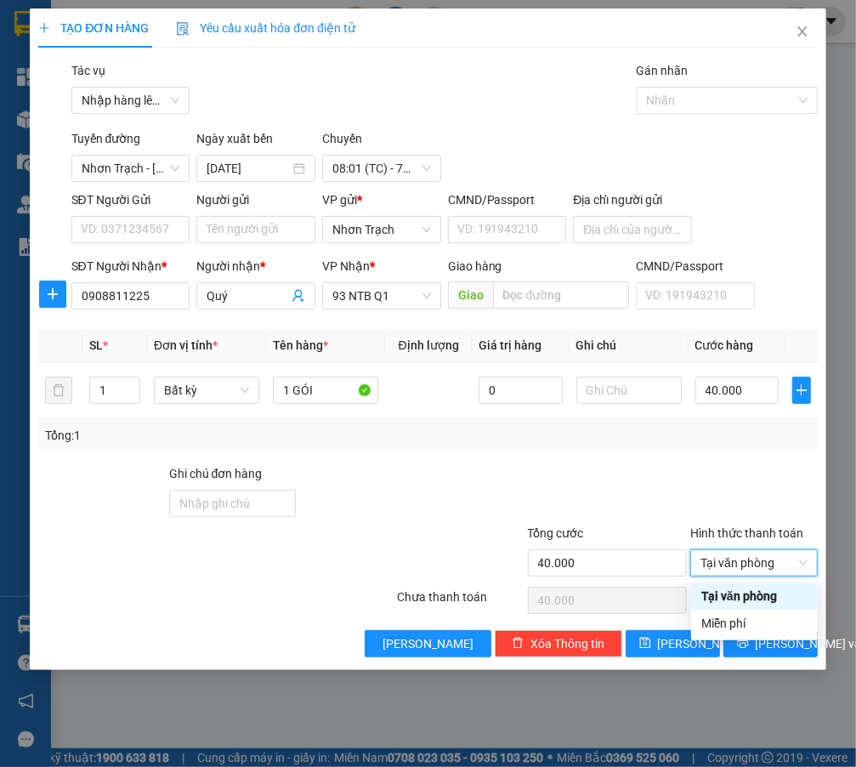
type input "0"
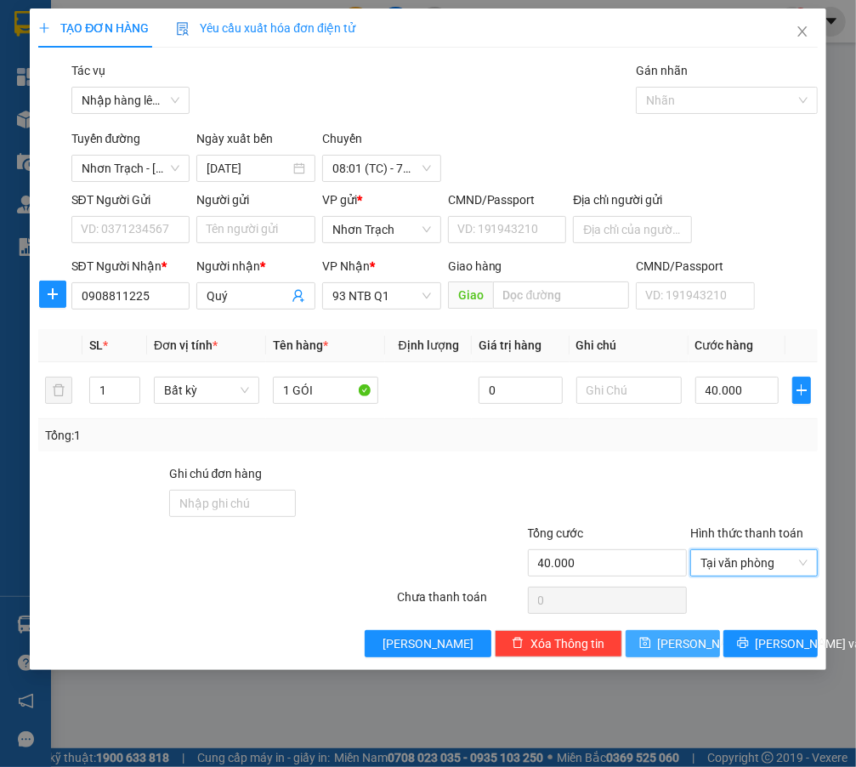
click at [687, 635] on span "[PERSON_NAME]" at bounding box center [703, 643] width 91 height 19
type input "0"
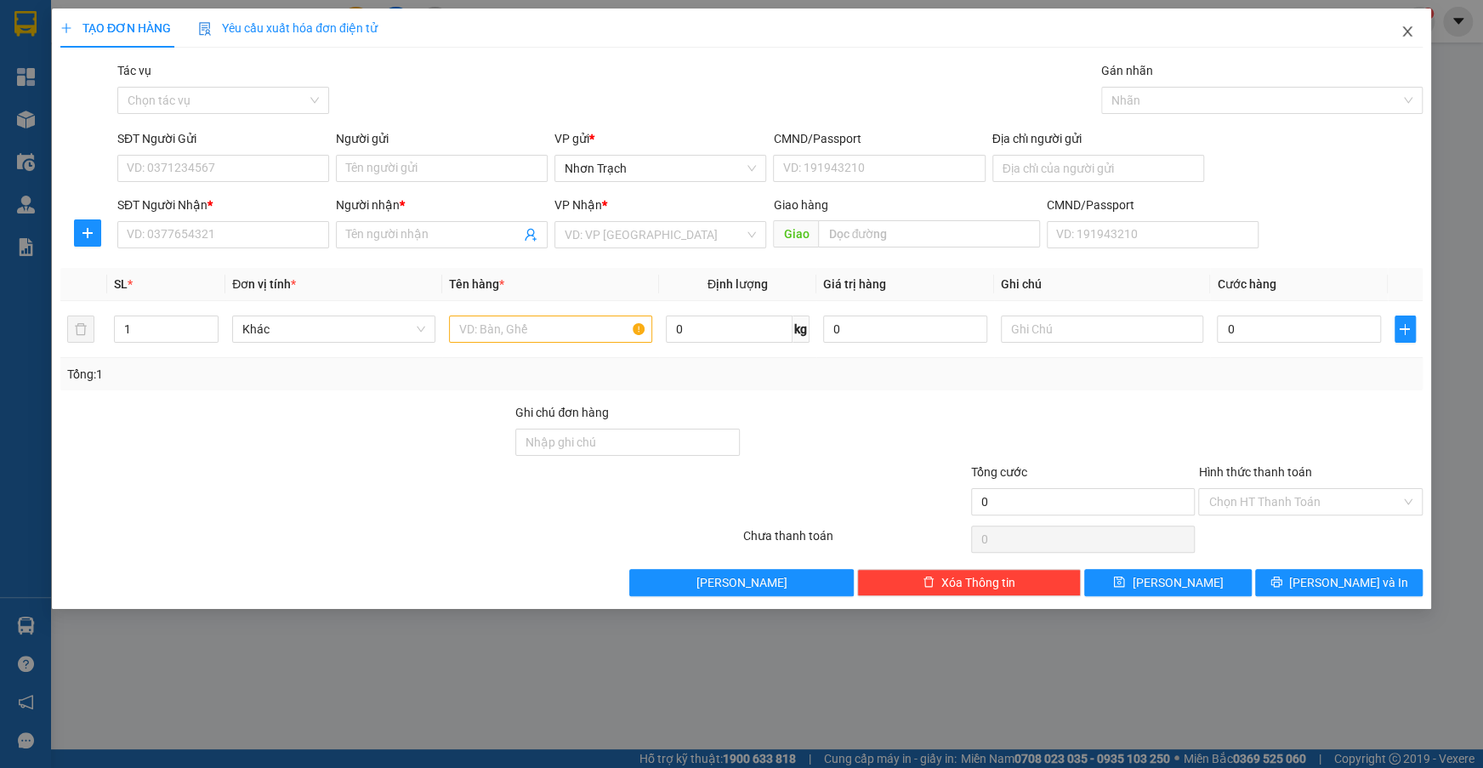
click at [855, 36] on icon "close" at bounding box center [1407, 32] width 14 height 14
